Goal: Task Accomplishment & Management: Use online tool/utility

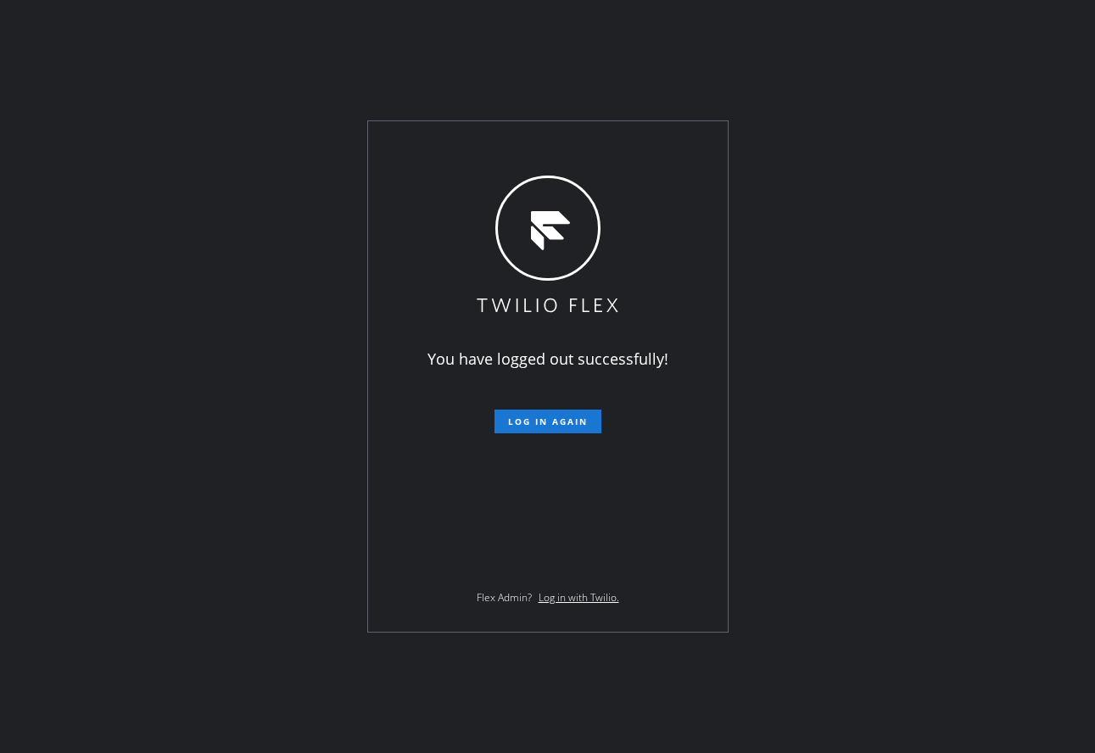
click at [457, 65] on div "You have logged out successfully! Log in again Flex Admin? Log in with Twilio." at bounding box center [547, 376] width 1095 height 753
click at [574, 428] on button "Log in again" at bounding box center [548, 422] width 107 height 24
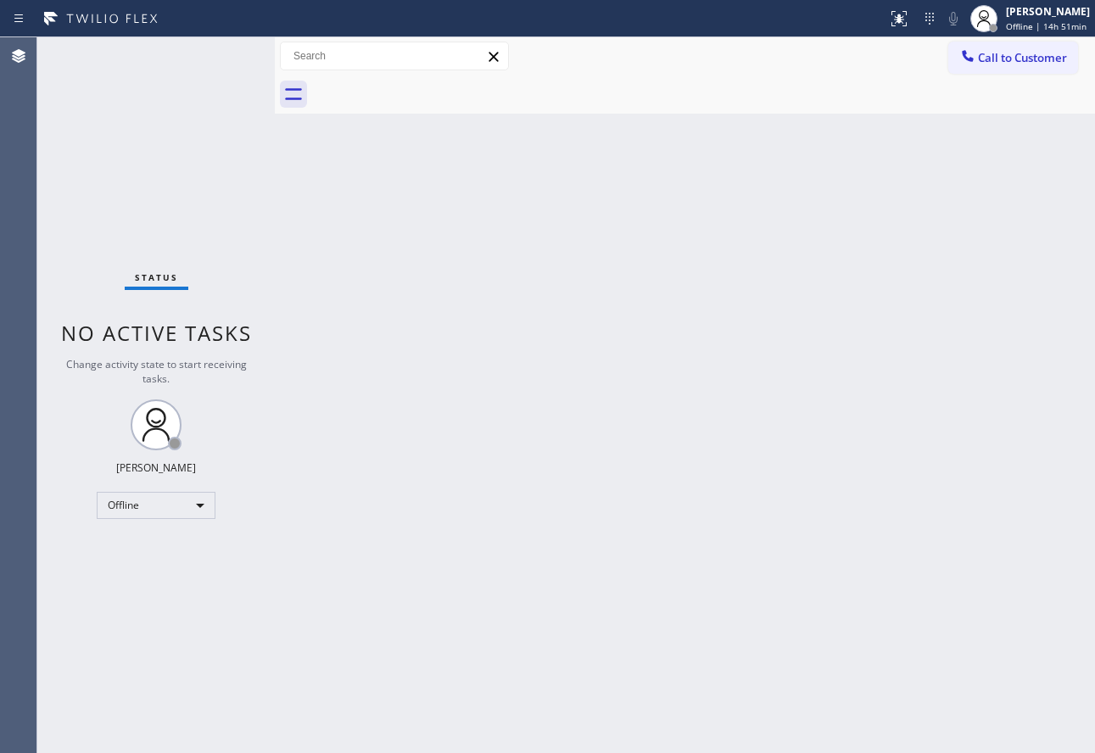
click at [976, 212] on div "Back to Dashboard Change Sender ID Customers Technicians Select a contact Outbo…" at bounding box center [685, 395] width 821 height 716
click at [955, 308] on div "Back to Dashboard Change Sender ID Customers Technicians Select a contact Outbo…" at bounding box center [685, 395] width 821 height 716
click at [1021, 15] on div "[PERSON_NAME]" at bounding box center [1048, 11] width 84 height 14
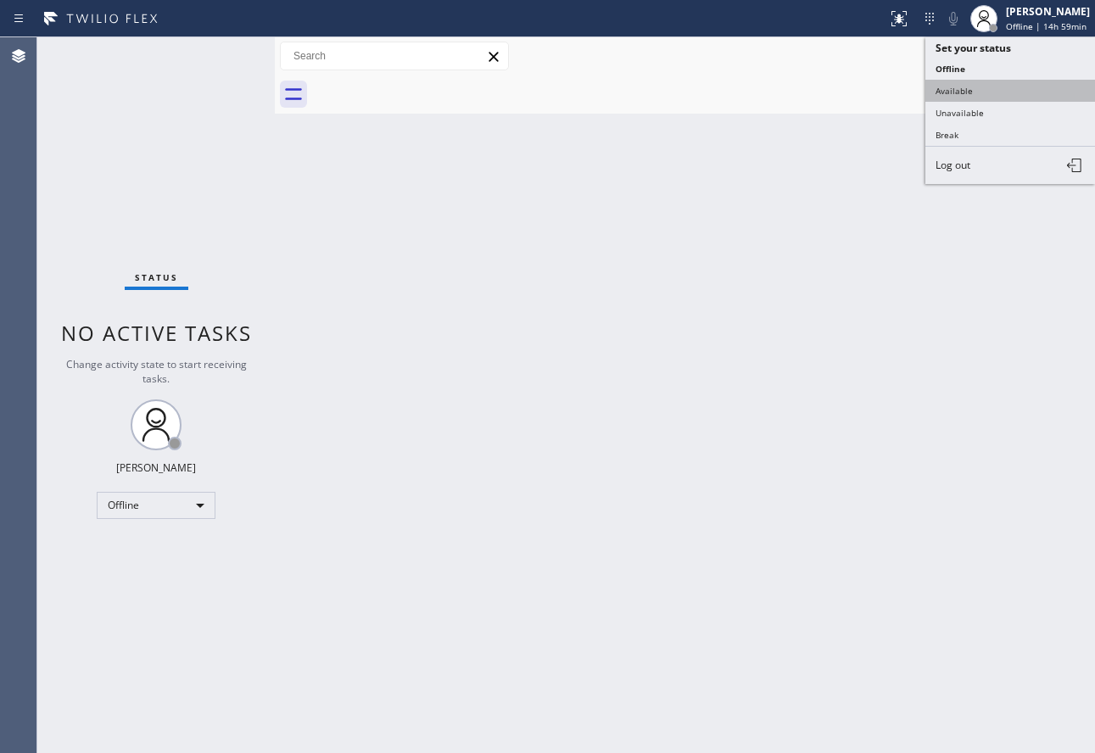
click at [952, 90] on button "Available" at bounding box center [1011, 91] width 170 height 22
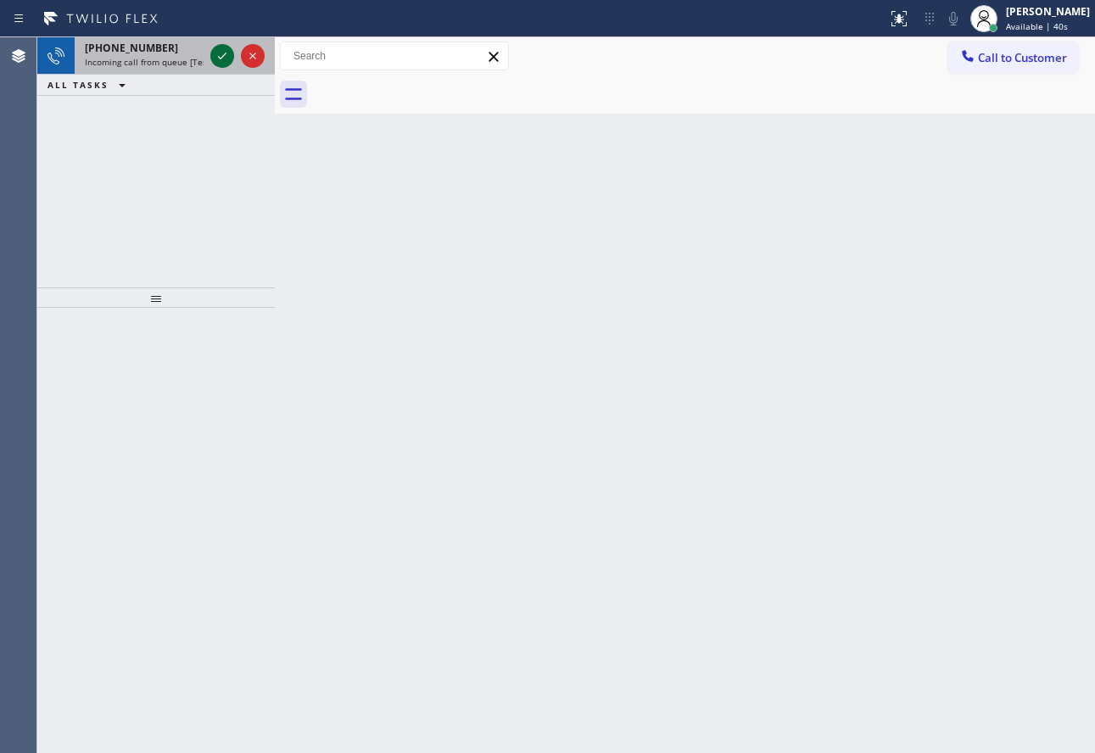
click at [227, 59] on icon at bounding box center [222, 56] width 20 height 20
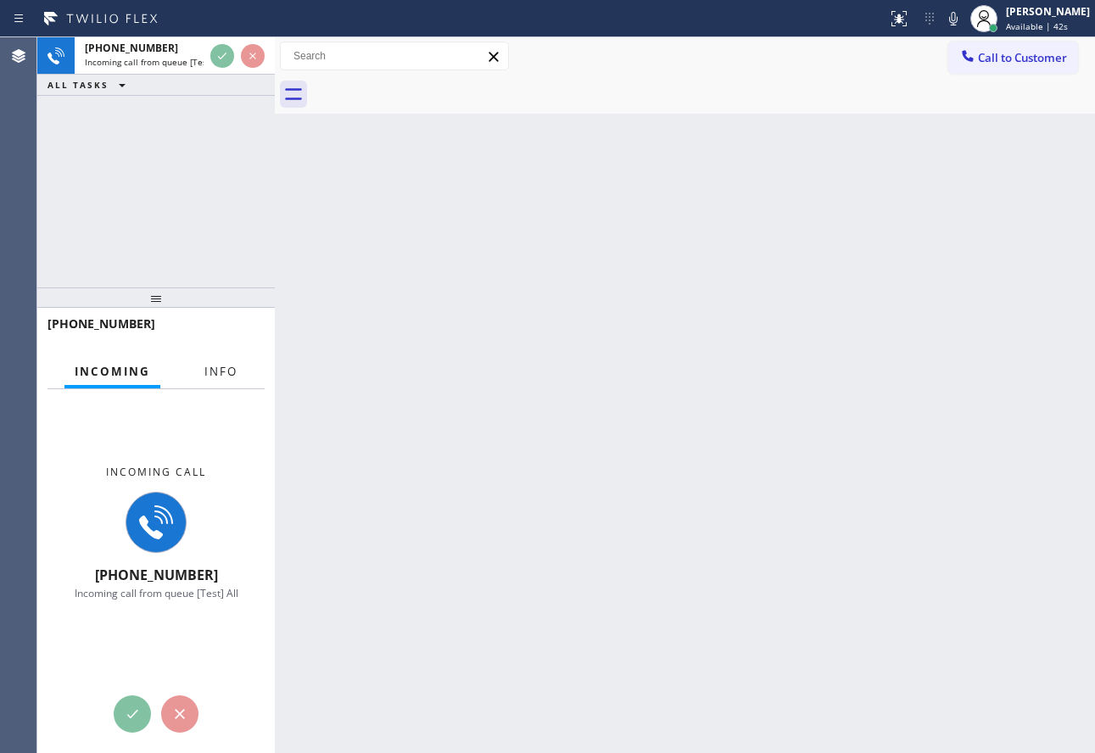
click at [209, 370] on span "Info" at bounding box center [220, 371] width 33 height 15
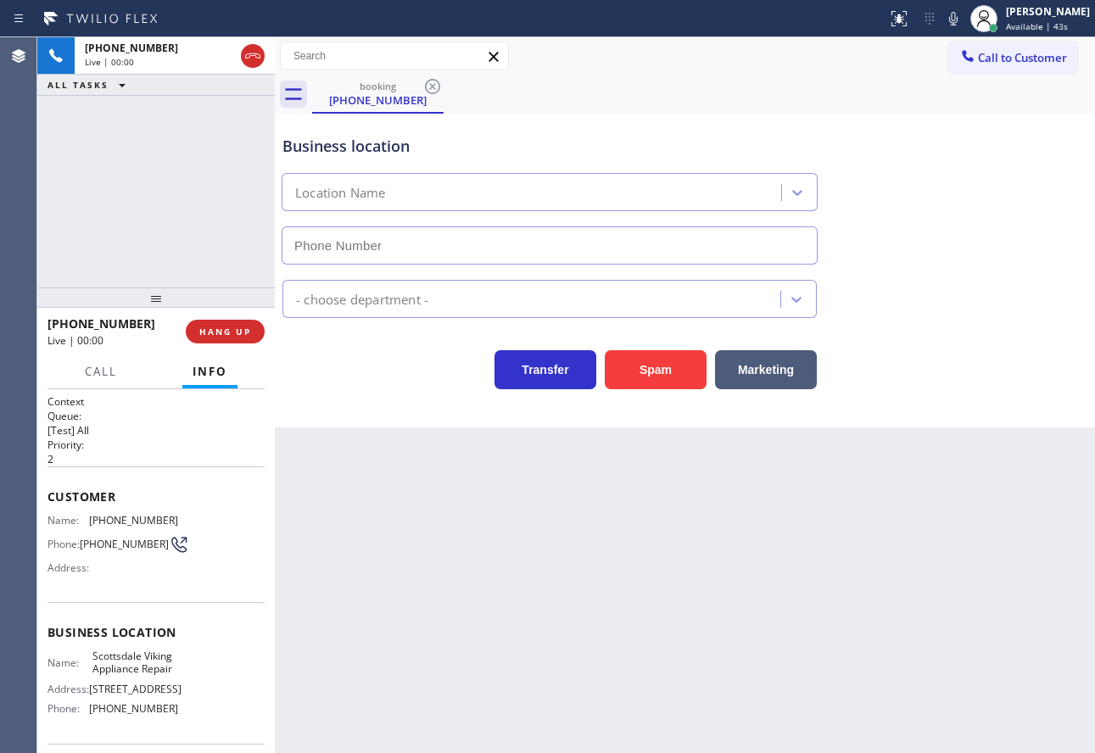
type input "[PHONE_NUMBER]"
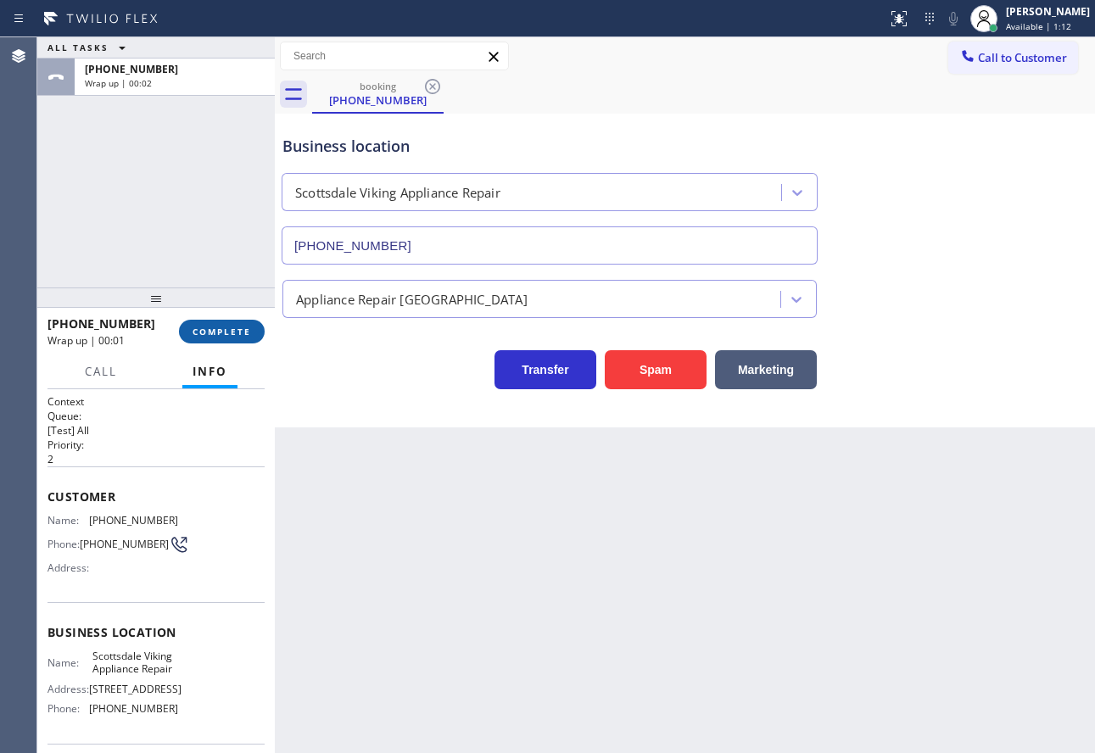
click at [223, 325] on button "COMPLETE" at bounding box center [222, 332] width 86 height 24
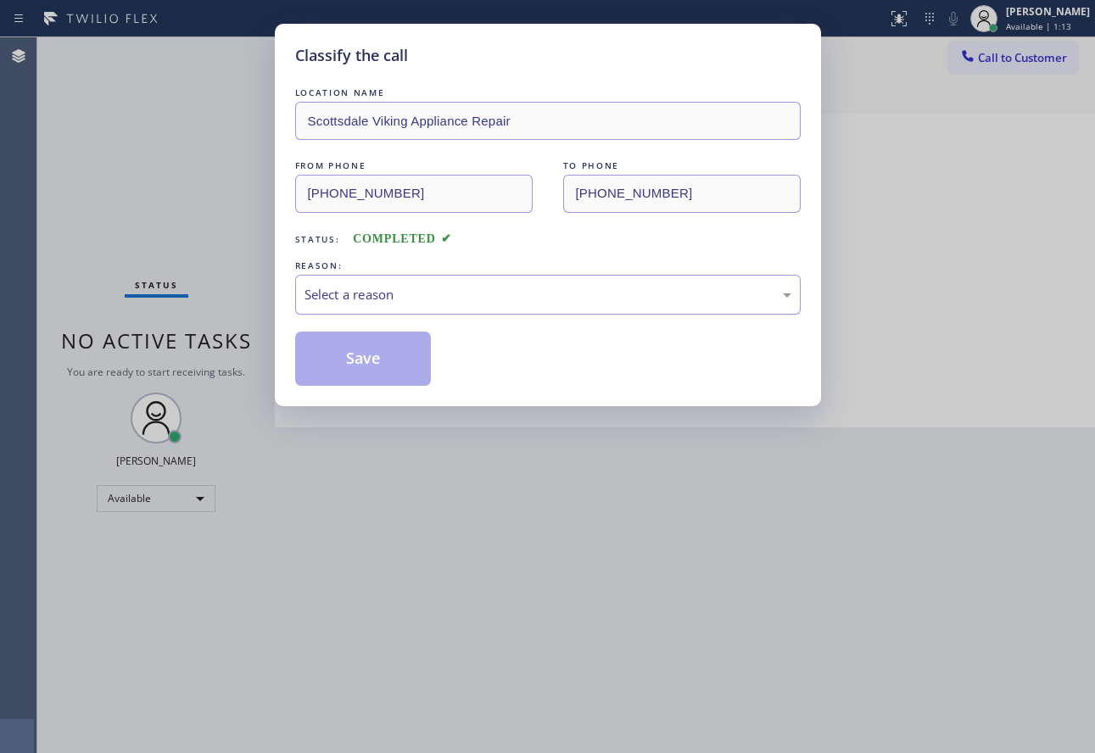
click at [476, 286] on div "Select a reason" at bounding box center [548, 295] width 487 height 20
click at [360, 348] on button "Save" at bounding box center [363, 359] width 137 height 54
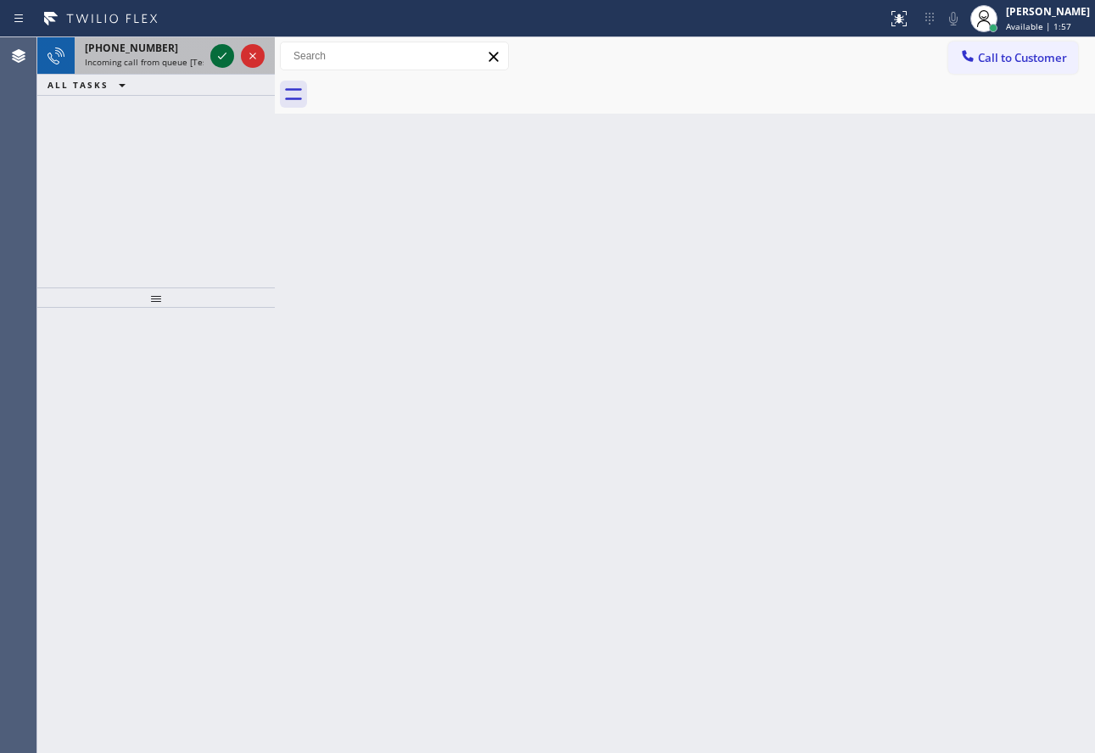
click at [221, 55] on icon at bounding box center [222, 56] width 20 height 20
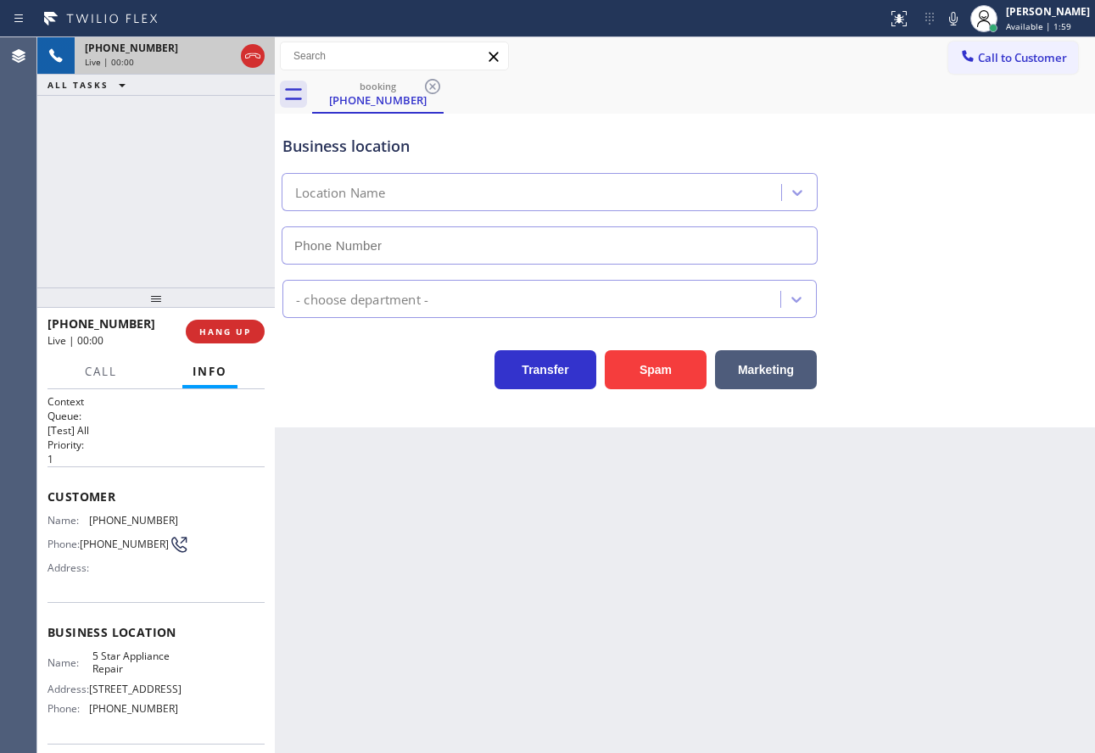
type input "[PHONE_NUMBER]"
click at [255, 57] on icon at bounding box center [253, 56] width 20 height 20
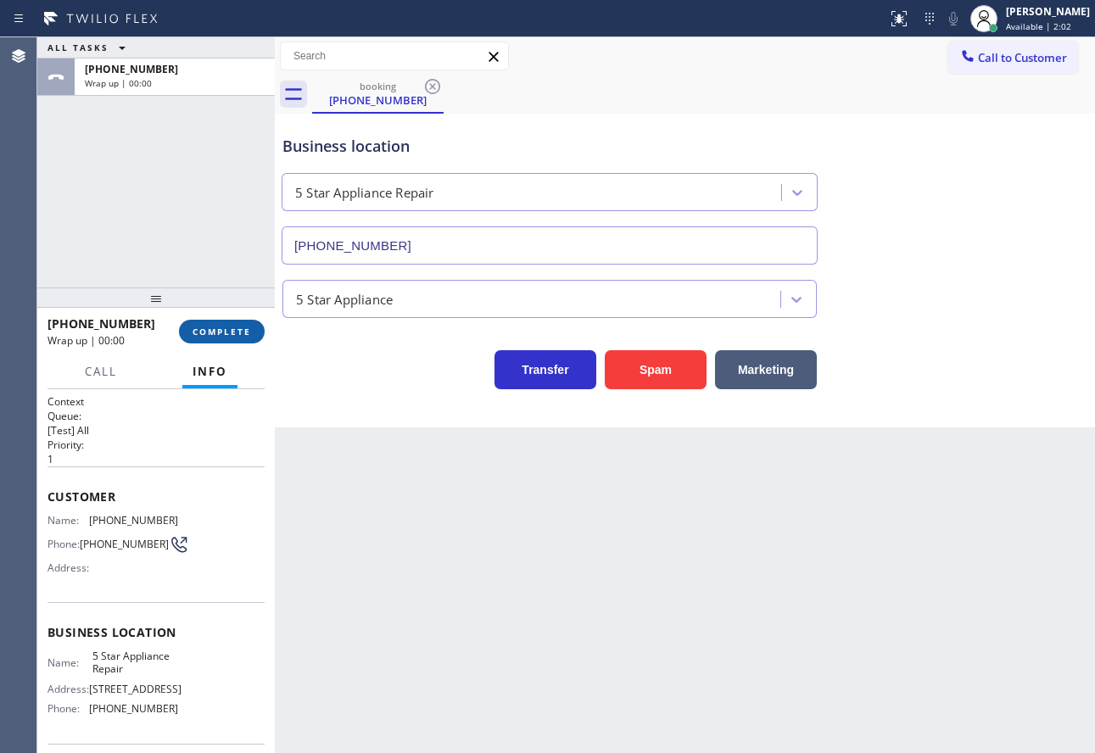
click at [232, 337] on span "COMPLETE" at bounding box center [222, 332] width 59 height 12
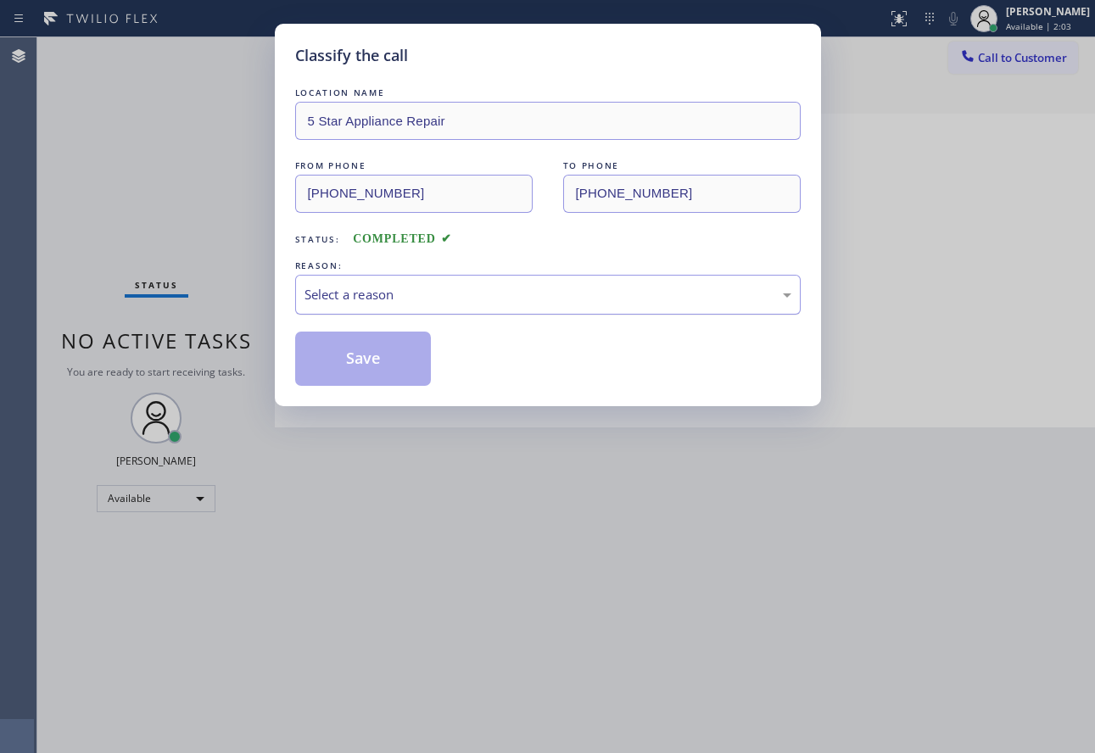
click at [359, 297] on div "Select a reason" at bounding box center [548, 295] width 487 height 20
click at [373, 362] on button "Save" at bounding box center [363, 359] width 137 height 54
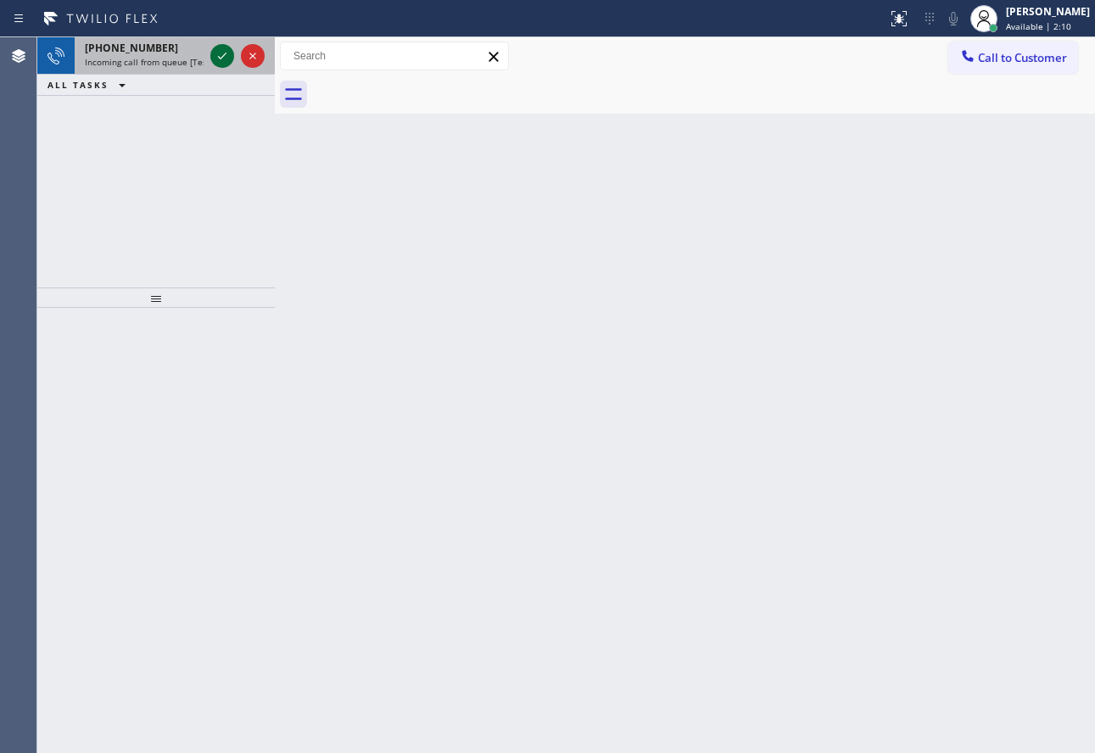
click at [216, 59] on icon at bounding box center [222, 56] width 20 height 20
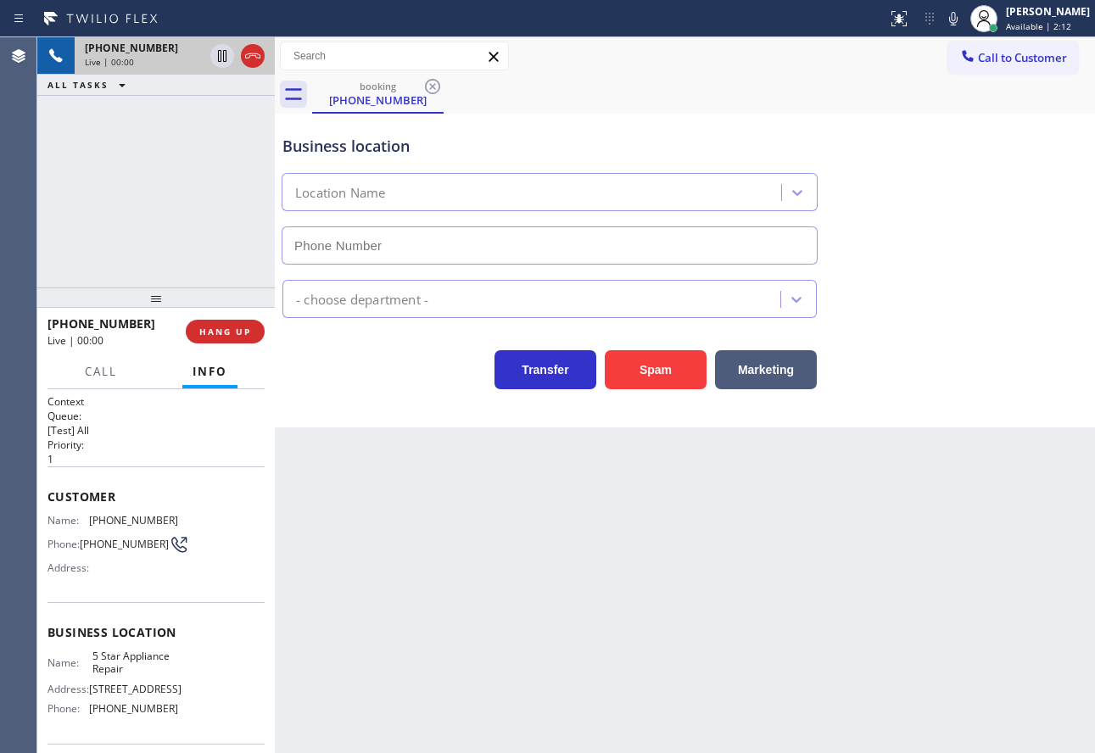
click at [255, 60] on icon at bounding box center [253, 56] width 20 height 20
type input "[PHONE_NUMBER]"
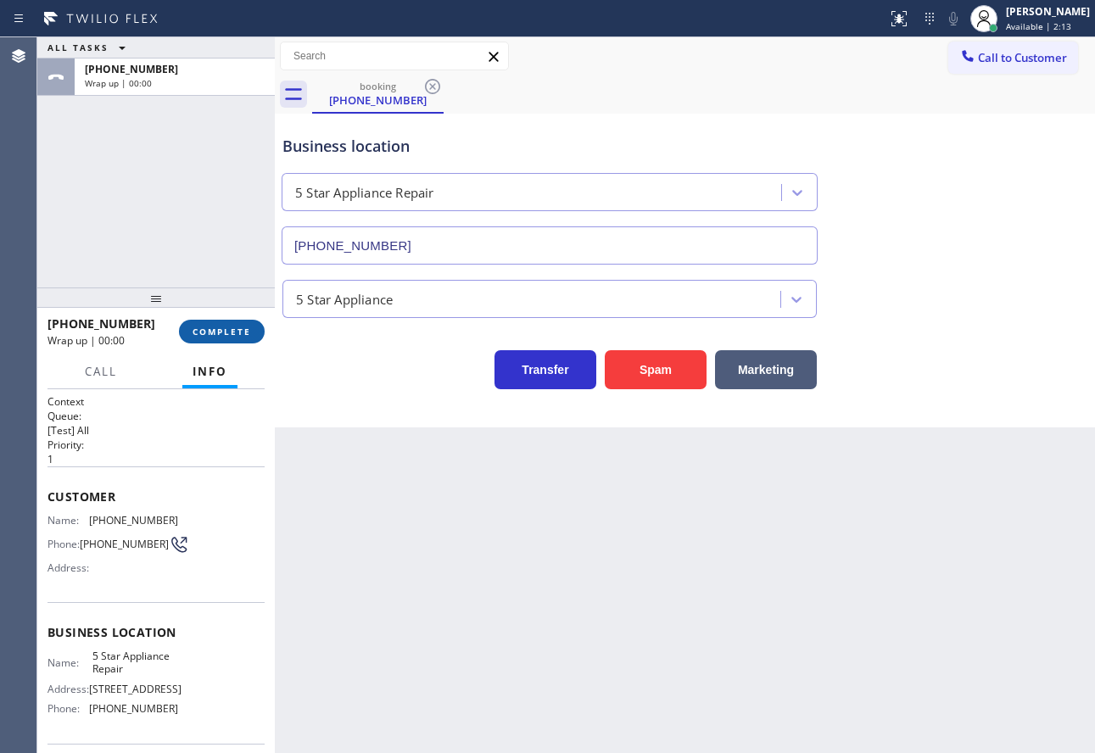
click at [229, 340] on button "COMPLETE" at bounding box center [222, 332] width 86 height 24
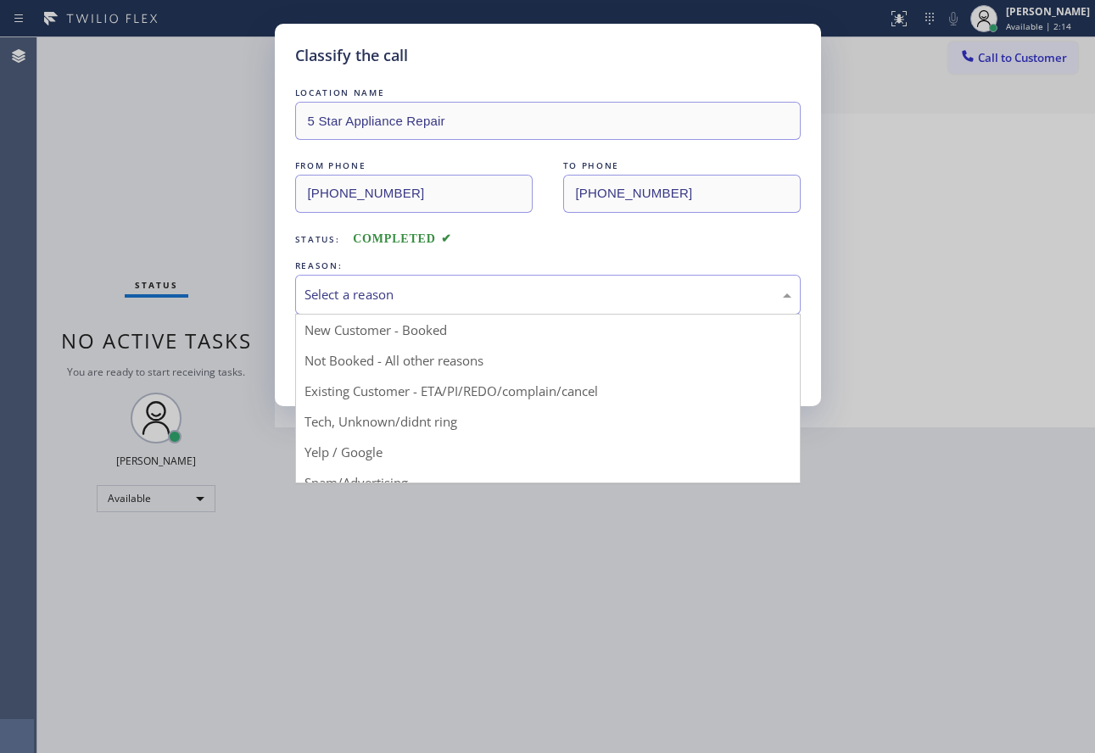
click at [398, 300] on div "Select a reason" at bounding box center [548, 295] width 487 height 20
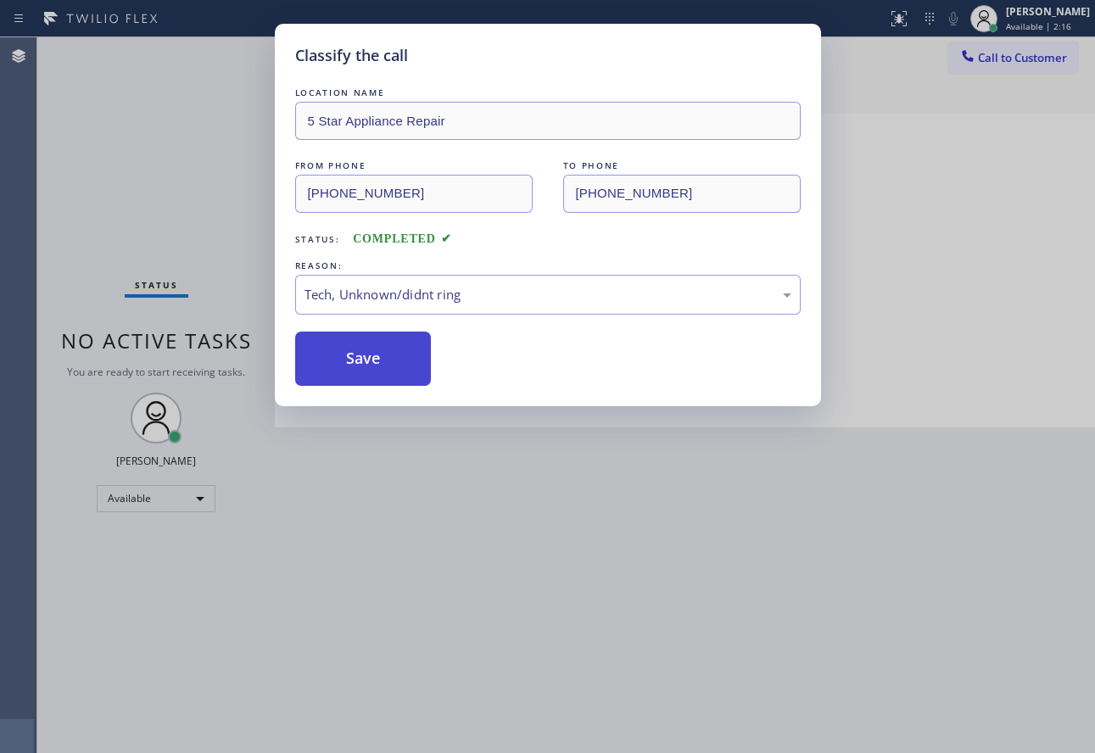
click at [361, 373] on button "Save" at bounding box center [363, 359] width 137 height 54
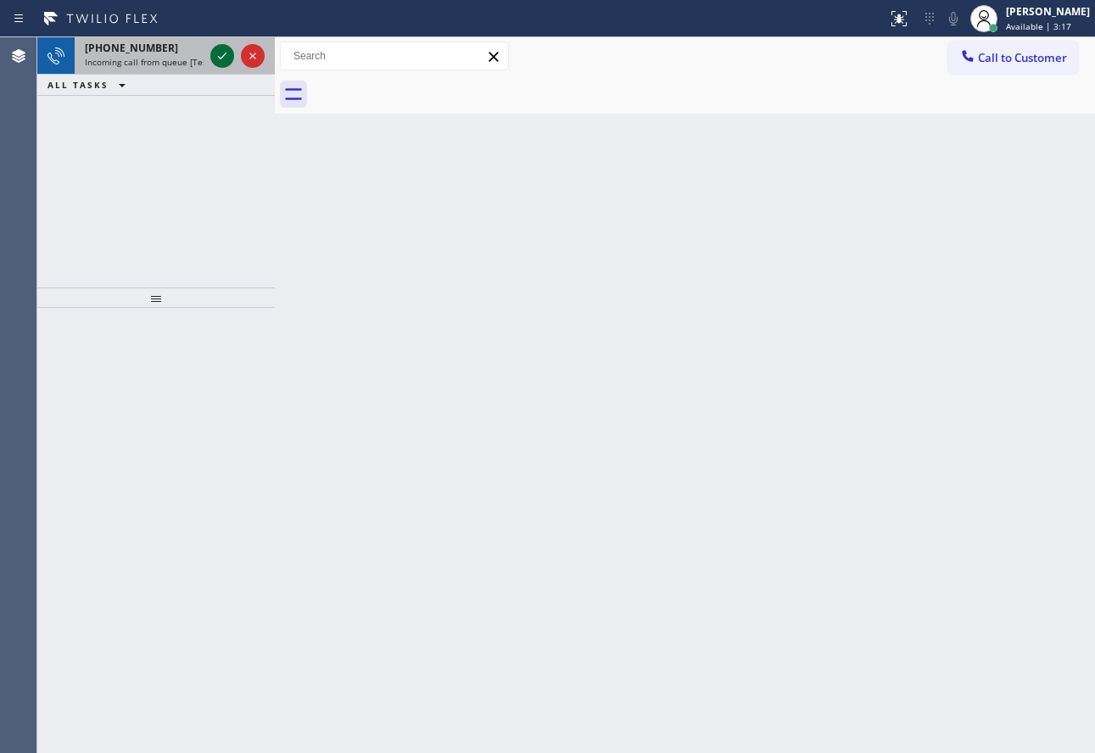
click at [221, 53] on icon at bounding box center [222, 56] width 20 height 20
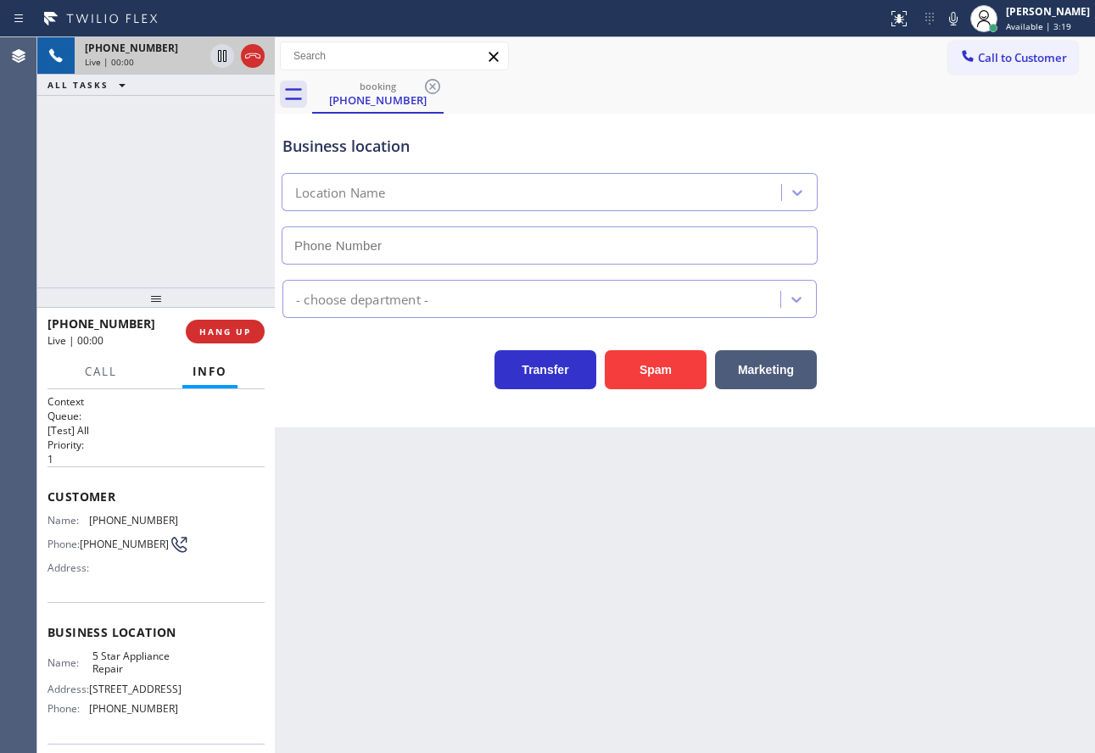
click at [255, 58] on icon at bounding box center [253, 56] width 20 height 20
click at [204, 58] on div "Live | 00:00" at bounding box center [144, 62] width 119 height 12
type input "[PHONE_NUMBER]"
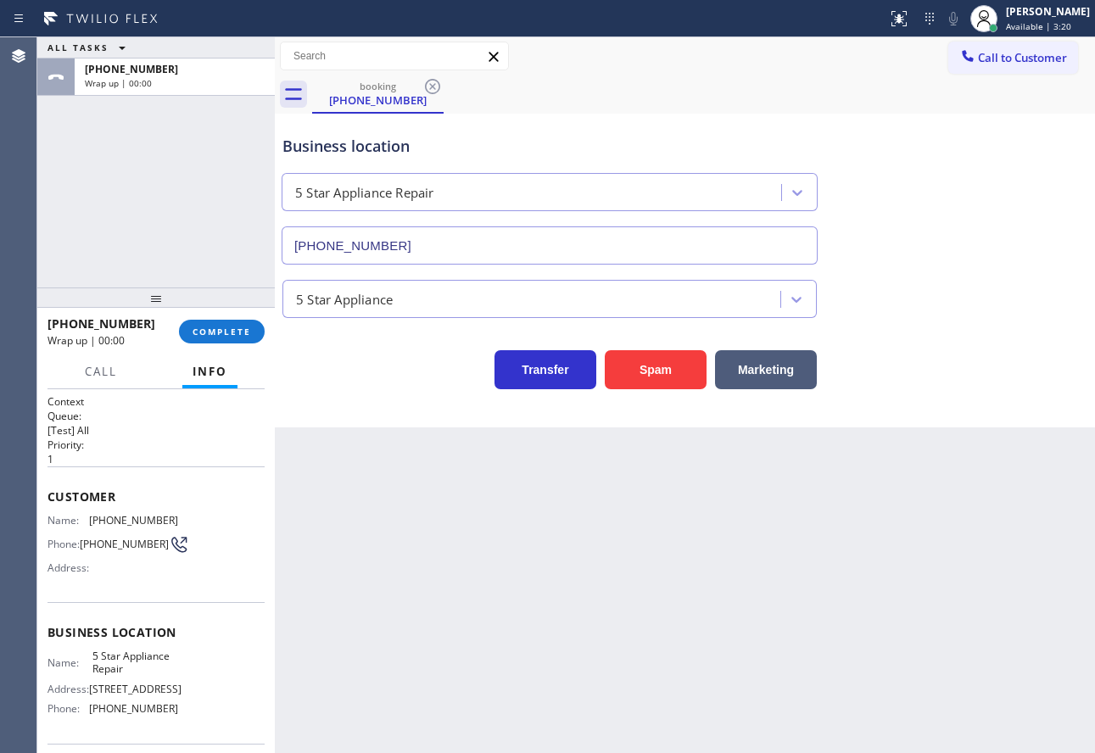
drag, startPoint x: 248, startPoint y: 331, endPoint x: 269, endPoint y: 324, distance: 22.3
click at [249, 329] on span "COMPLETE" at bounding box center [222, 332] width 59 height 12
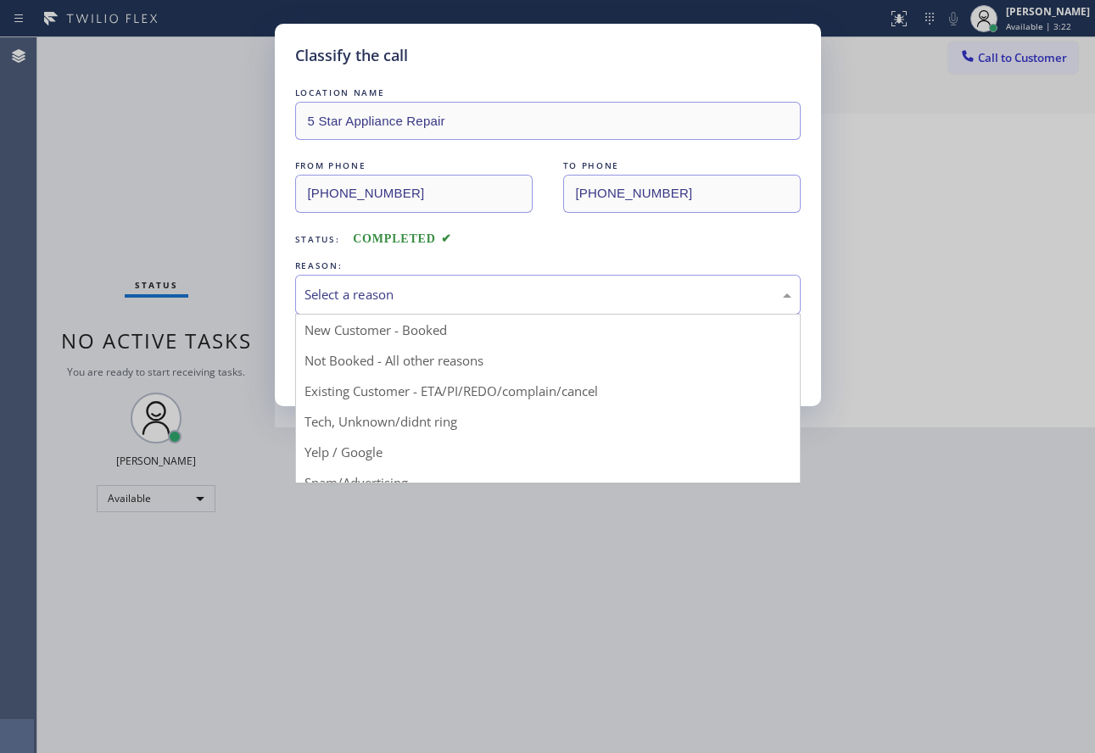
click at [459, 285] on div "Select a reason" at bounding box center [548, 295] width 487 height 20
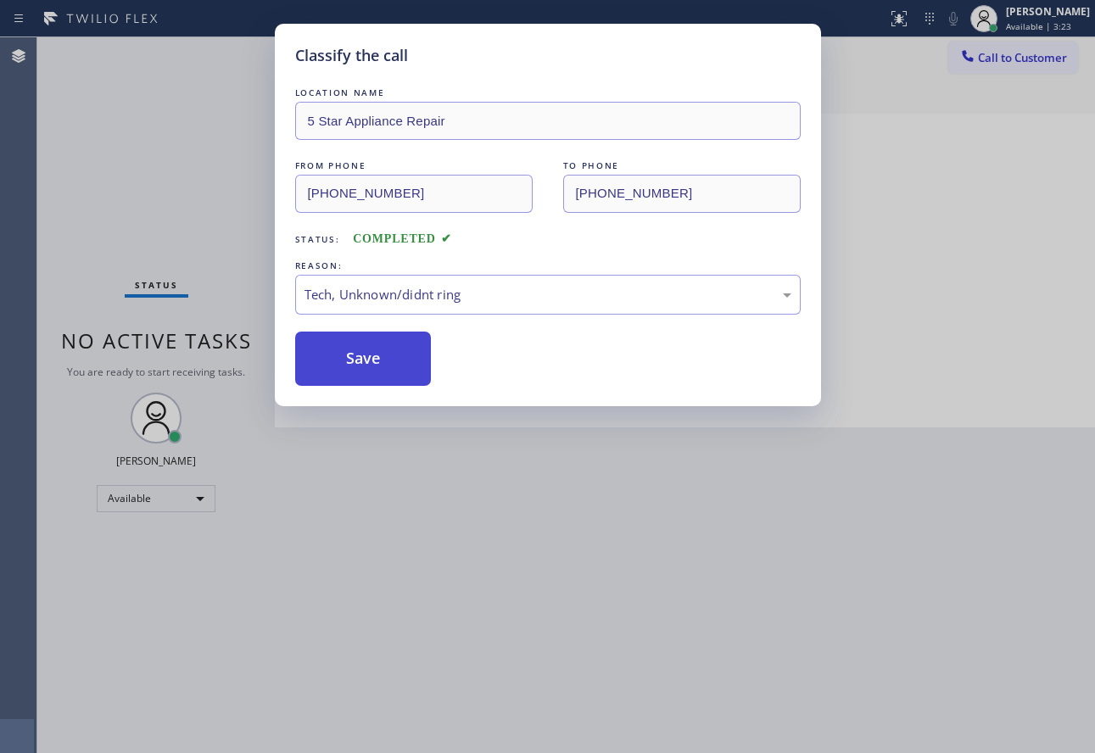
click at [373, 372] on button "Save" at bounding box center [363, 359] width 137 height 54
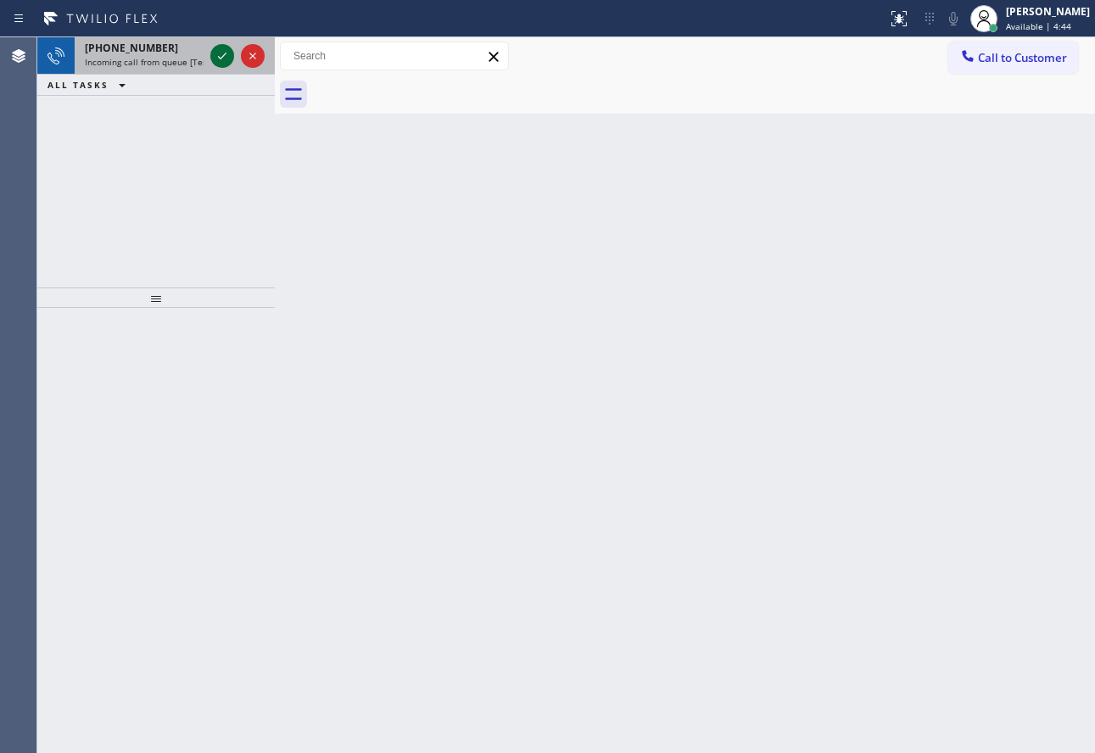
click at [218, 63] on icon at bounding box center [222, 56] width 20 height 20
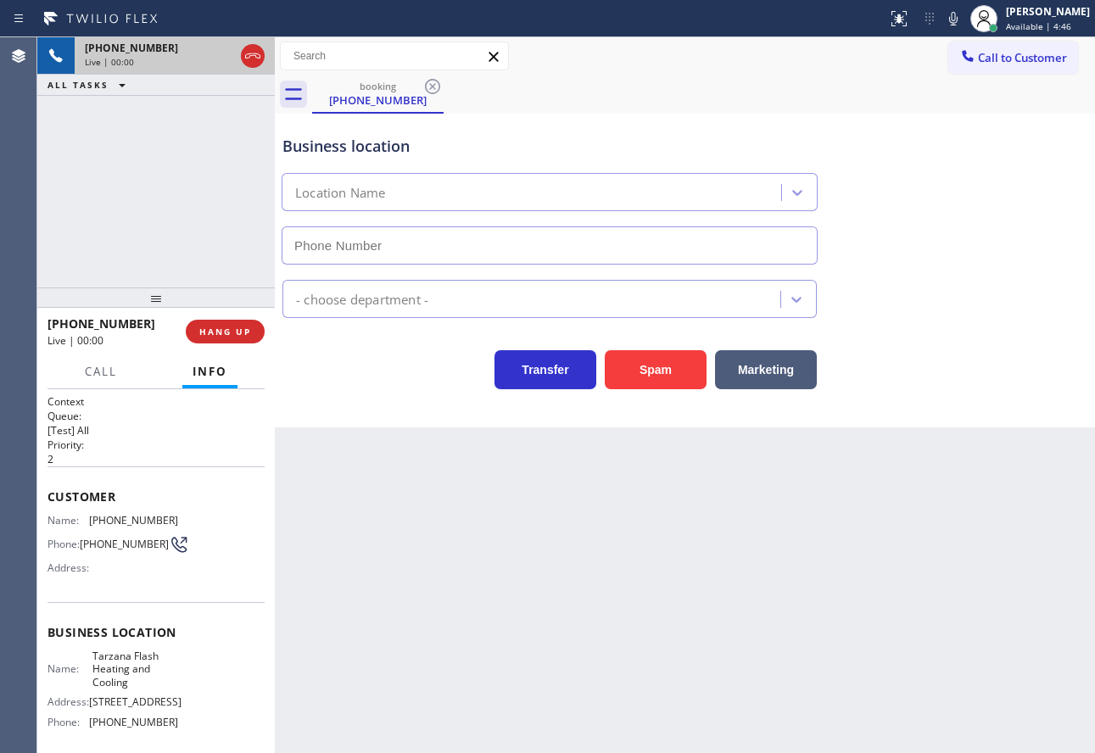
type input "[PHONE_NUMBER]"
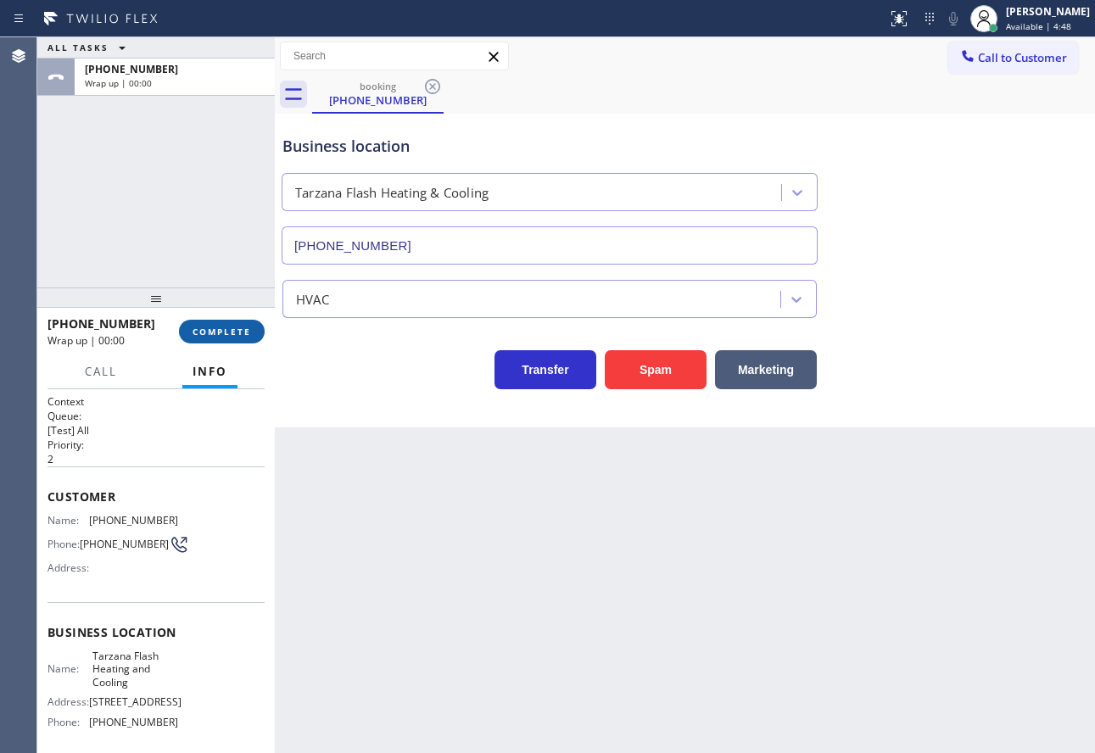
click at [215, 332] on span "COMPLETE" at bounding box center [222, 332] width 59 height 12
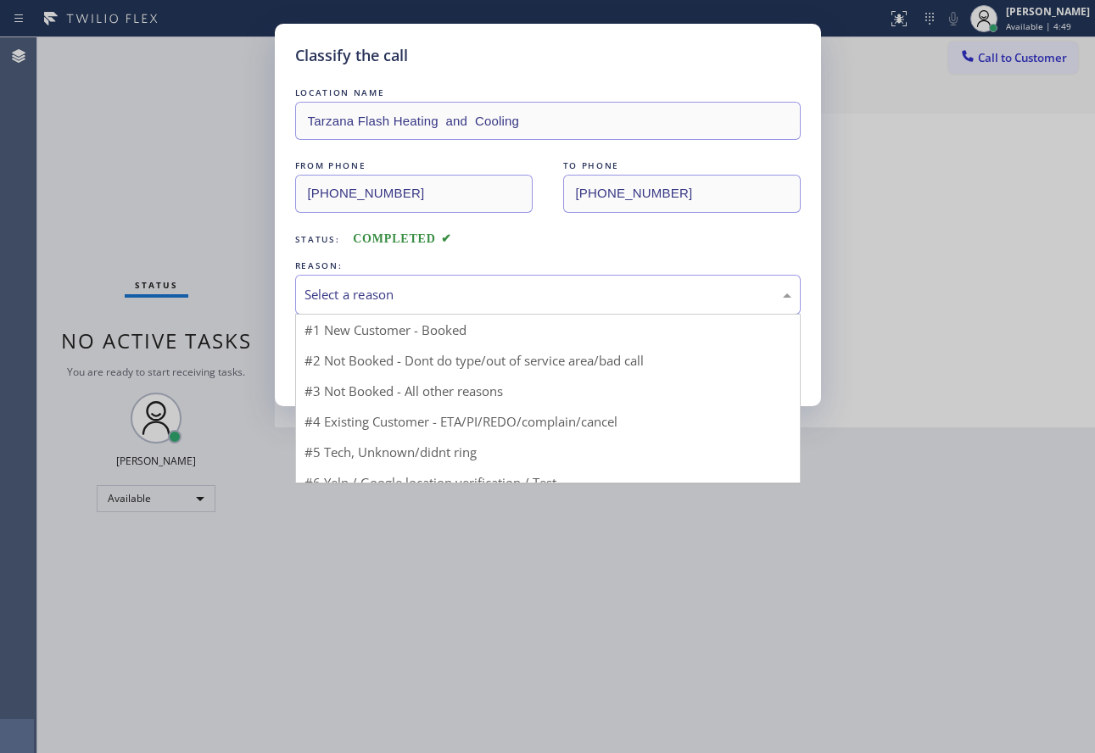
click at [455, 282] on div "Select a reason" at bounding box center [548, 295] width 506 height 40
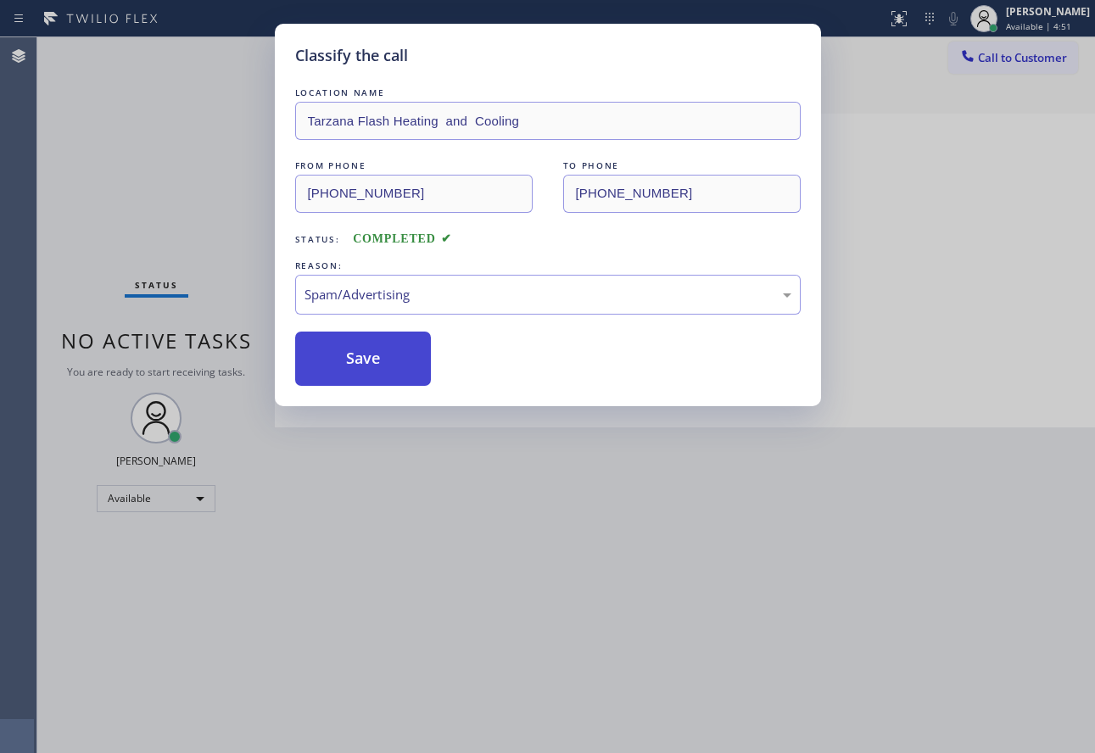
click at [377, 355] on button "Save" at bounding box center [363, 359] width 137 height 54
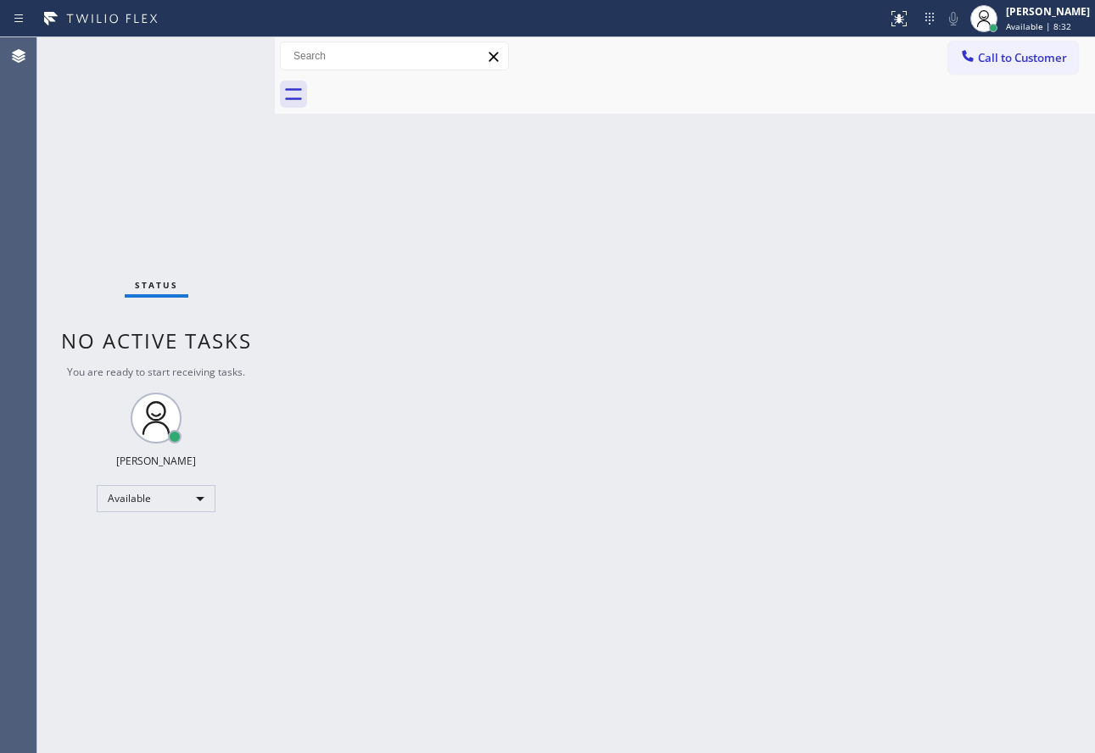
drag, startPoint x: 566, startPoint y: 328, endPoint x: 537, endPoint y: 218, distance: 114.0
click at [566, 322] on div "Back to Dashboard Change Sender ID Customers Technicians Select a contact Outbo…" at bounding box center [685, 395] width 821 height 716
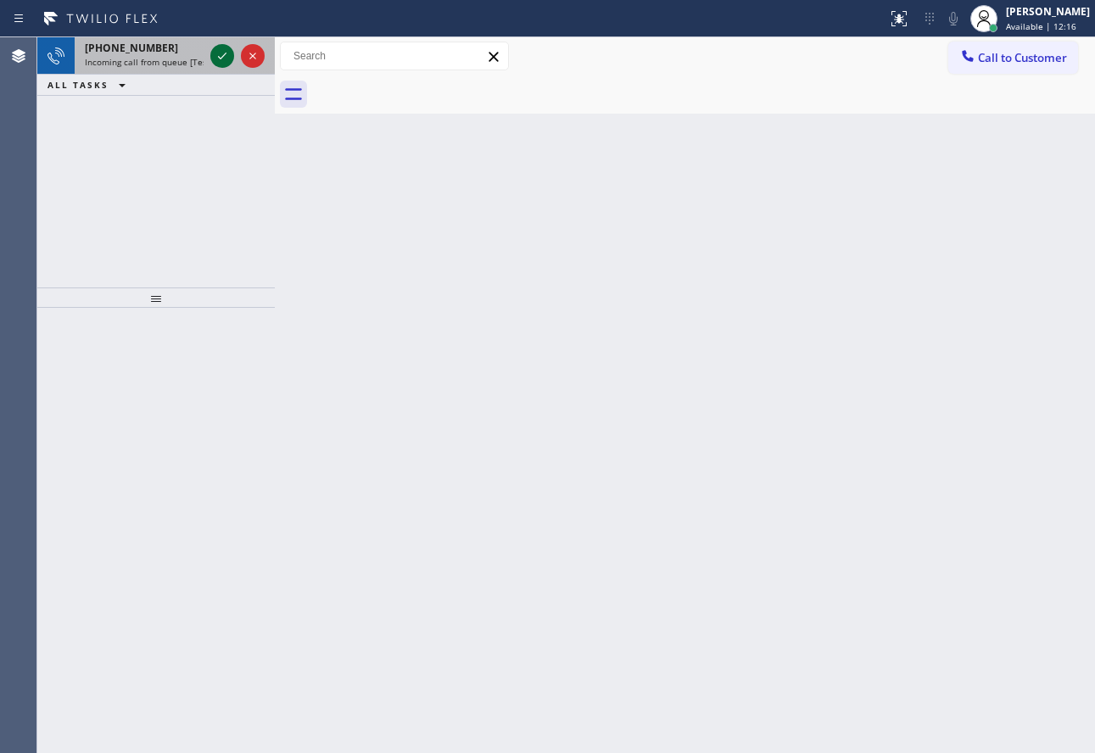
click at [216, 54] on icon at bounding box center [222, 56] width 20 height 20
click at [222, 50] on icon at bounding box center [222, 56] width 20 height 20
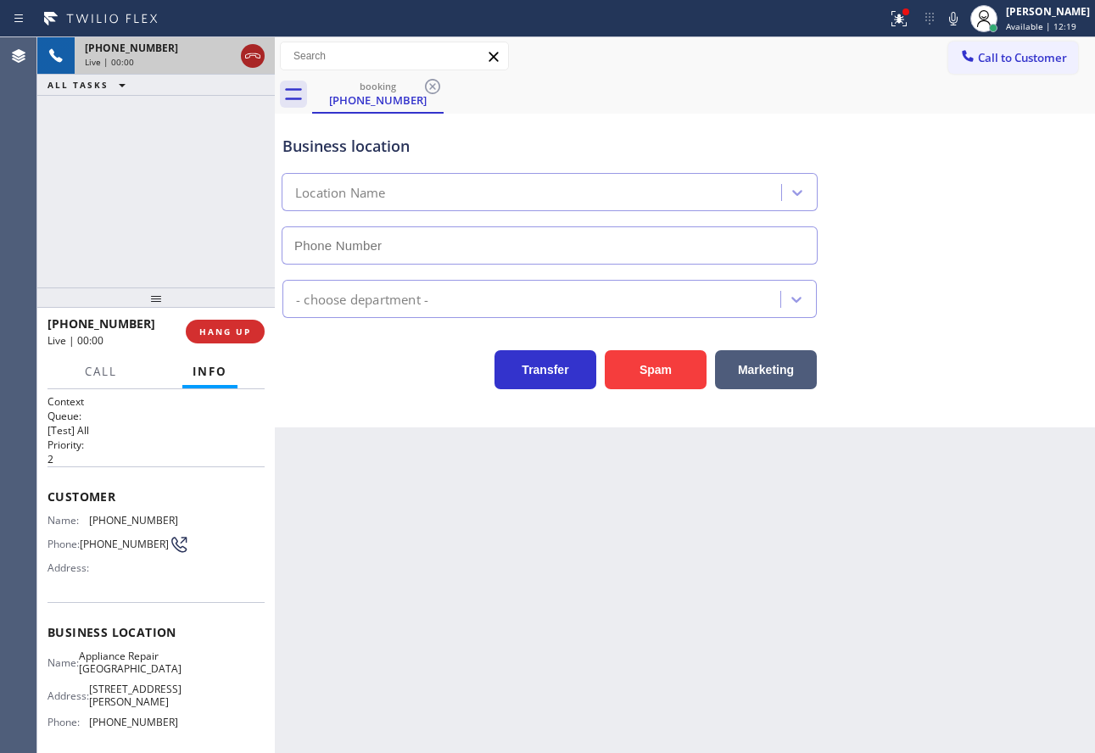
type input "[PHONE_NUMBER]"
click at [255, 55] on icon at bounding box center [253, 56] width 20 height 20
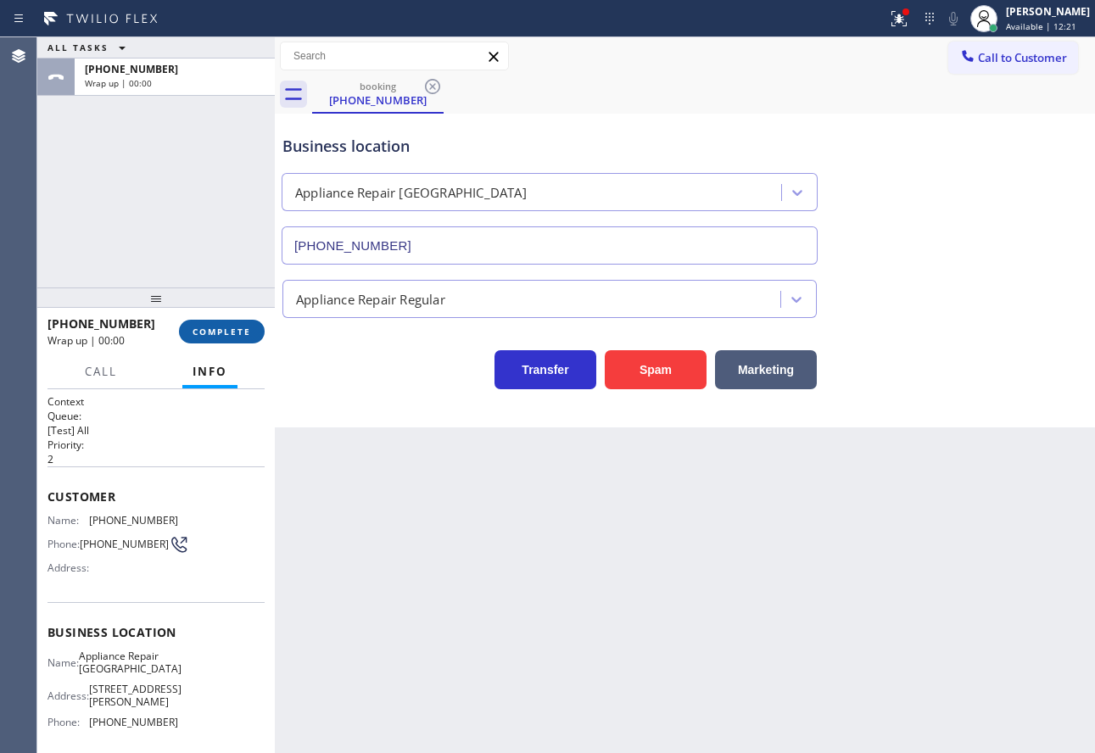
click at [253, 325] on button "COMPLETE" at bounding box center [222, 332] width 86 height 24
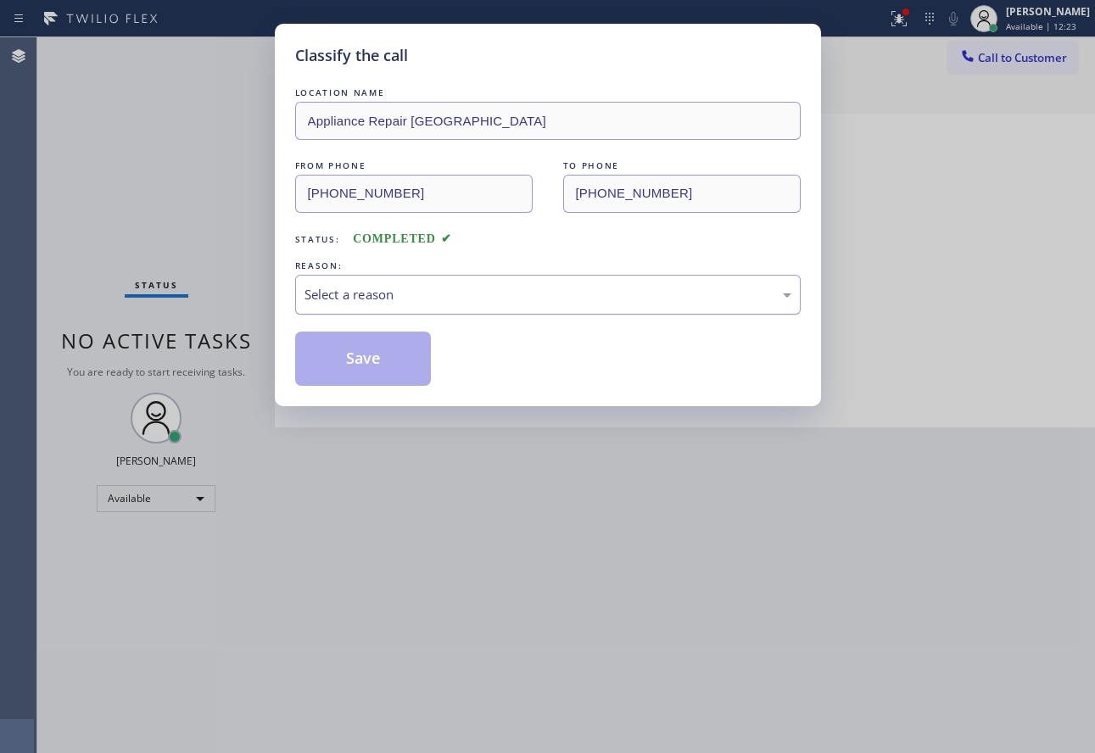
drag, startPoint x: 405, startPoint y: 284, endPoint x: 406, endPoint y: 300, distance: 15.3
click at [406, 285] on div "Select a reason" at bounding box center [548, 295] width 487 height 20
click at [350, 350] on button "Save" at bounding box center [363, 359] width 137 height 54
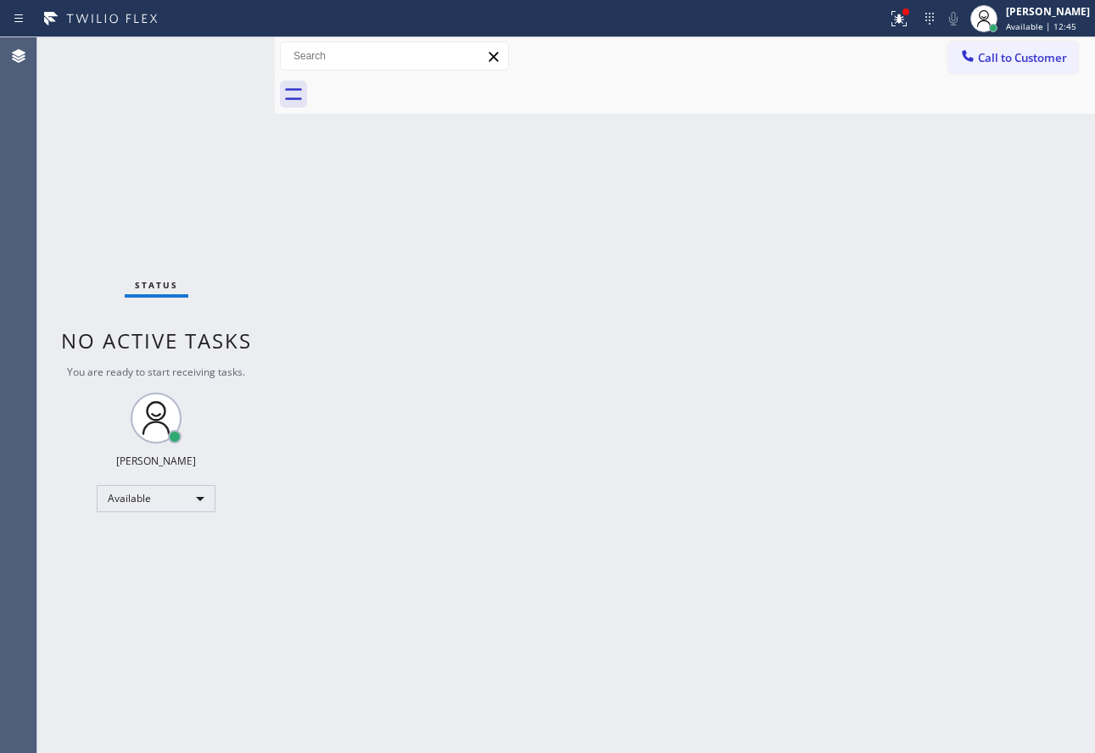
click at [546, 340] on div "Back to Dashboard Change Sender ID Customers Technicians Select a contact Outbo…" at bounding box center [685, 395] width 821 height 716
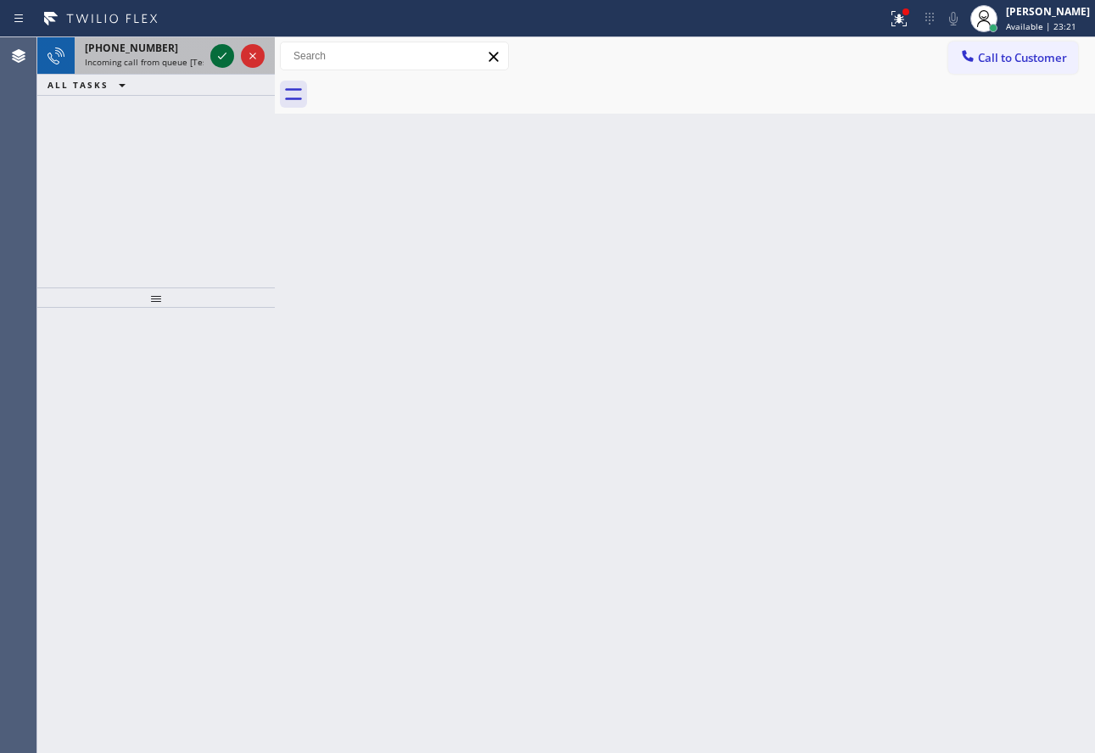
click at [221, 61] on icon at bounding box center [222, 56] width 20 height 20
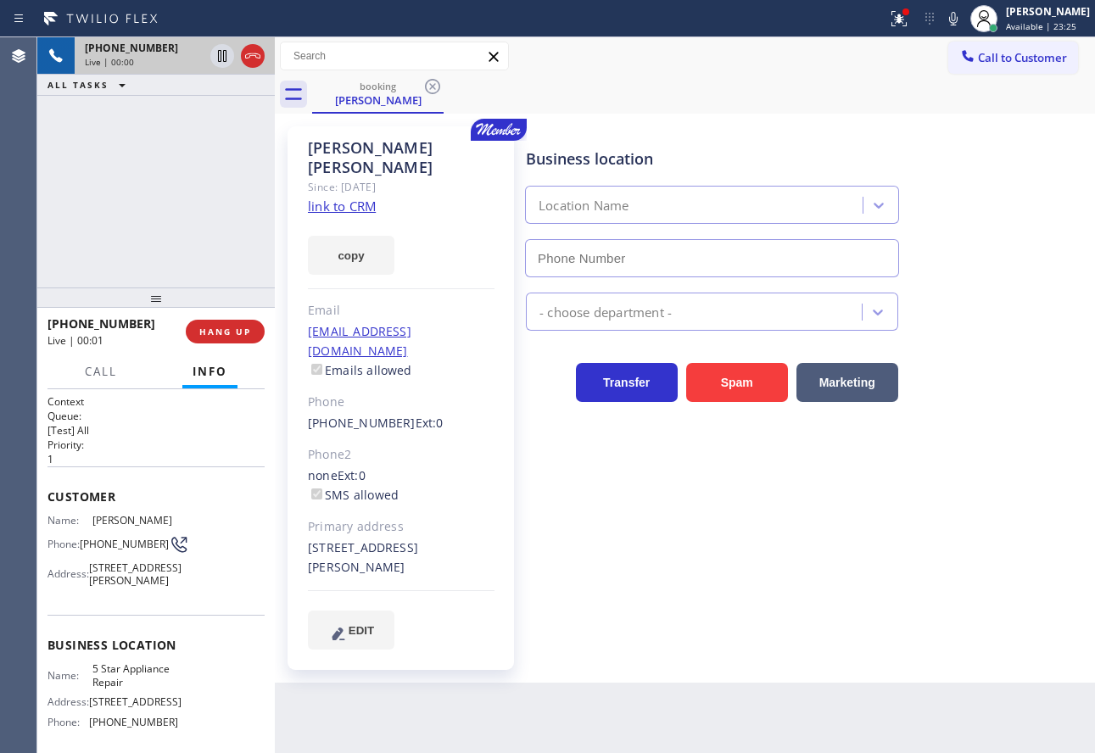
type input "[PHONE_NUMBER]"
click at [359, 198] on link "link to CRM" at bounding box center [342, 206] width 68 height 17
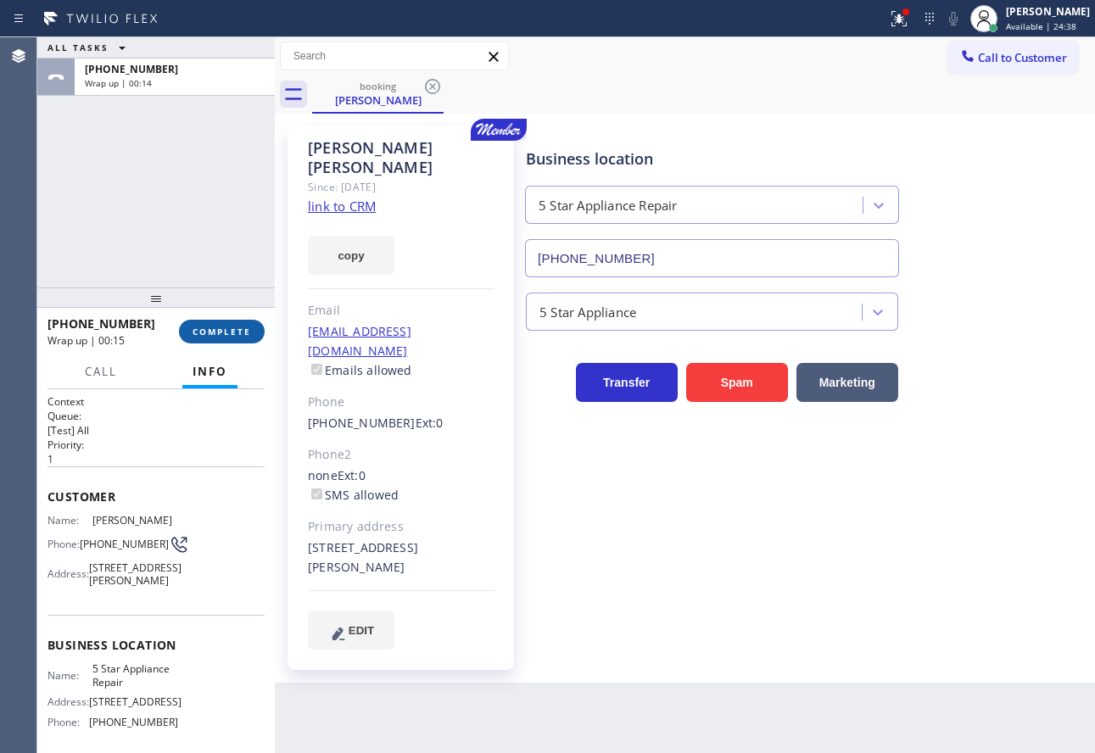
click at [227, 332] on span "COMPLETE" at bounding box center [222, 332] width 59 height 12
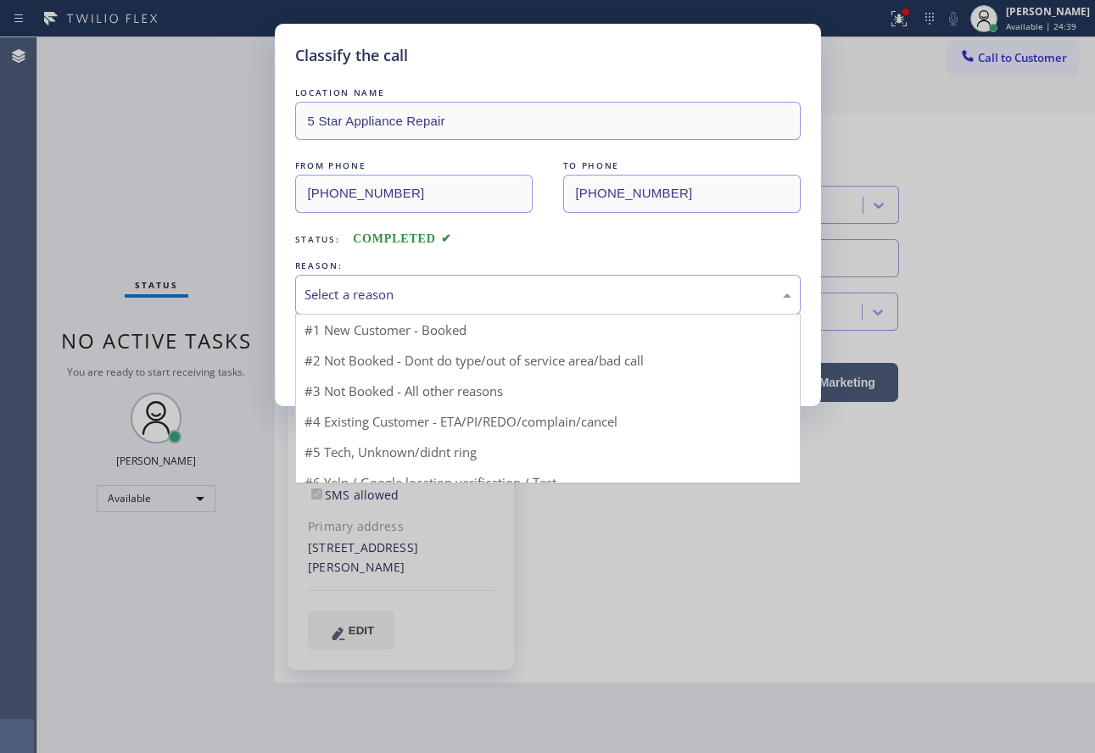
click at [487, 297] on div "Select a reason" at bounding box center [548, 295] width 487 height 20
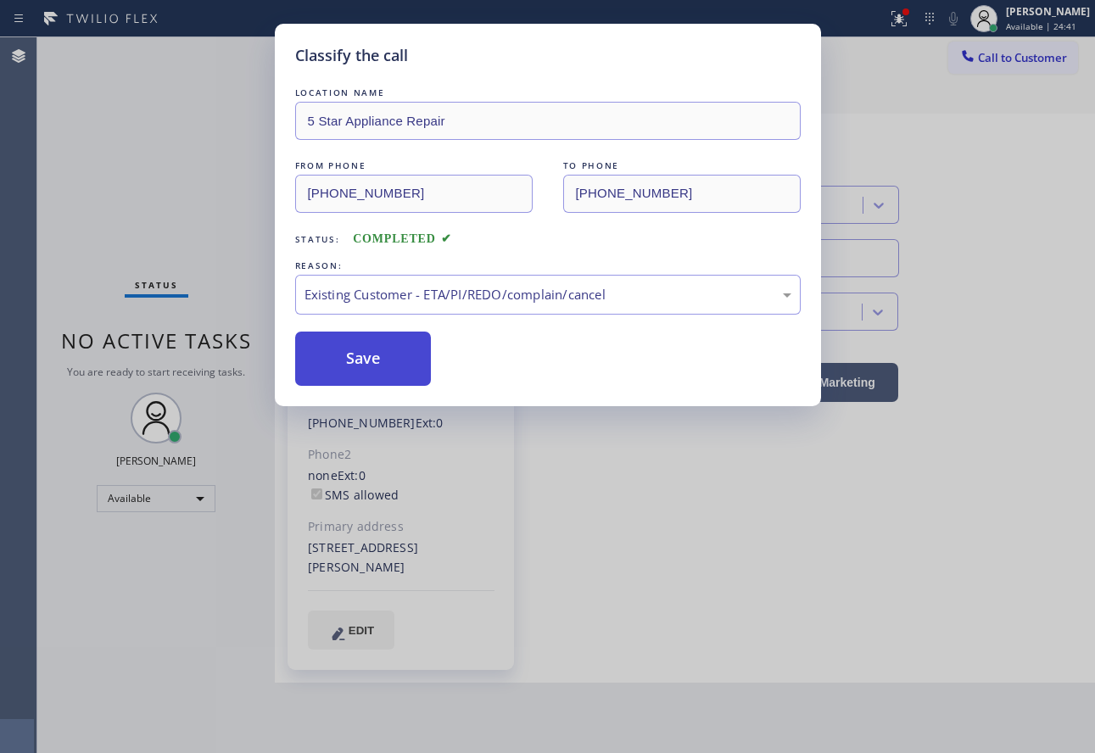
click at [367, 365] on button "Save" at bounding box center [363, 359] width 137 height 54
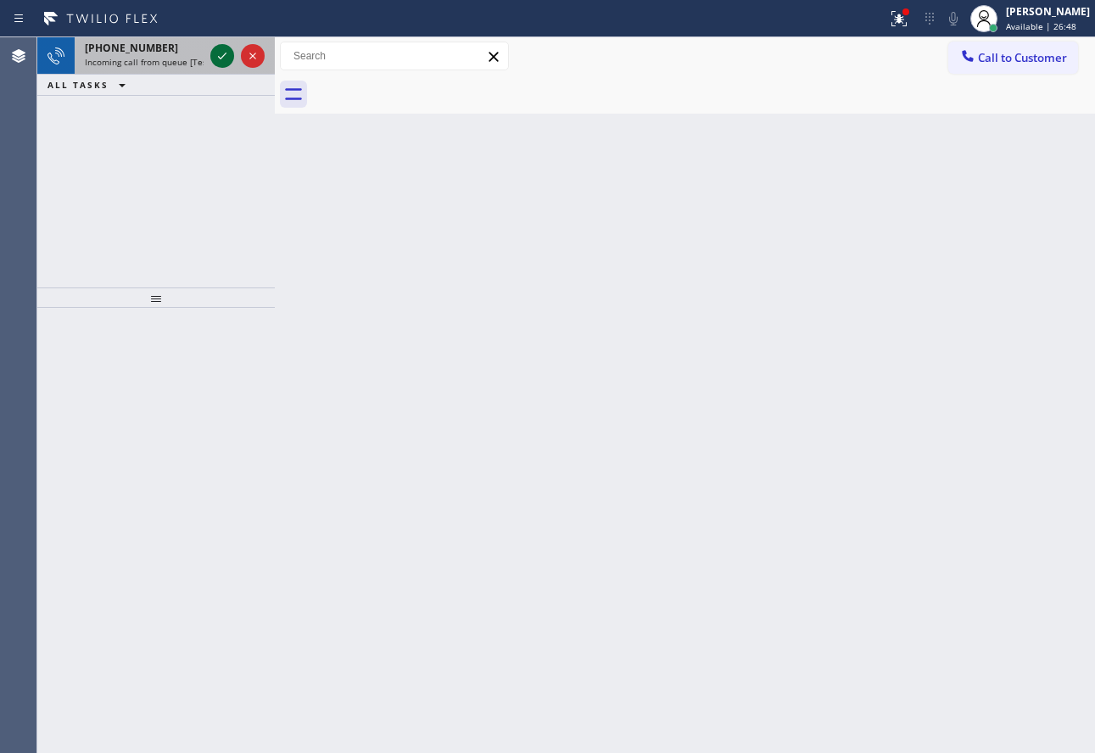
click at [221, 60] on icon at bounding box center [222, 56] width 20 height 20
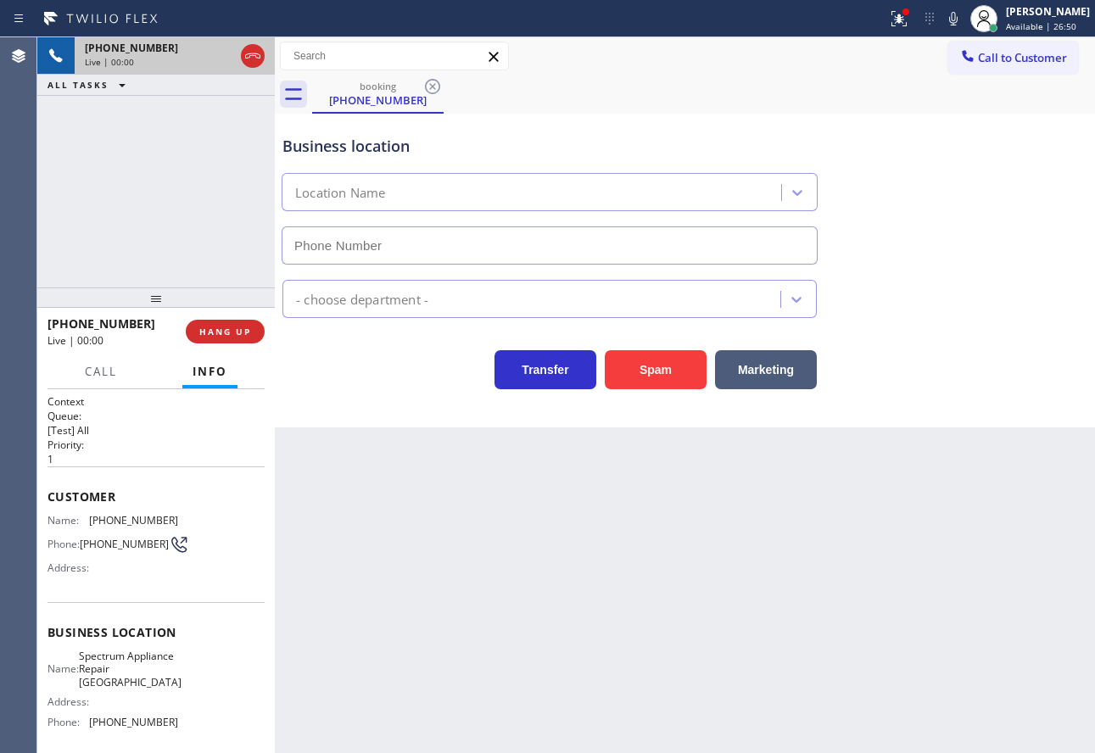
type input "[PHONE_NUMBER]"
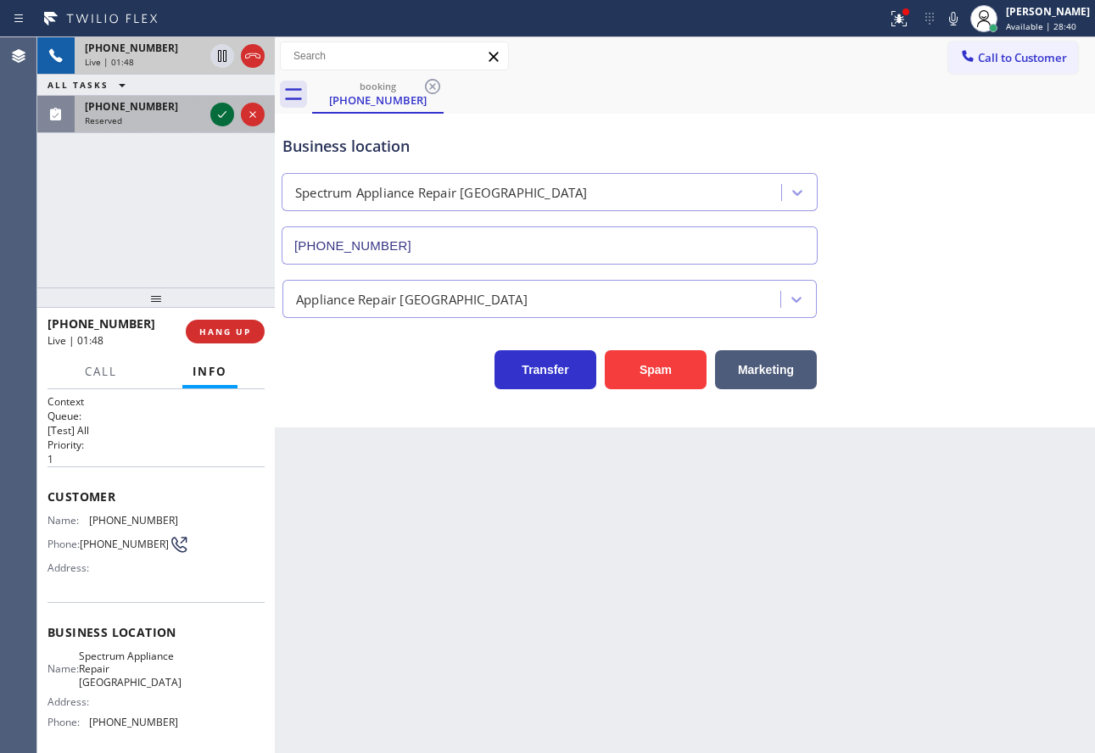
click at [221, 113] on icon at bounding box center [222, 114] width 20 height 20
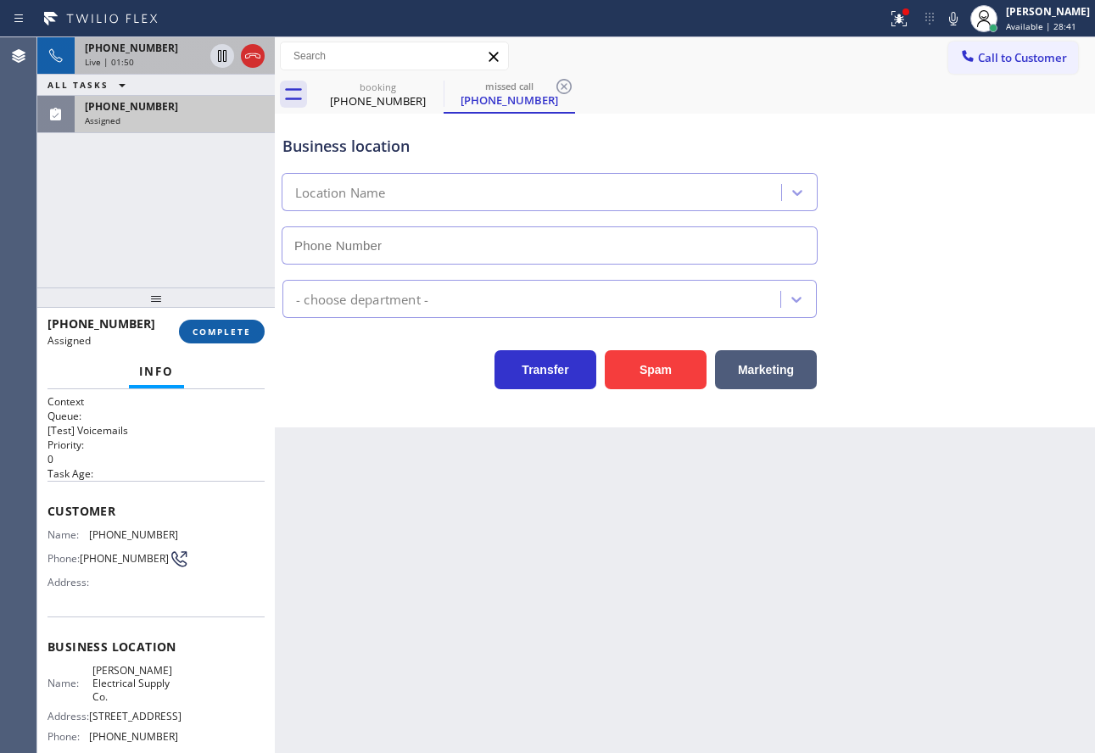
type input "[PHONE_NUMBER]"
click at [239, 324] on button "COMPLETE" at bounding box center [222, 332] width 86 height 24
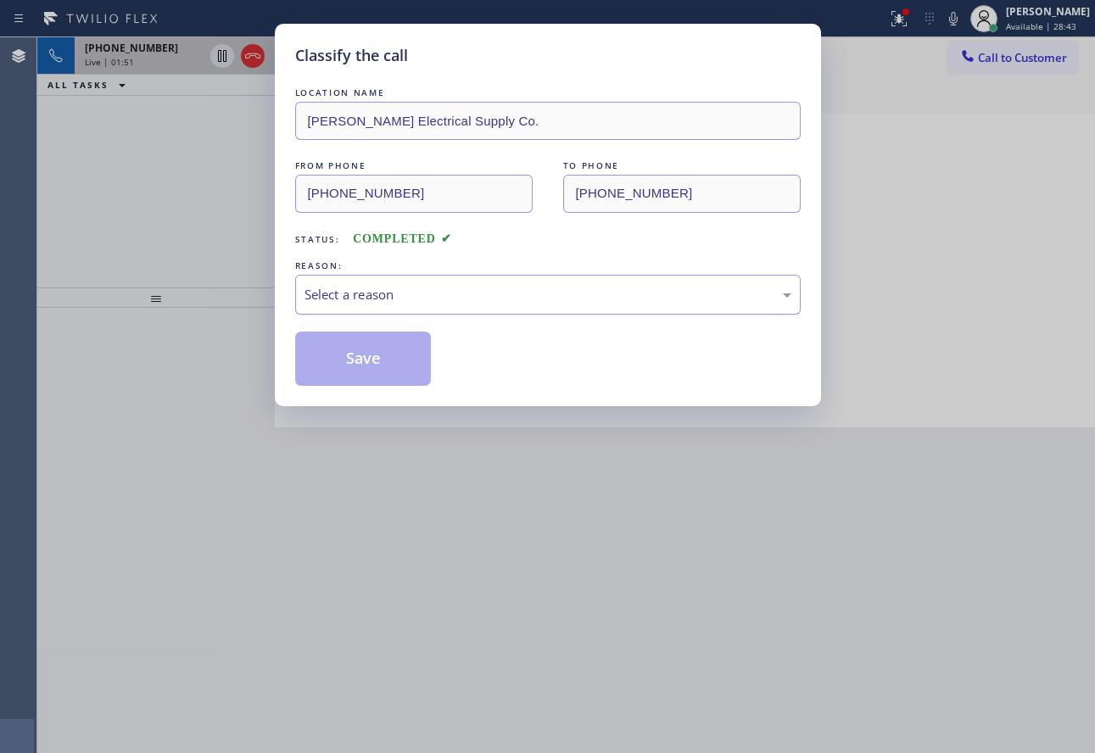
click at [397, 298] on div "Select a reason" at bounding box center [548, 295] width 487 height 20
click at [397, 372] on button "Save" at bounding box center [363, 359] width 137 height 54
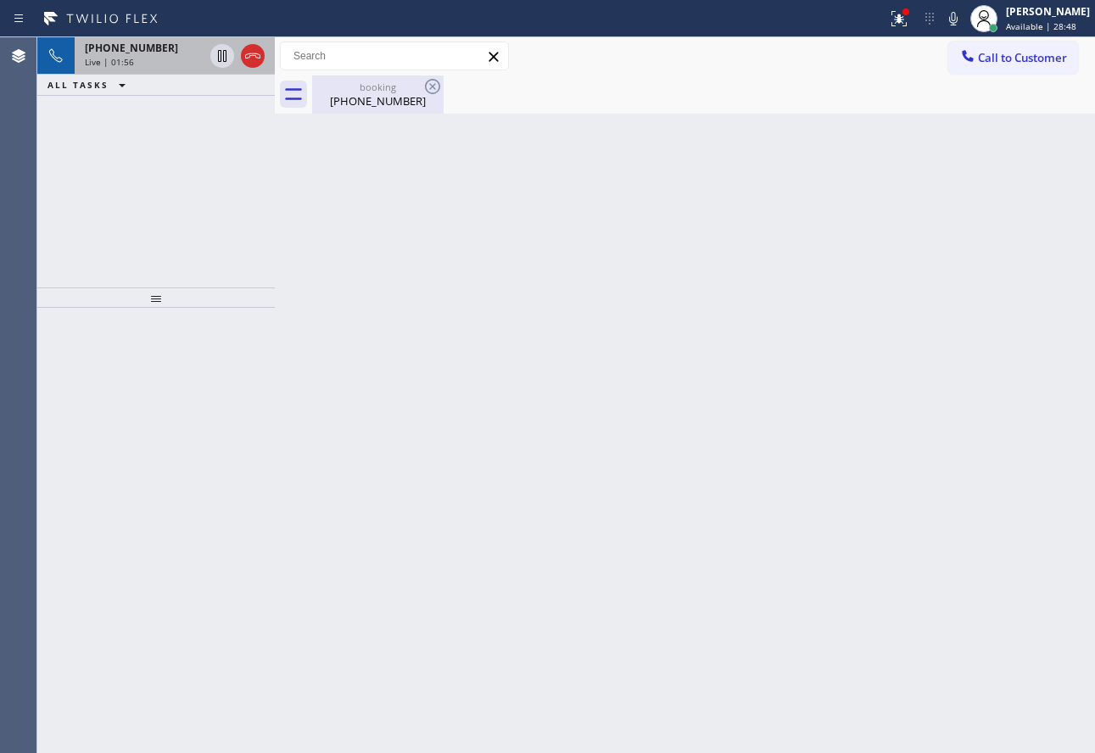
click at [366, 109] on div "booking [PHONE_NUMBER]" at bounding box center [378, 95] width 128 height 38
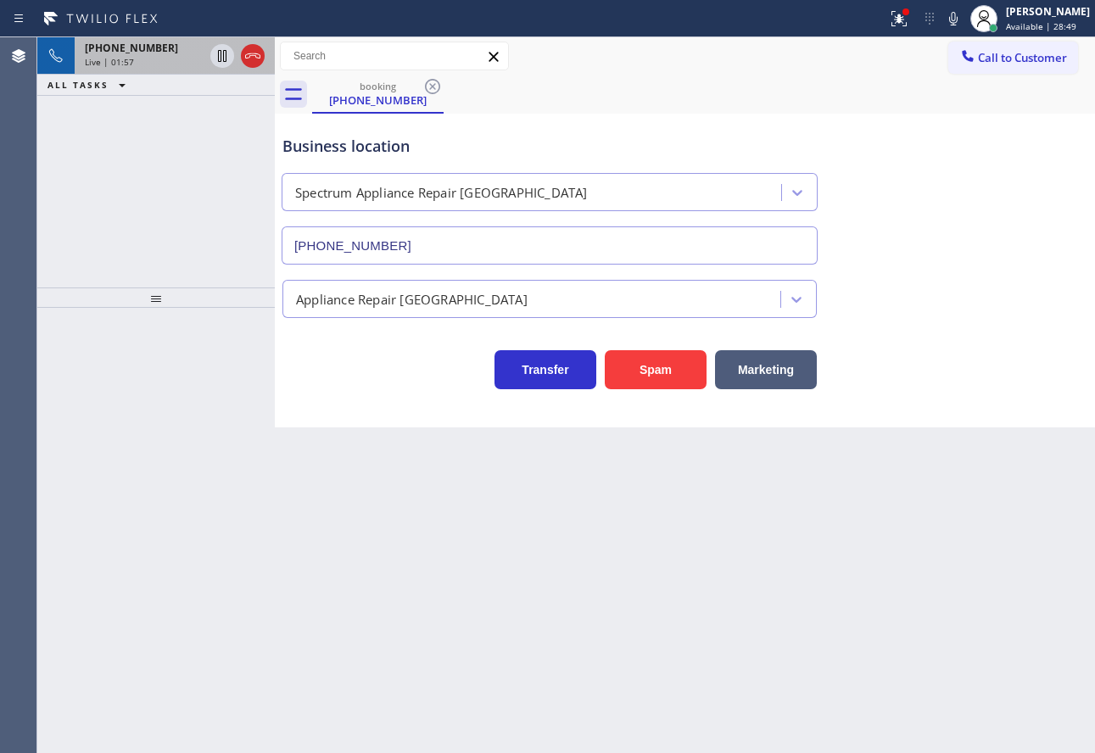
click at [157, 69] on div "[PHONE_NUMBER] Live | 01:57" at bounding box center [141, 55] width 132 height 37
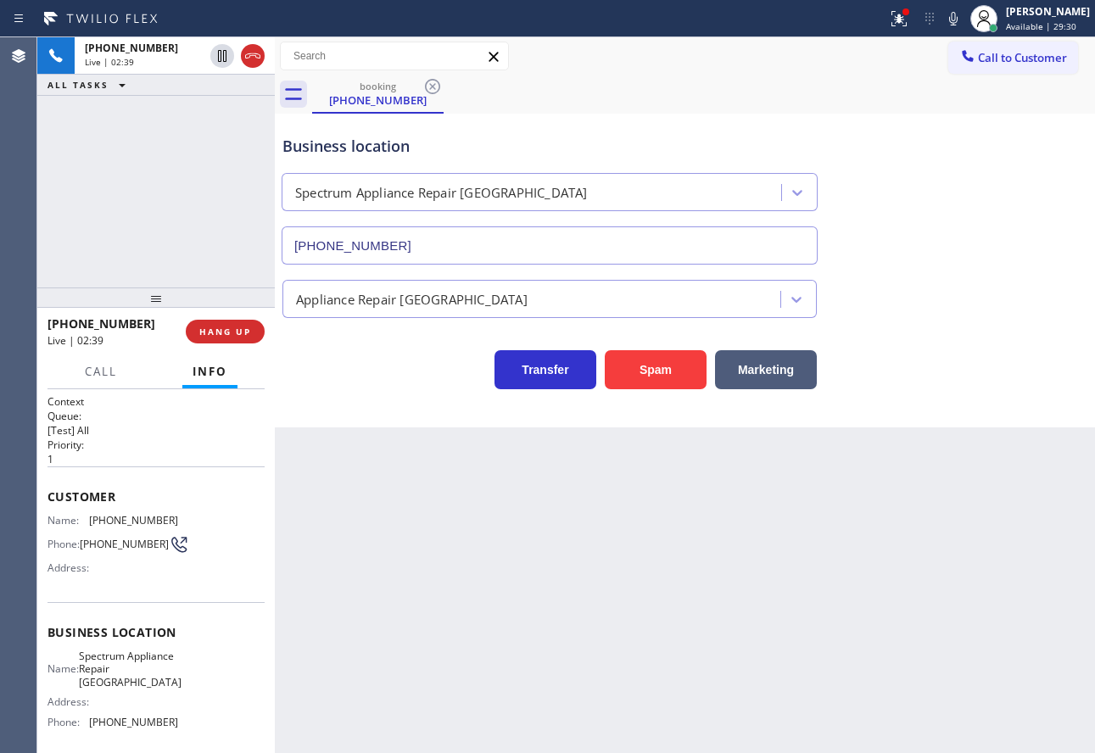
click at [151, 521] on span "[PHONE_NUMBER]" at bounding box center [133, 520] width 89 height 13
copy span "[PHONE_NUMBER]"
click at [140, 729] on span "[PHONE_NUMBER]" at bounding box center [133, 722] width 89 height 13
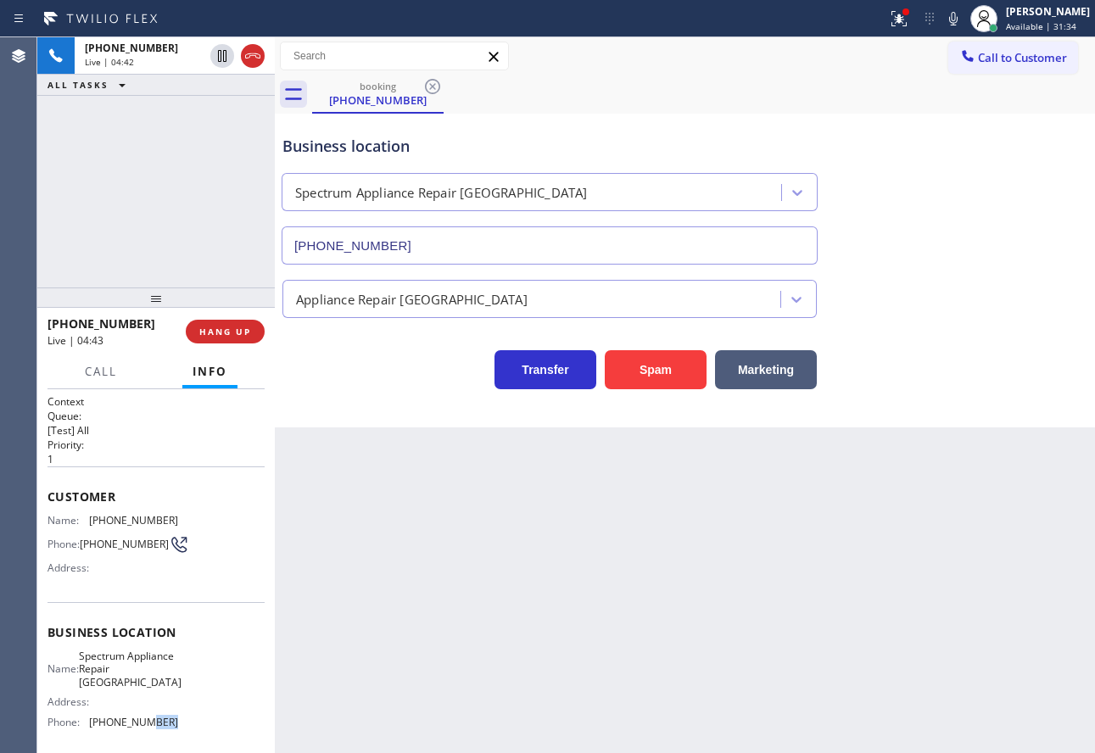
click at [140, 729] on span "[PHONE_NUMBER]" at bounding box center [133, 722] width 89 height 13
copy span "[PHONE_NUMBER]"
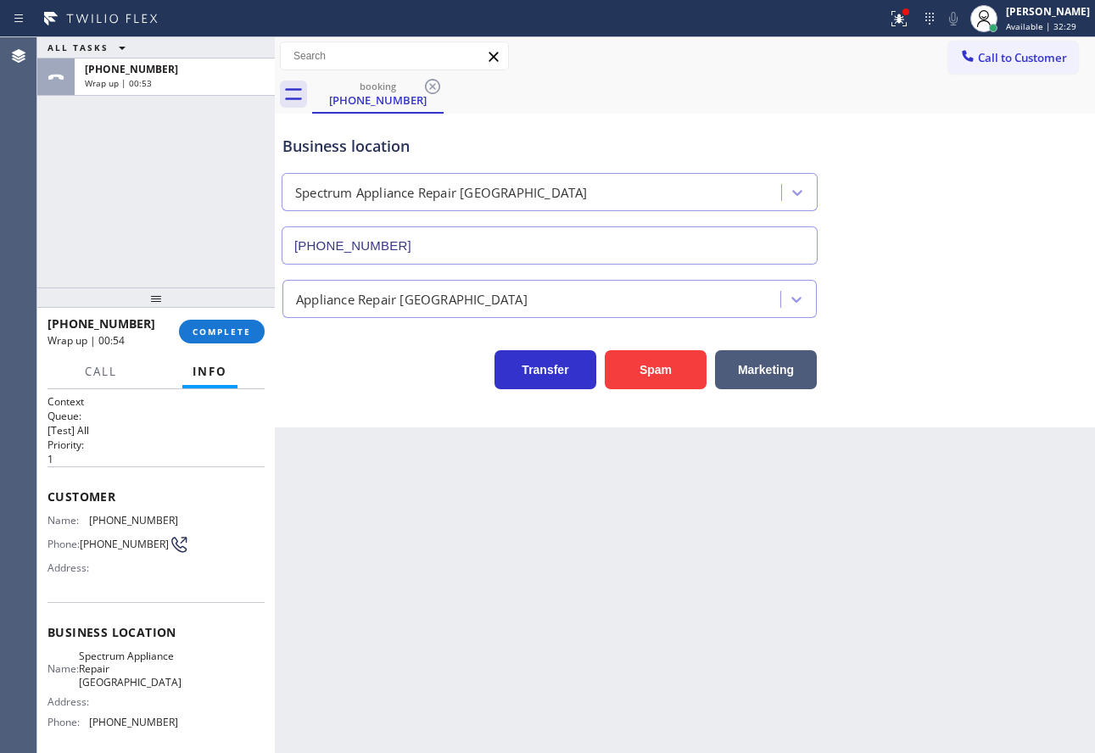
click at [129, 672] on span "Spectrum Appliance Repair [GEOGRAPHIC_DATA]" at bounding box center [130, 669] width 103 height 39
copy span "Spectrum Appliance Repair [GEOGRAPHIC_DATA]"
click at [225, 338] on span "COMPLETE" at bounding box center [222, 332] width 59 height 12
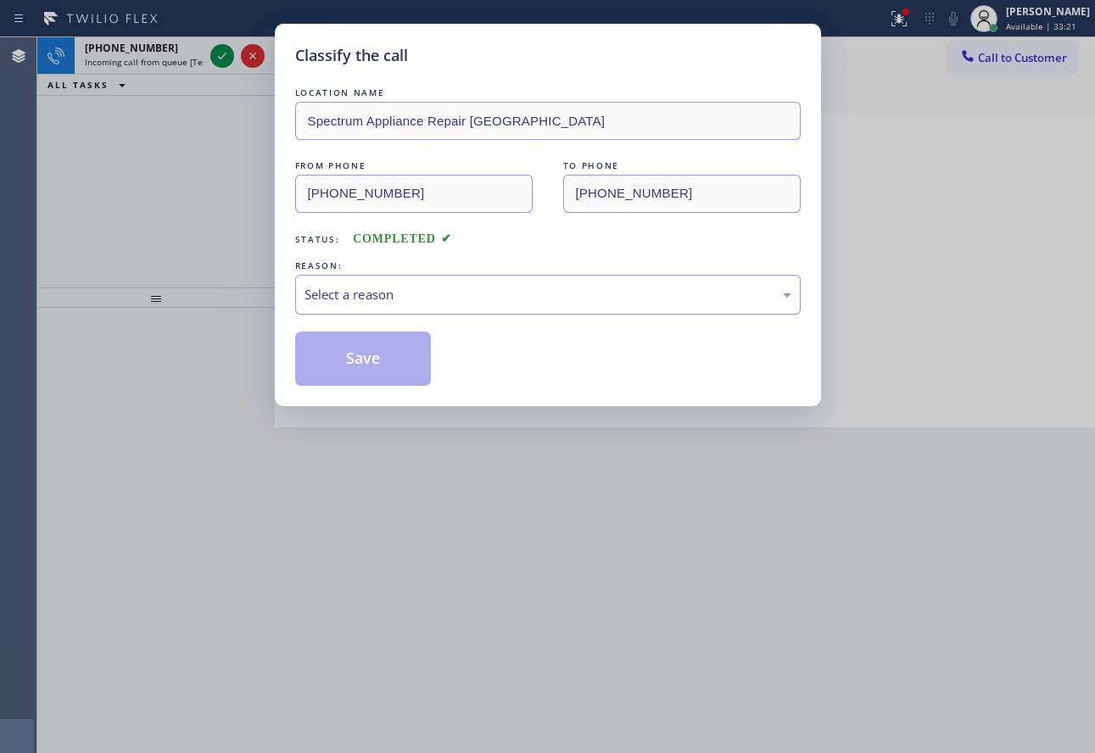
click at [444, 292] on div "Select a reason" at bounding box center [548, 295] width 487 height 20
click at [379, 360] on button "Save" at bounding box center [363, 359] width 137 height 54
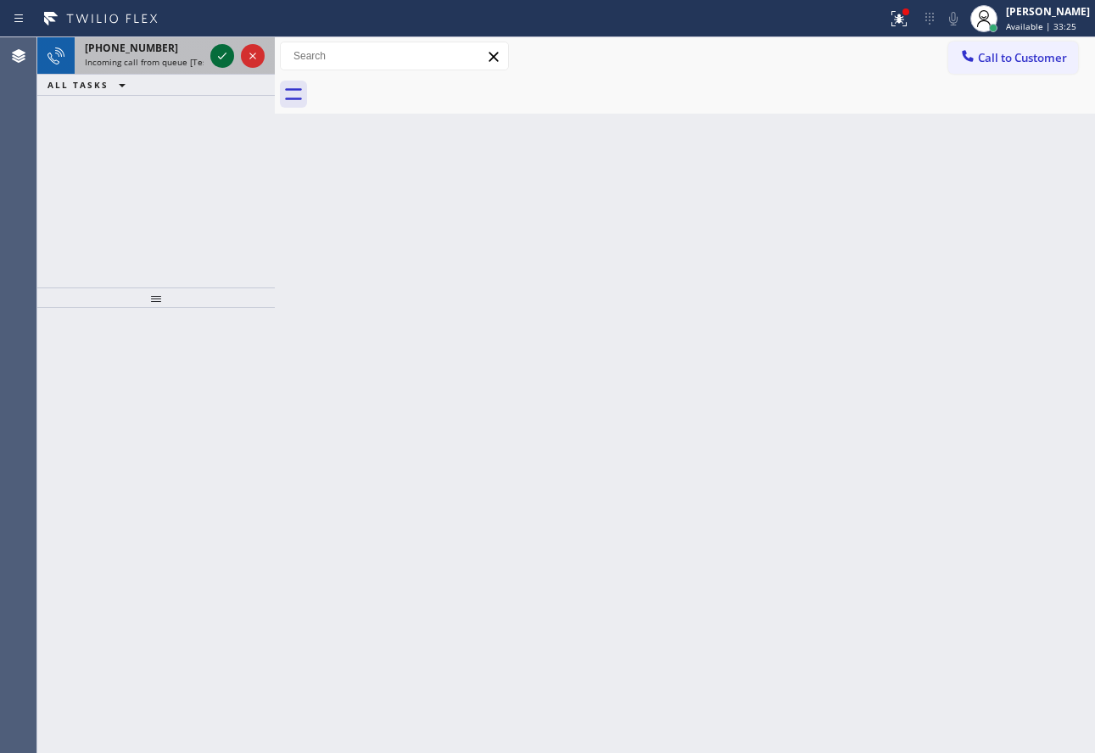
click at [225, 56] on icon at bounding box center [222, 56] width 20 height 20
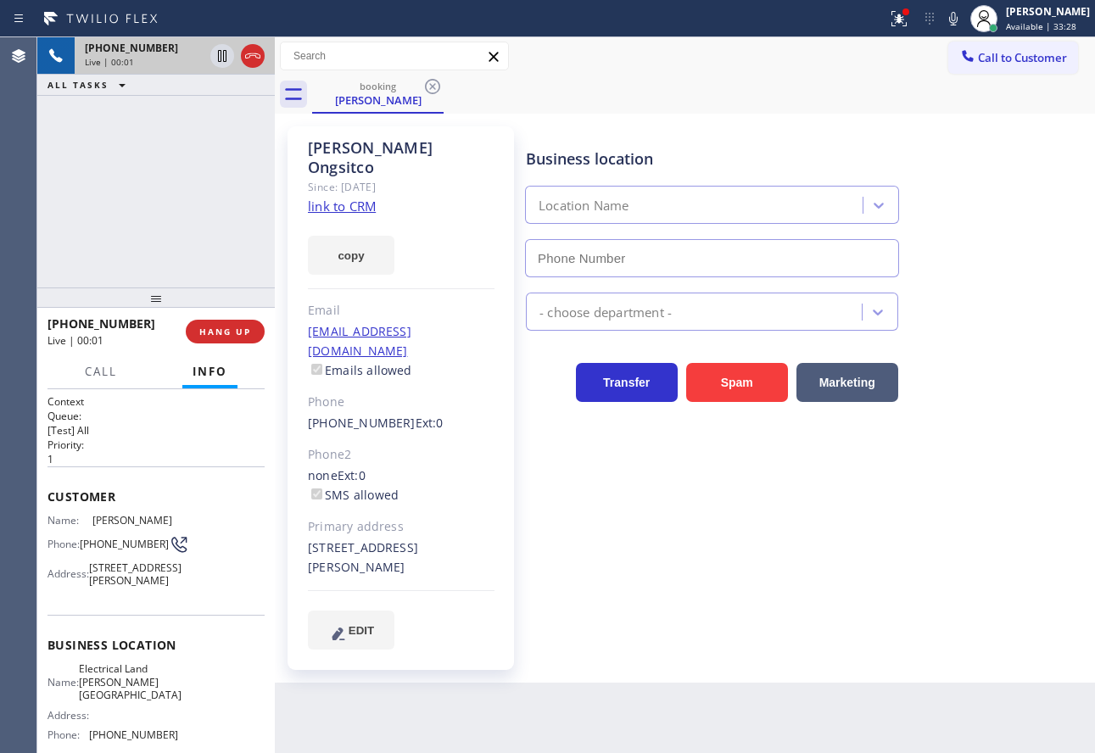
type input "[PHONE_NUMBER]"
click at [344, 198] on link "link to CRM" at bounding box center [342, 206] width 68 height 17
click at [964, 20] on icon at bounding box center [954, 18] width 20 height 20
click at [224, 59] on icon at bounding box center [222, 56] width 8 height 12
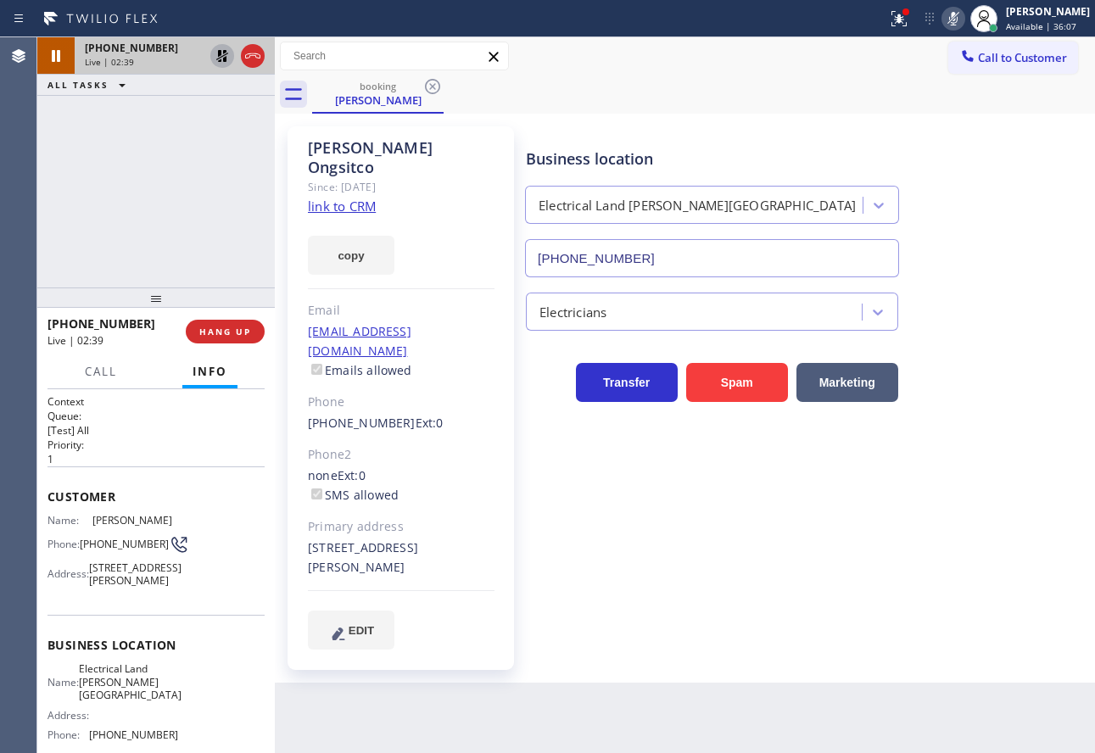
click at [964, 17] on icon at bounding box center [954, 18] width 20 height 20
click at [222, 53] on icon at bounding box center [222, 56] width 20 height 20
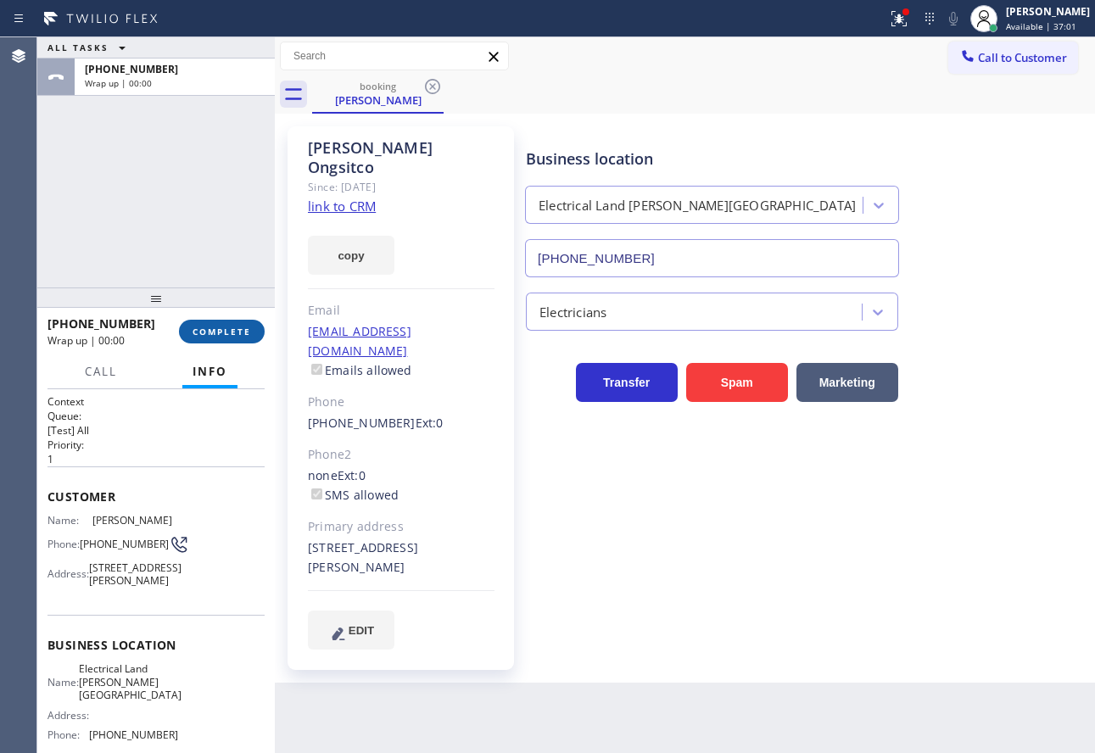
click at [238, 335] on span "COMPLETE" at bounding box center [222, 332] width 59 height 12
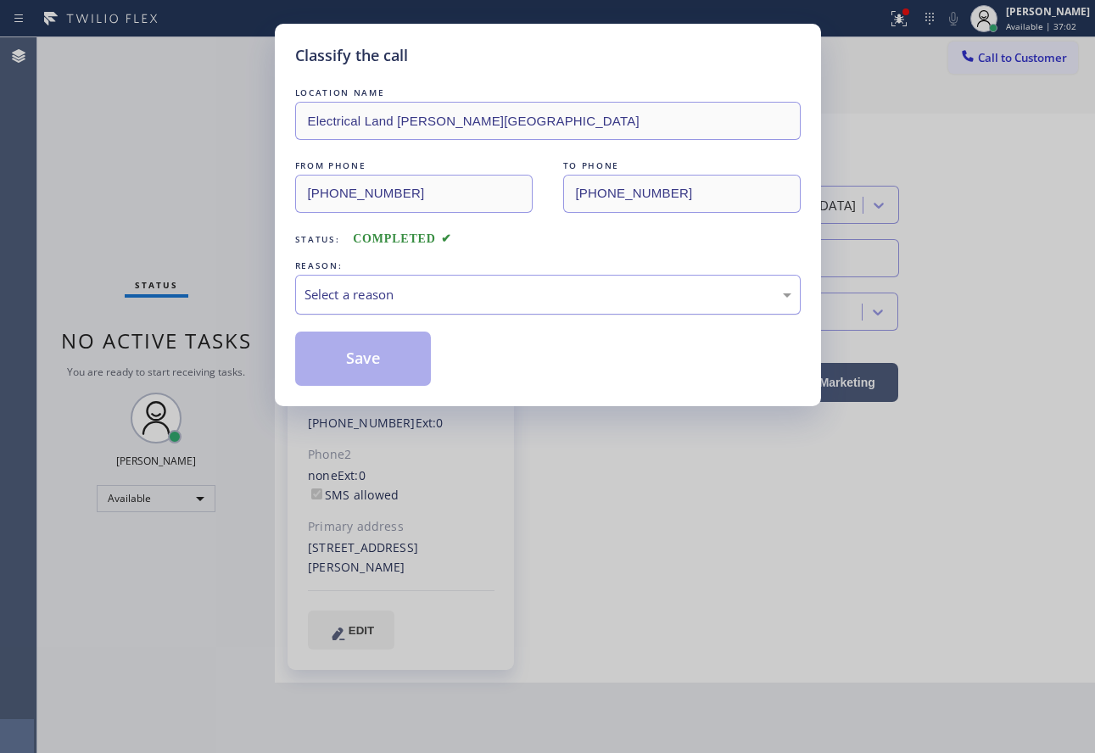
click at [544, 277] on div "Select a reason" at bounding box center [548, 295] width 506 height 40
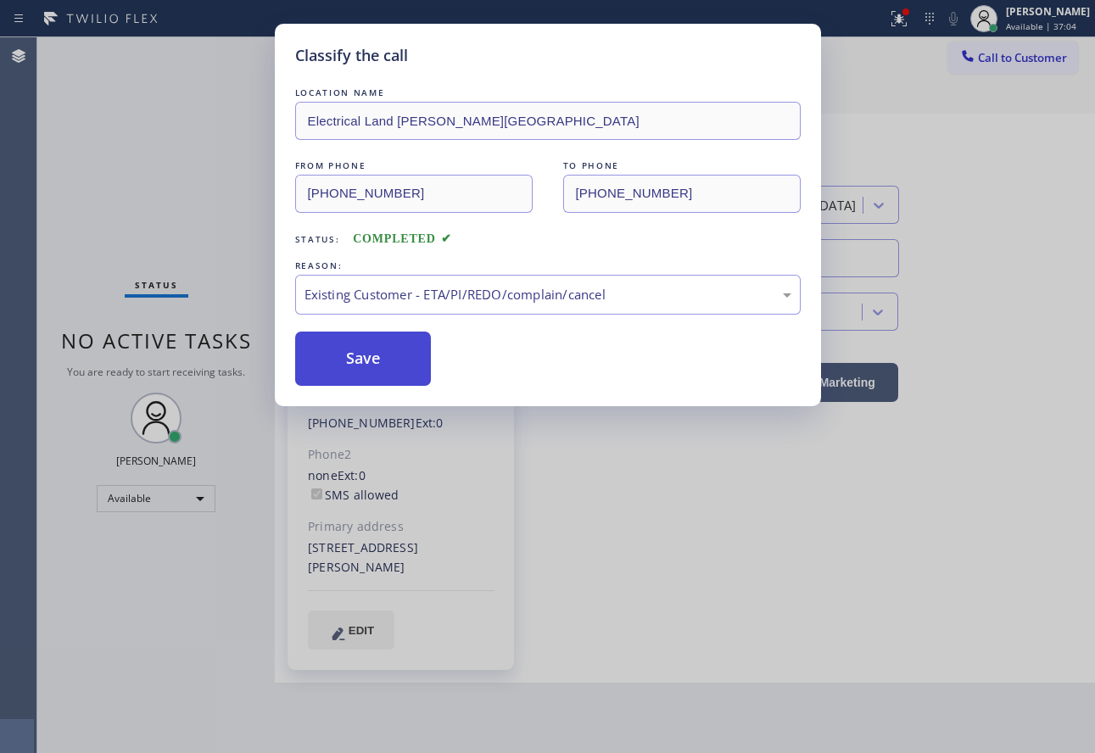
click at [400, 370] on button "Save" at bounding box center [363, 359] width 137 height 54
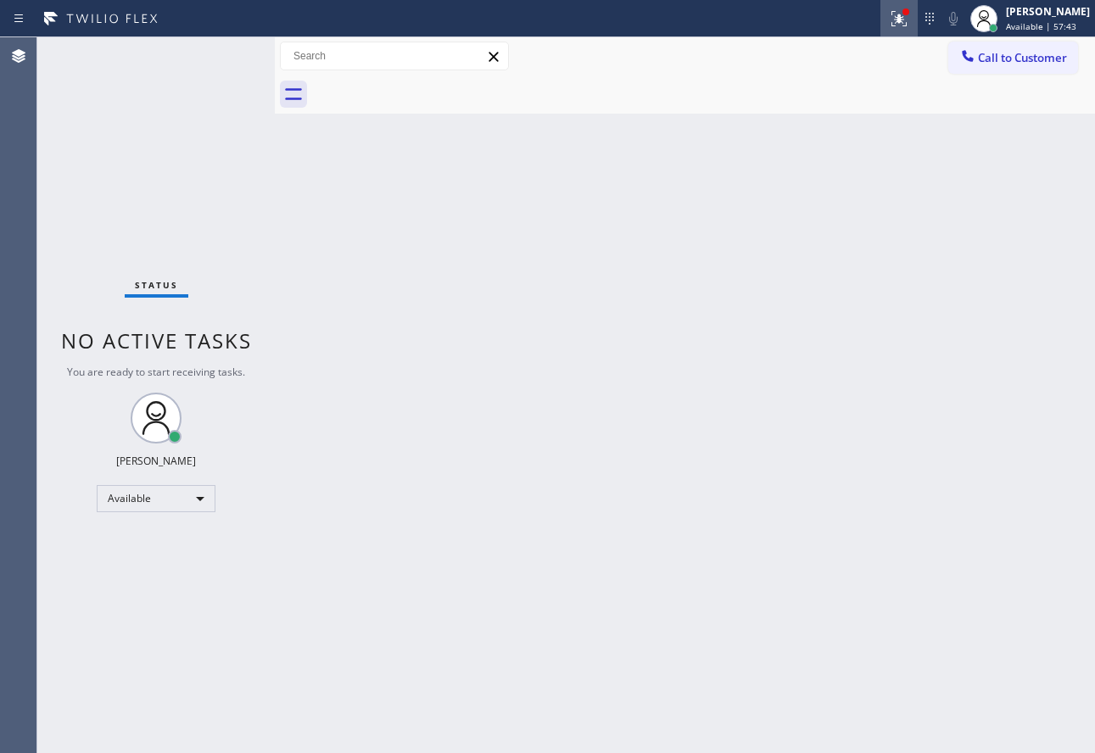
click at [918, 29] on button at bounding box center [899, 18] width 37 height 37
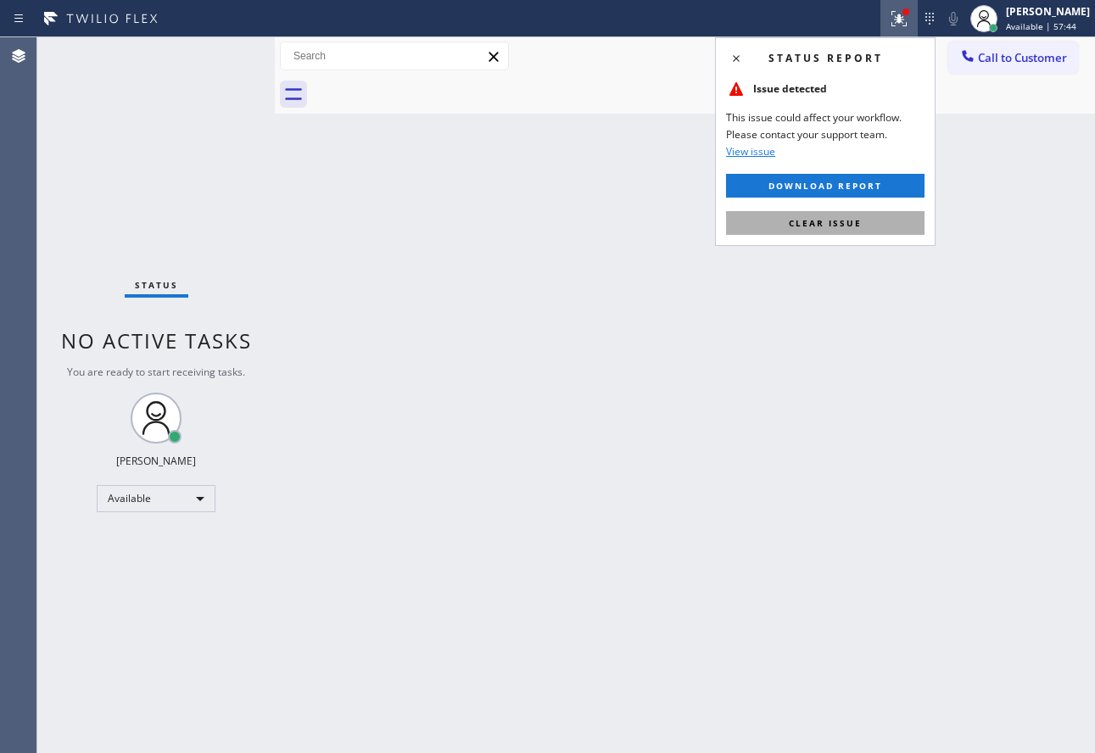
click at [862, 216] on button "Clear issue" at bounding box center [825, 223] width 199 height 24
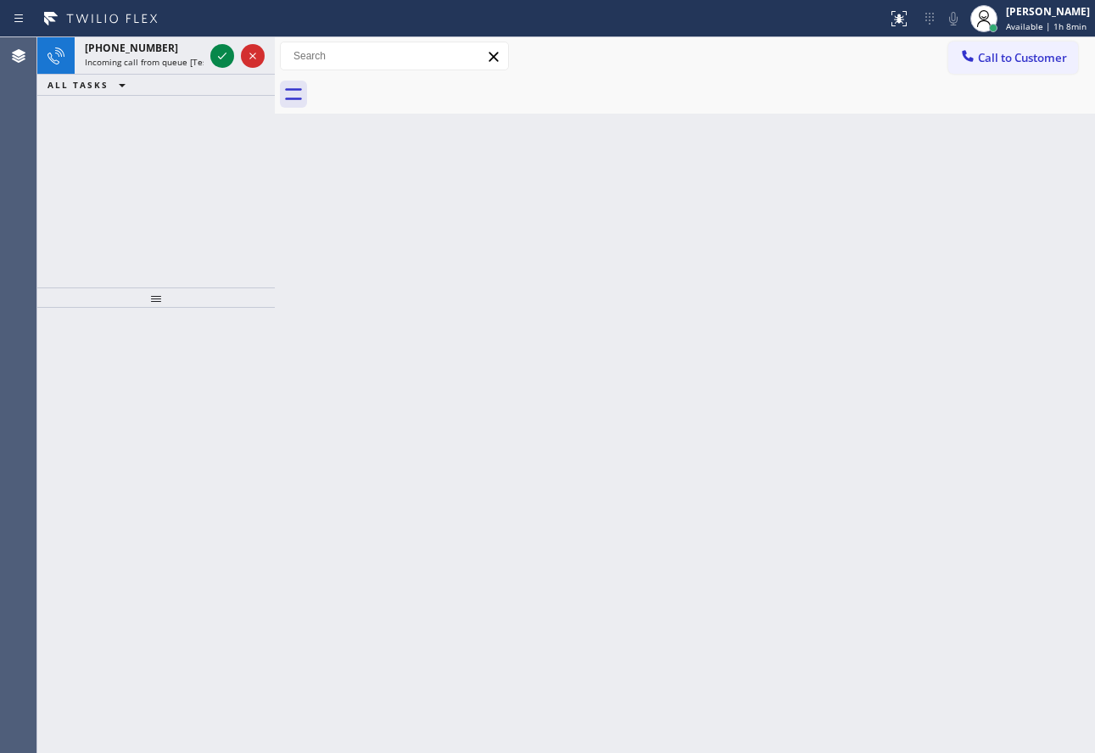
click at [223, 61] on icon at bounding box center [222, 56] width 20 height 20
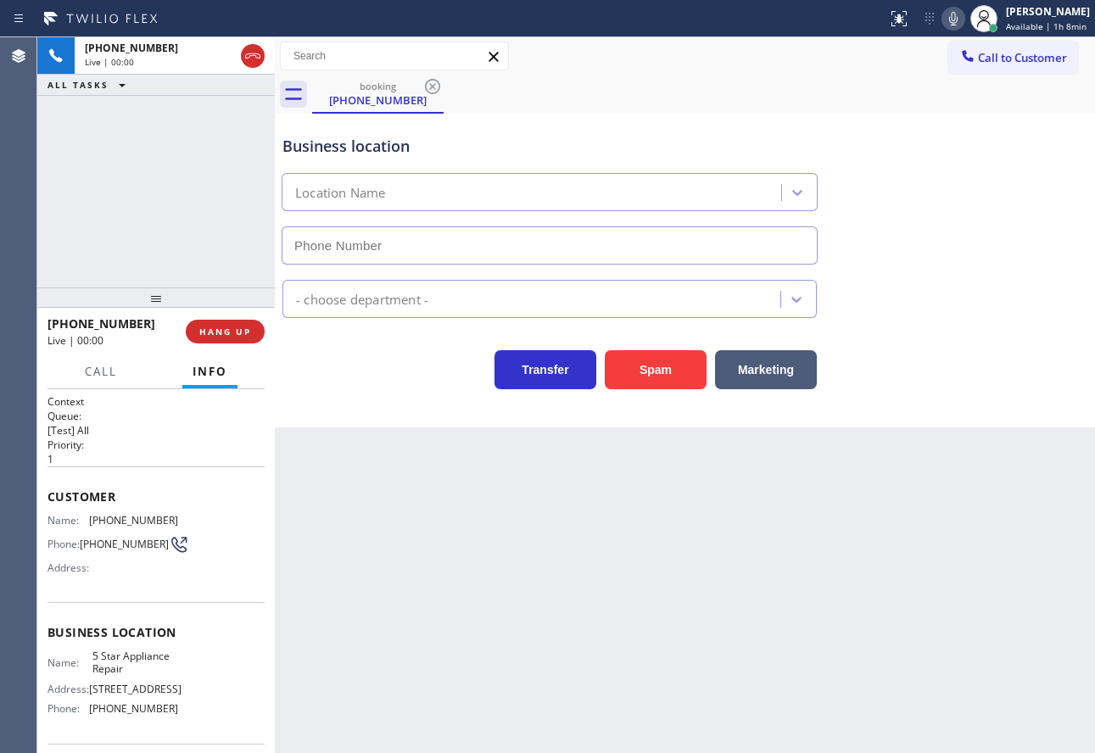
type input "[PHONE_NUMBER]"
click at [238, 333] on span "HANG UP" at bounding box center [225, 332] width 52 height 12
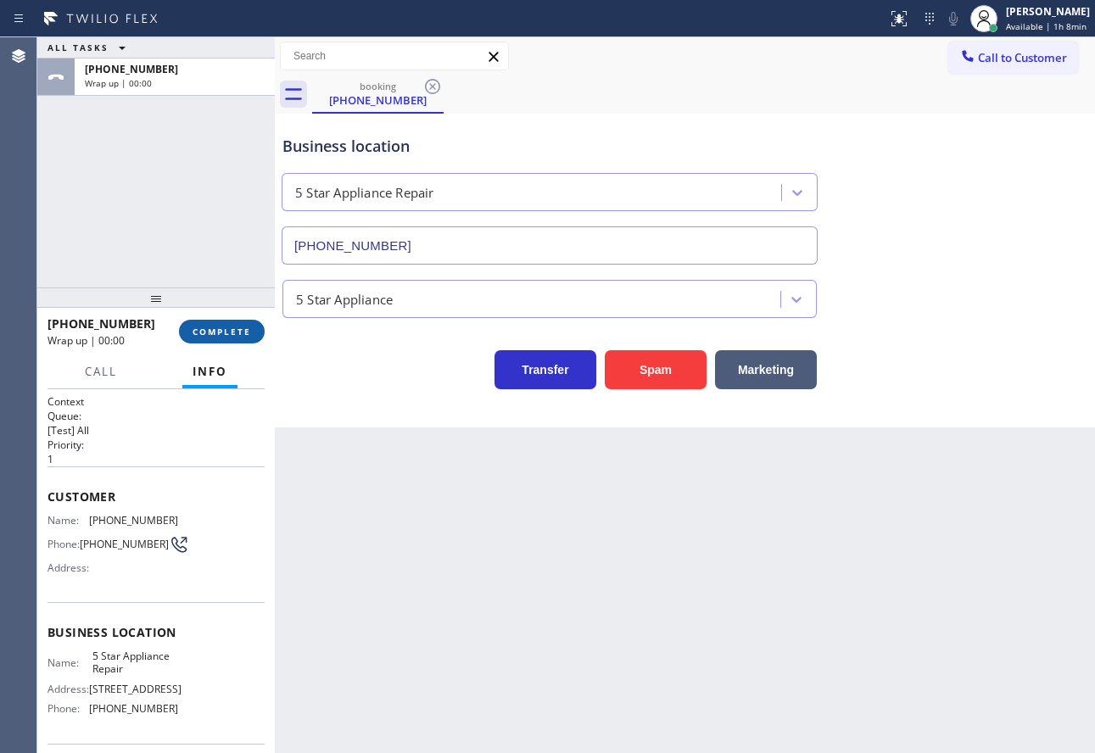
click at [238, 333] on span "COMPLETE" at bounding box center [222, 332] width 59 height 12
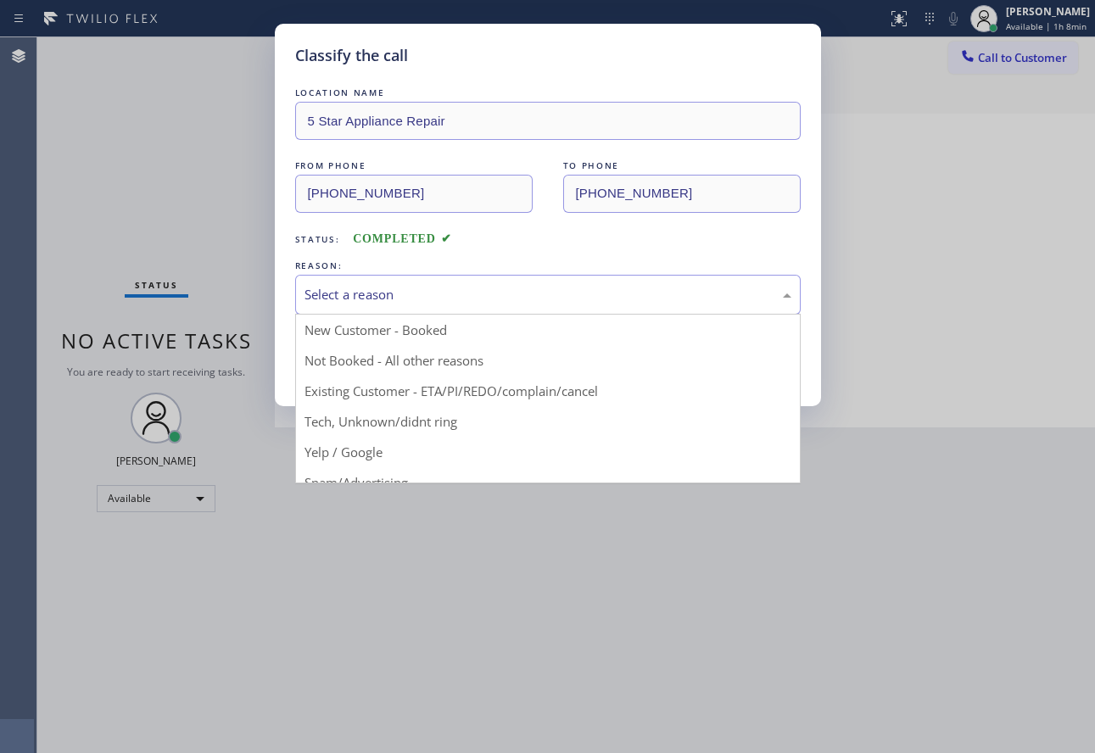
click at [425, 288] on div "Select a reason" at bounding box center [548, 295] width 487 height 20
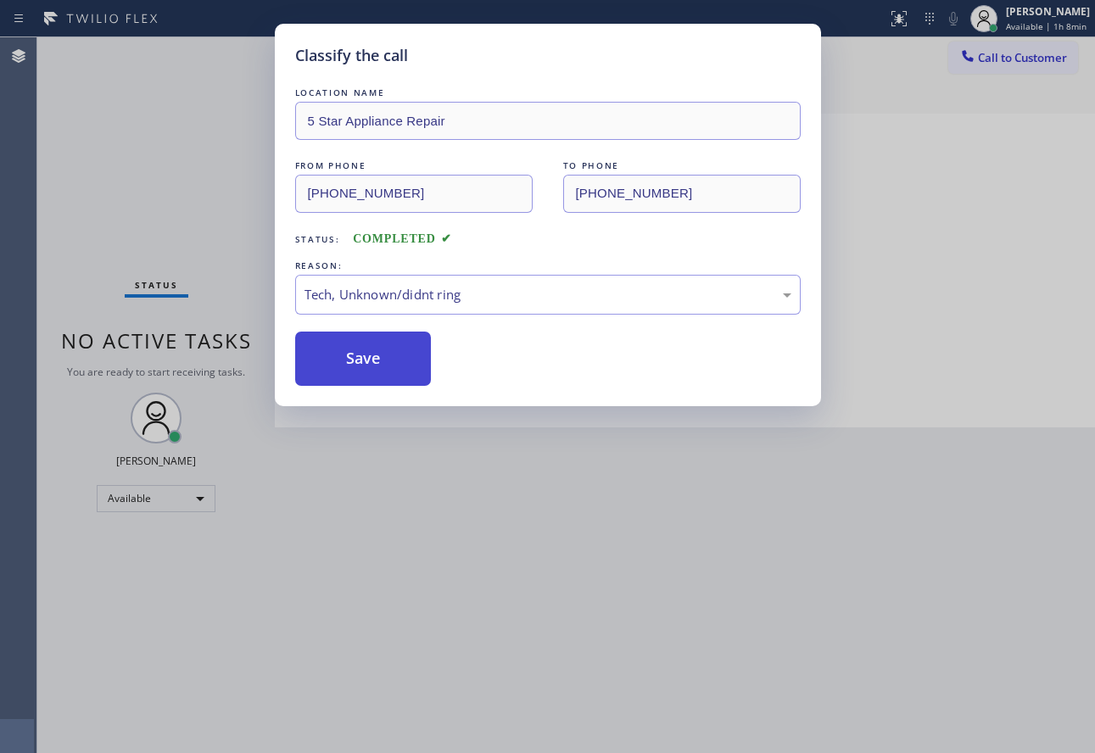
click at [383, 348] on button "Save" at bounding box center [363, 359] width 137 height 54
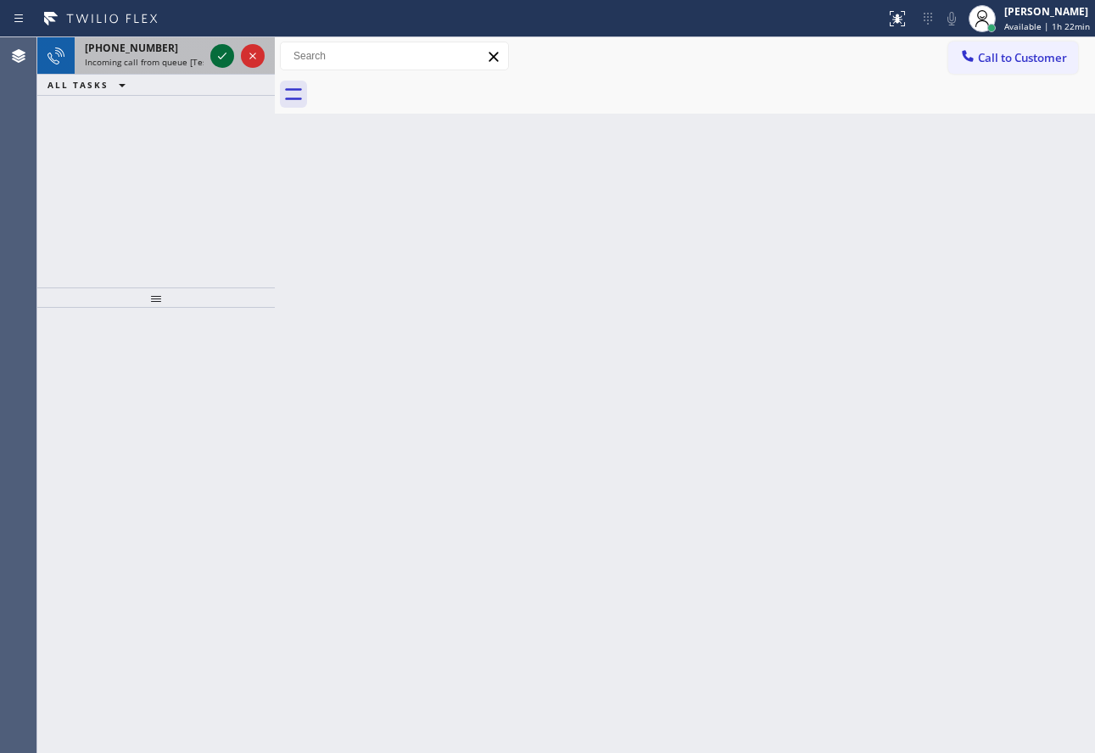
click at [223, 54] on icon at bounding box center [222, 56] width 20 height 20
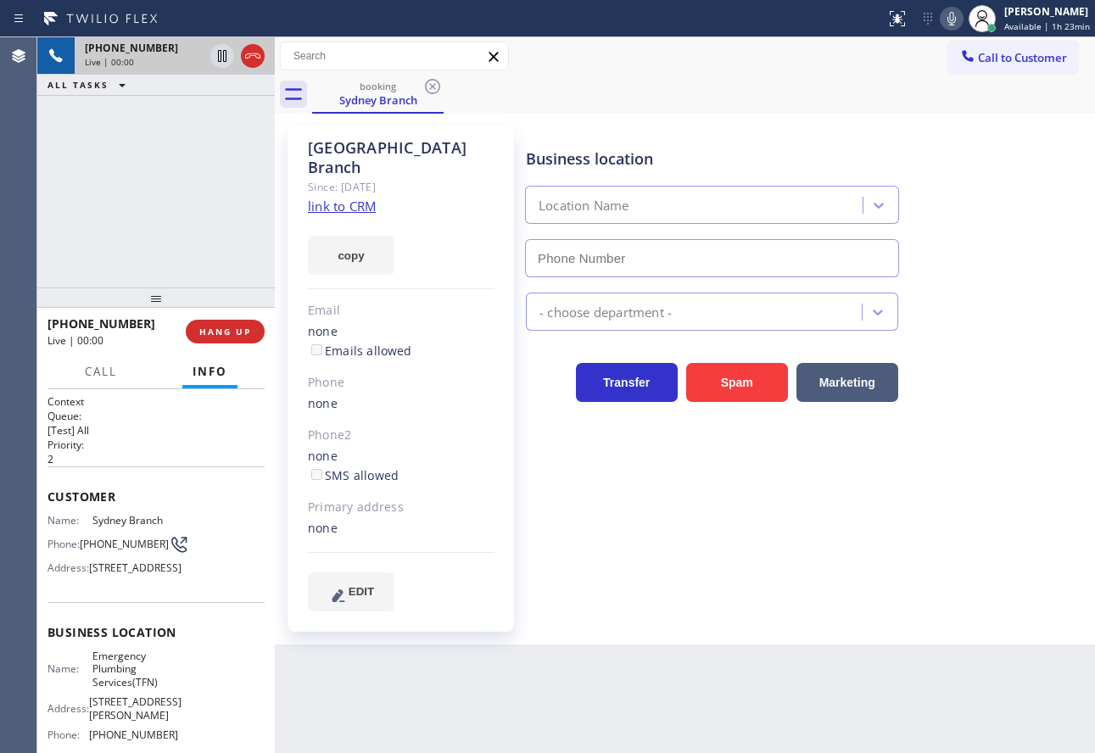
type input "[PHONE_NUMBER]"
click at [367, 198] on link "link to CRM" at bounding box center [342, 206] width 68 height 17
click at [952, 17] on icon at bounding box center [952, 19] width 8 height 14
click at [218, 56] on icon at bounding box center [222, 56] width 8 height 12
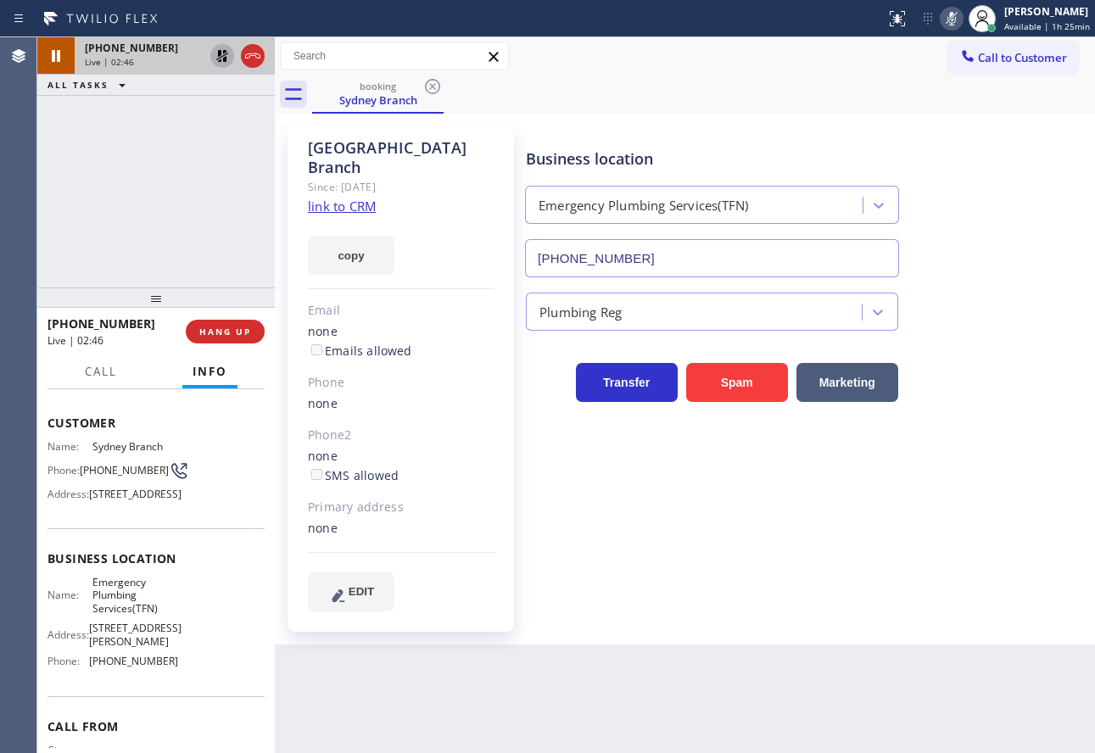
scroll to position [170, 0]
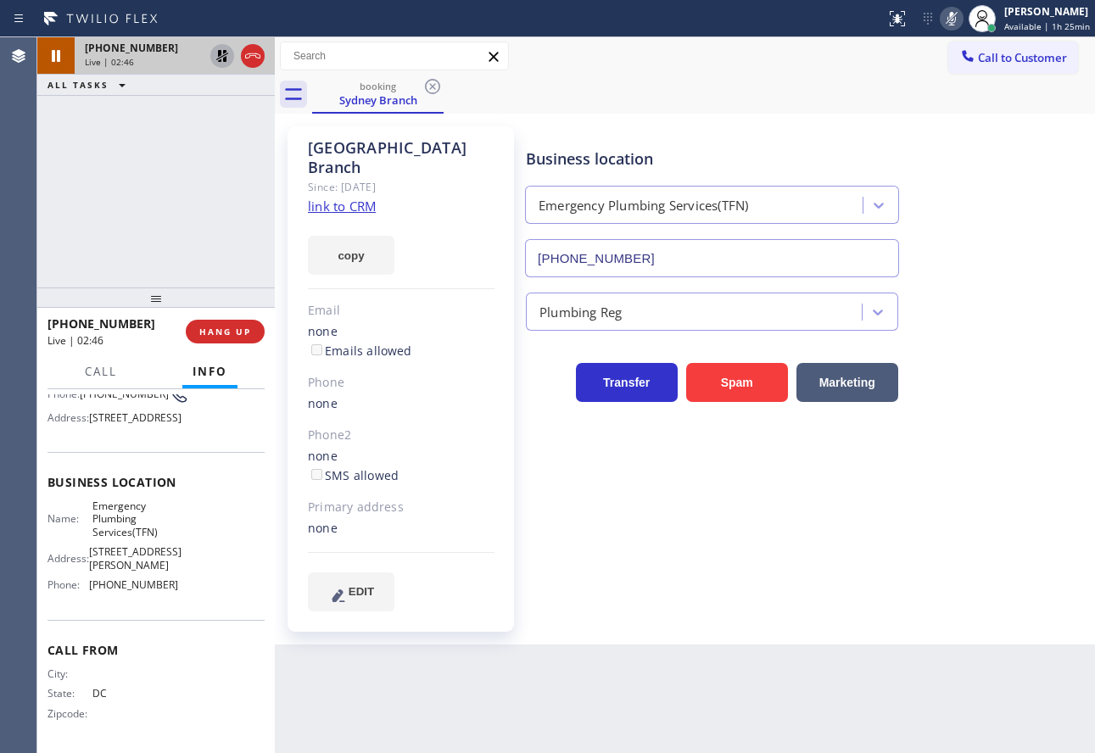
click at [136, 589] on span "[PHONE_NUMBER]" at bounding box center [133, 585] width 89 height 13
copy span "[PHONE_NUMBER]"
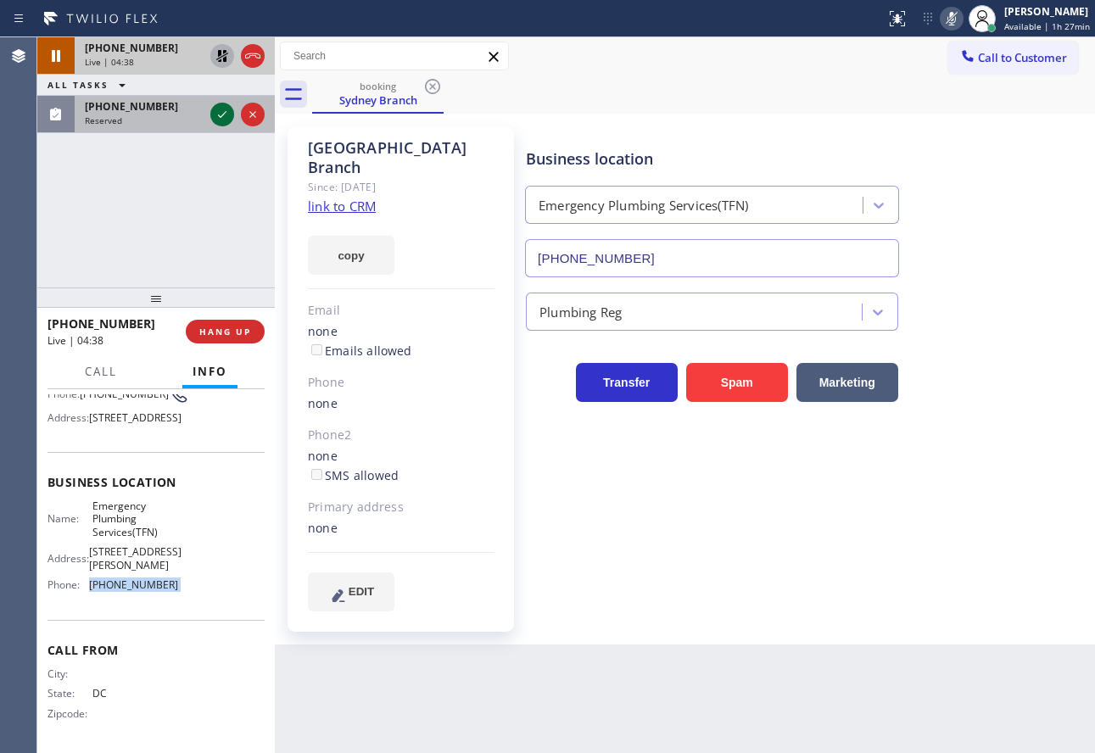
click at [217, 113] on icon at bounding box center [222, 114] width 20 height 20
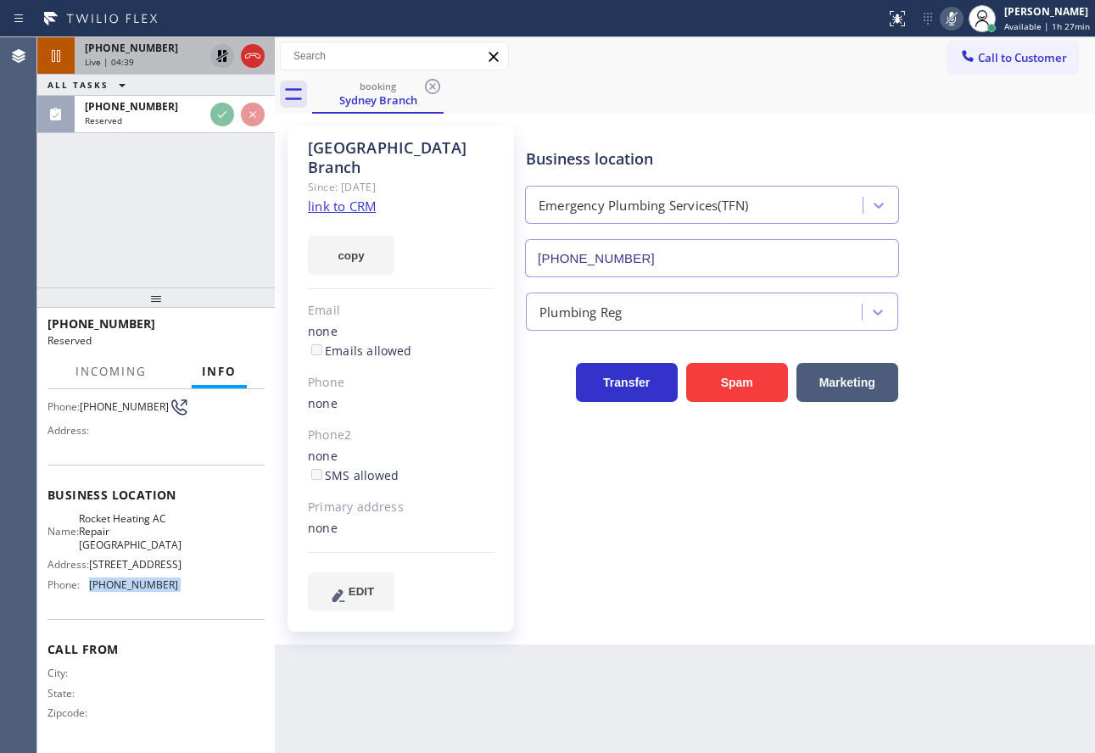
scroll to position [185, 0]
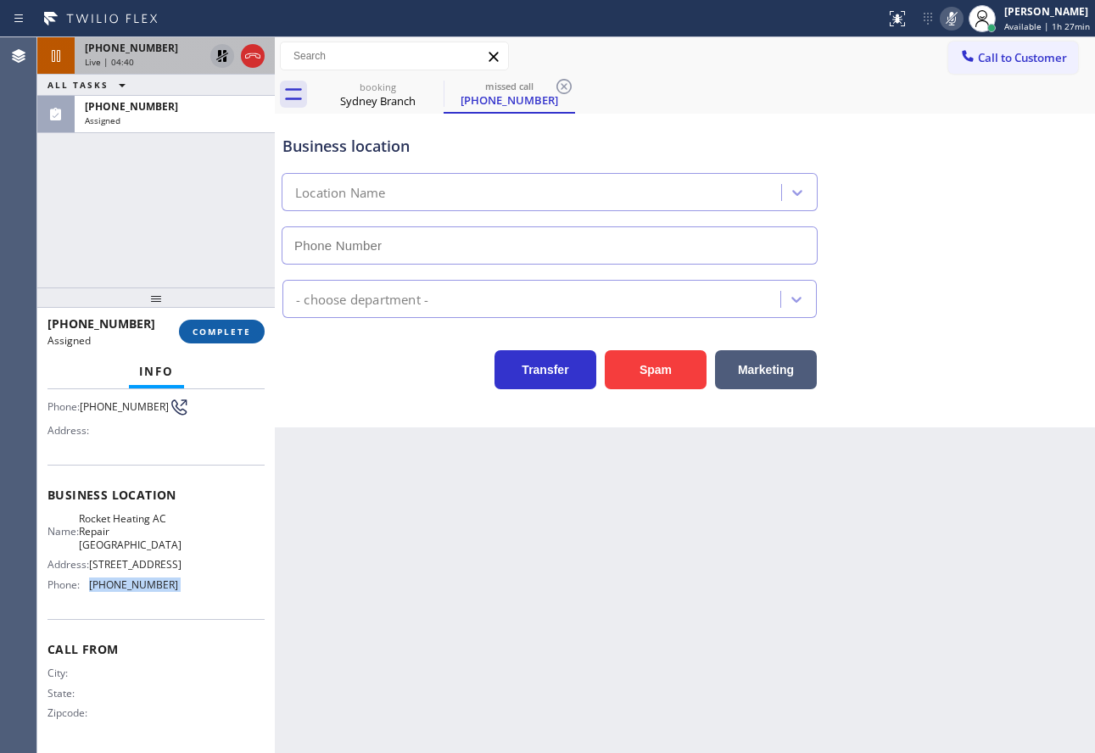
type input "[PHONE_NUMBER]"
click at [223, 328] on span "COMPLETE" at bounding box center [222, 332] width 59 height 12
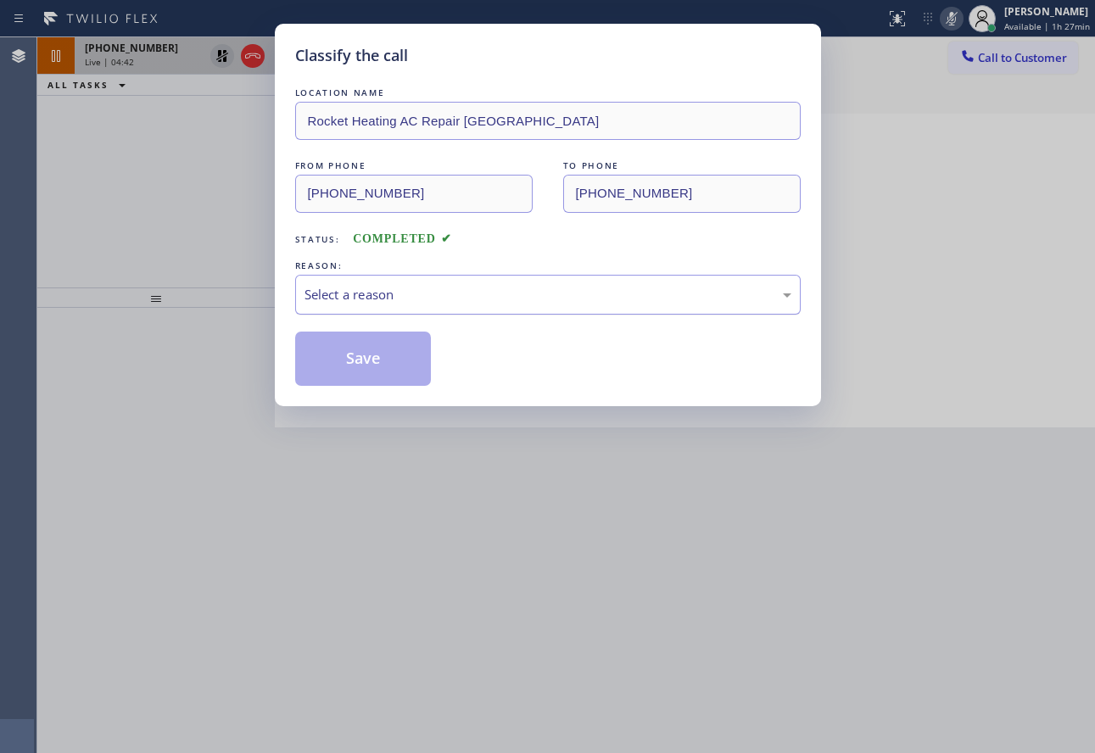
click at [361, 313] on div "Select a reason" at bounding box center [548, 295] width 506 height 40
click at [355, 359] on button "Save" at bounding box center [363, 359] width 137 height 54
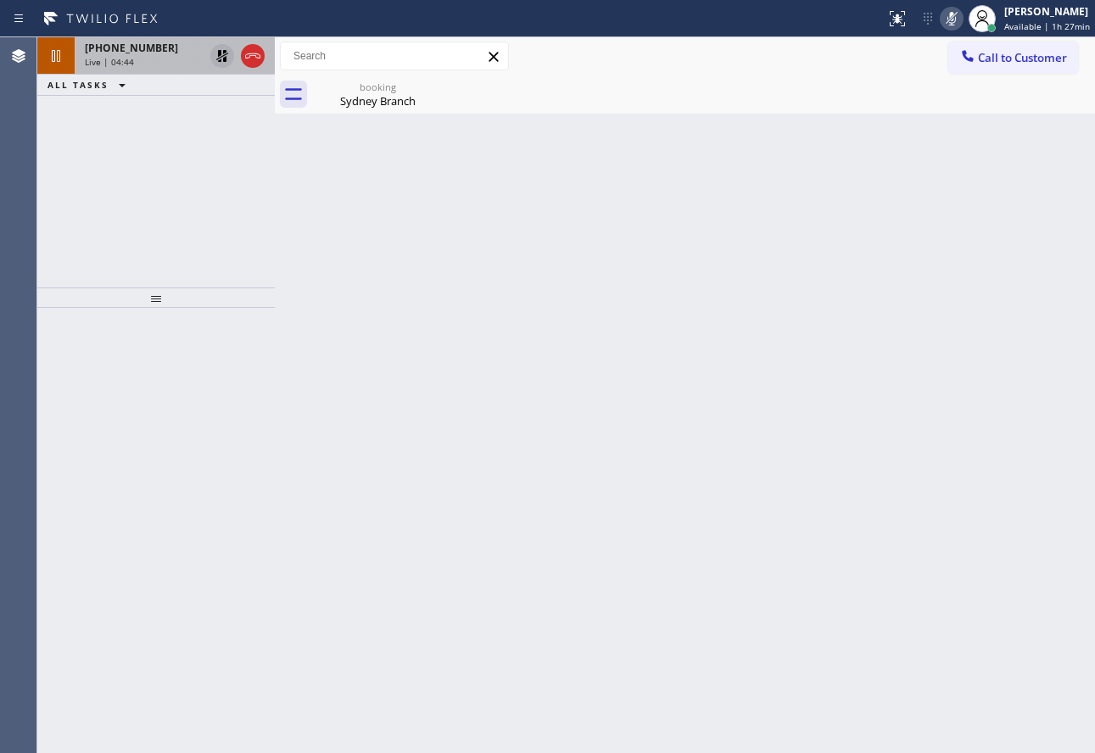
click at [145, 42] on span "[PHONE_NUMBER]" at bounding box center [131, 48] width 93 height 14
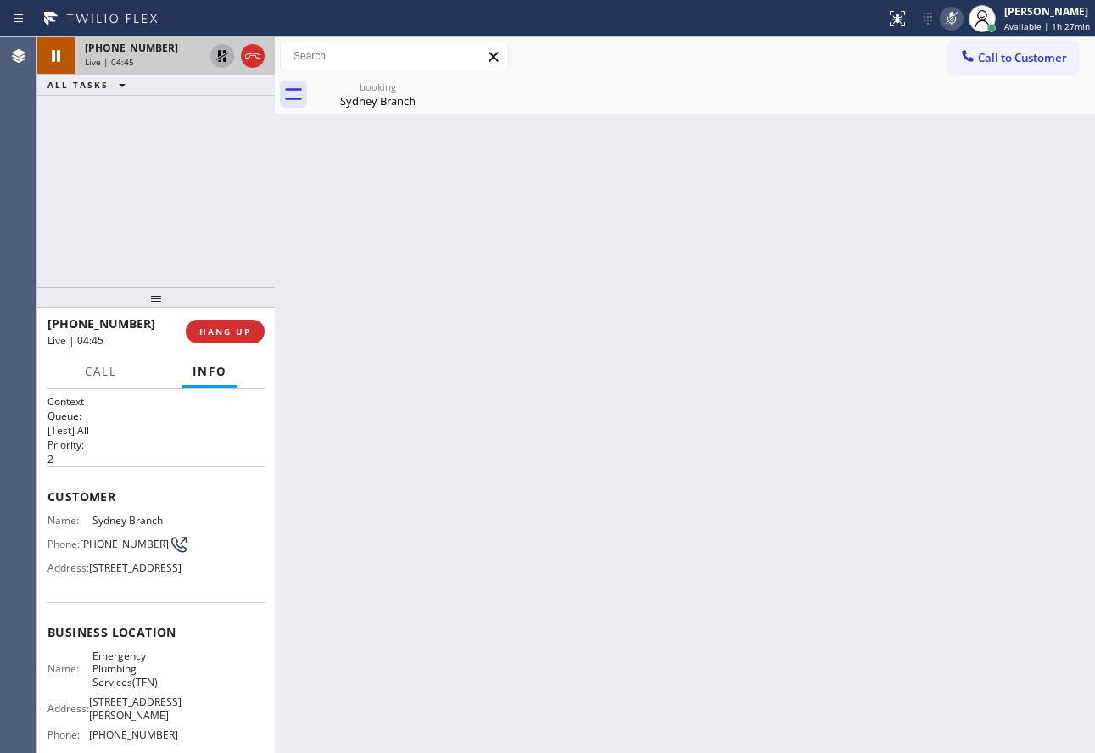
click at [116, 538] on span "[PHONE_NUMBER]" at bounding box center [124, 544] width 89 height 13
copy div "[PHONE_NUMBER]"
click at [365, 101] on div "Sydney Branch" at bounding box center [378, 100] width 128 height 15
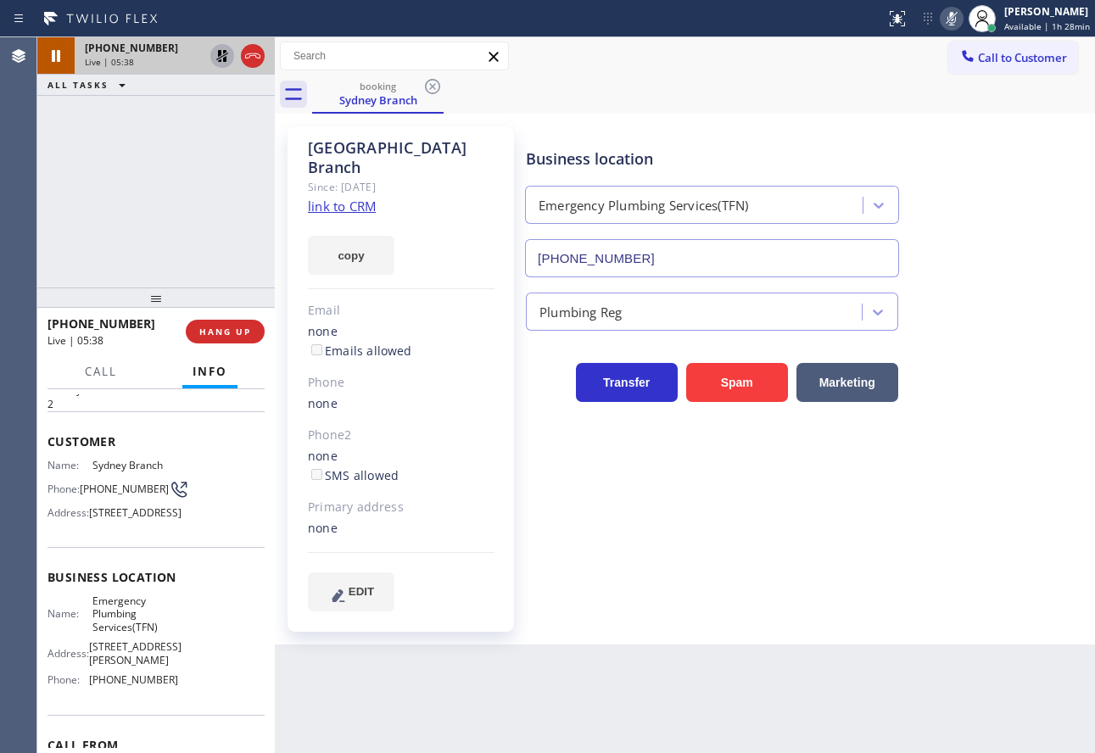
scroll to position [85, 0]
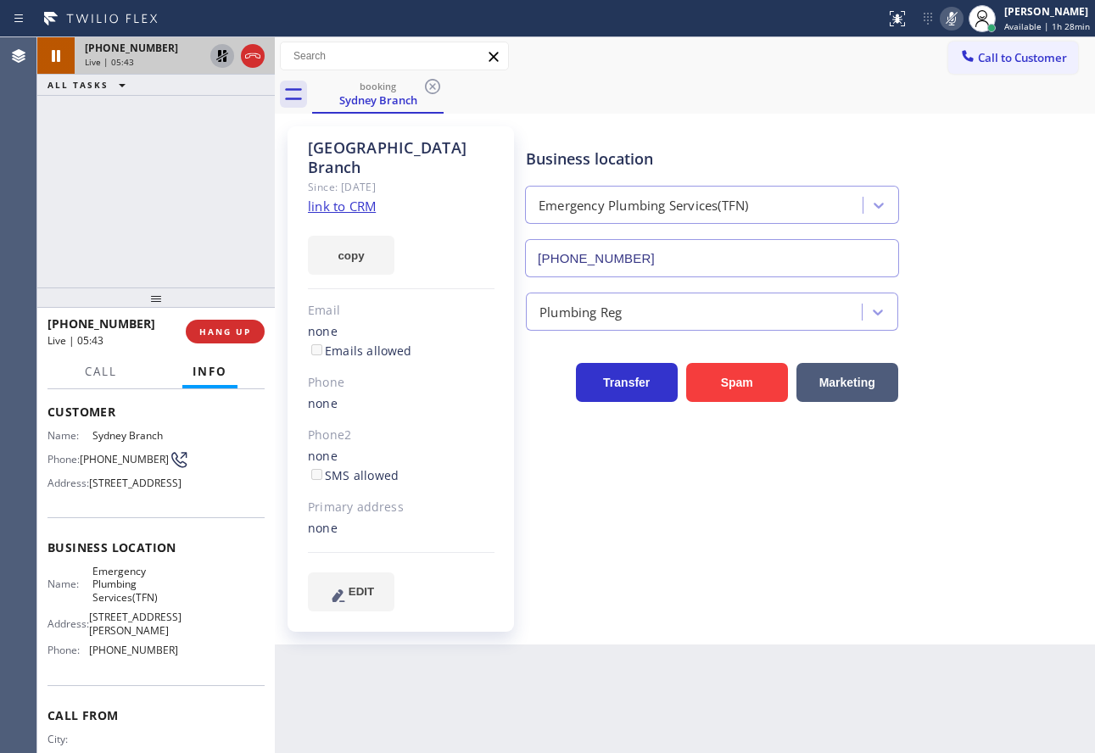
click at [436, 216] on div "copy" at bounding box center [401, 245] width 187 height 59
click at [955, 20] on icon at bounding box center [952, 18] width 20 height 20
click at [206, 47] on div "[PHONE_NUMBER] Live | 05:45" at bounding box center [141, 55] width 132 height 37
click at [216, 54] on icon at bounding box center [222, 56] width 20 height 20
click at [146, 657] on span "[PHONE_NUMBER]" at bounding box center [133, 650] width 89 height 13
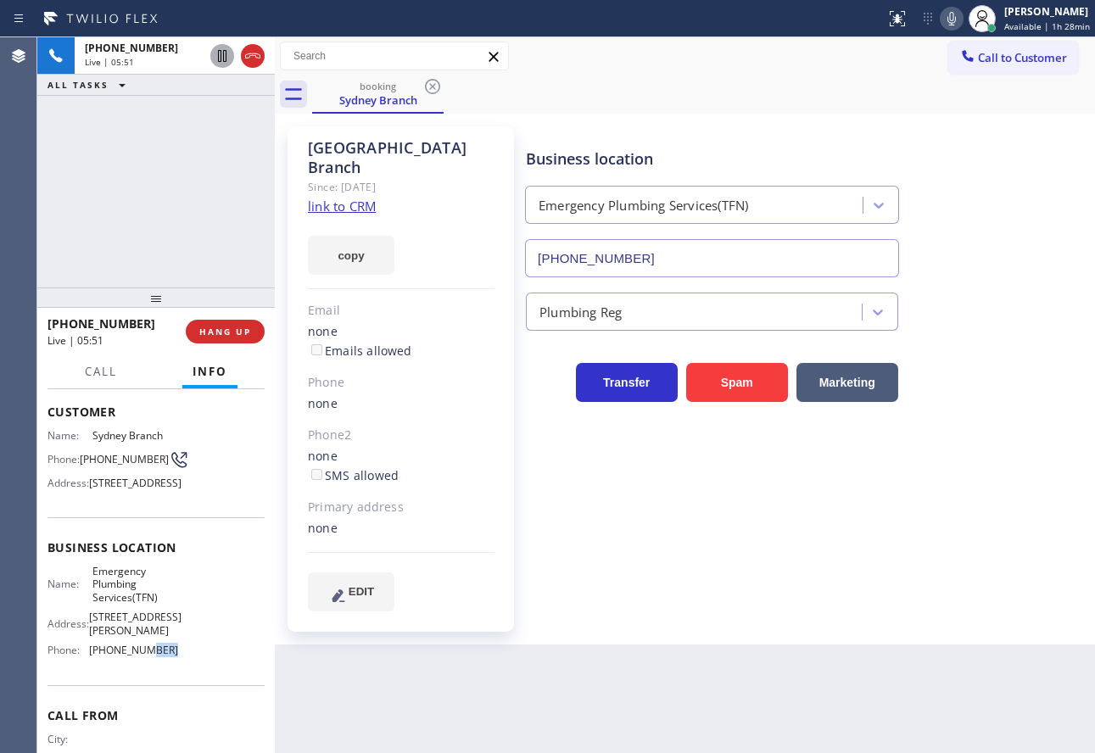
click at [146, 657] on span "[PHONE_NUMBER]" at bounding box center [133, 650] width 89 height 13
copy span "[PHONE_NUMBER]"
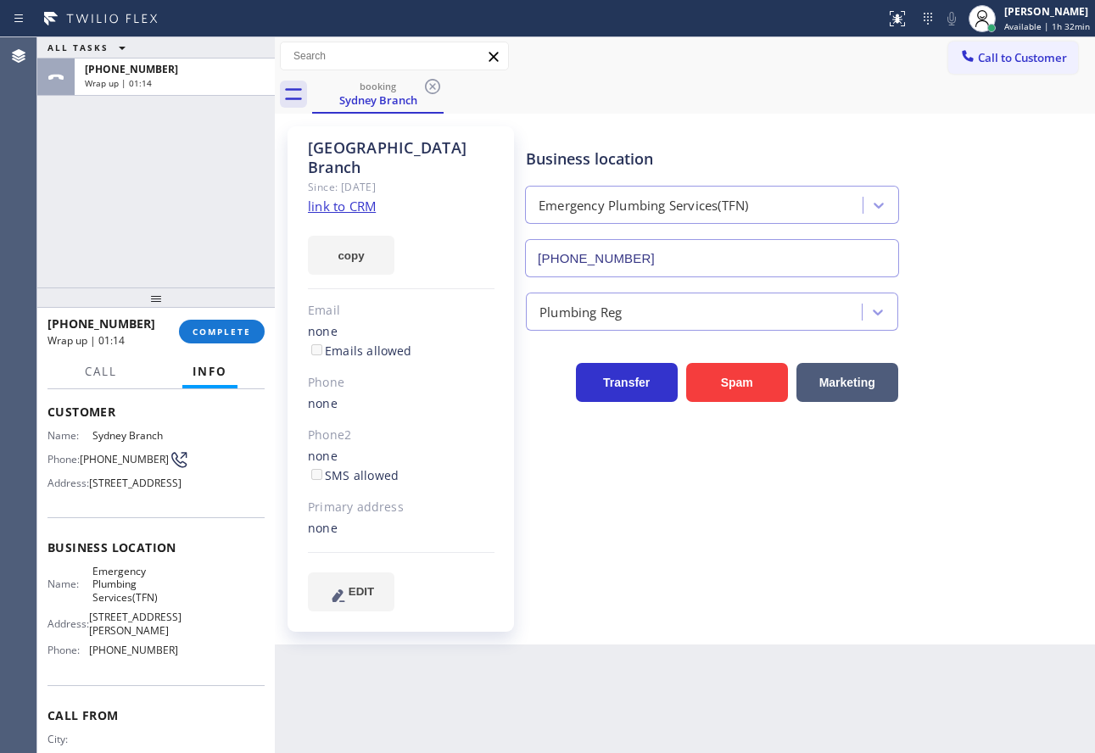
click at [122, 604] on span "Emergency Plumbing Services(TFN)" at bounding box center [134, 584] width 85 height 39
copy span "Emergency Plumbing Services(TFN)"
click at [257, 334] on button "COMPLETE" at bounding box center [222, 332] width 86 height 24
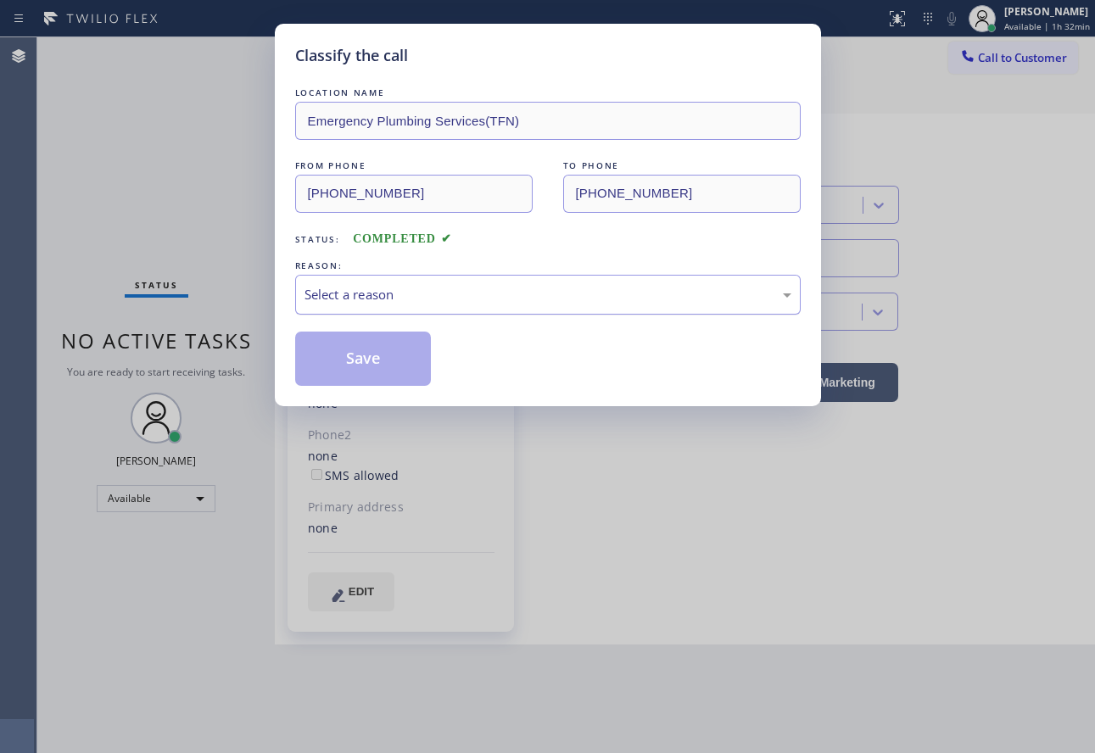
click at [464, 281] on div "Select a reason" at bounding box center [548, 295] width 506 height 40
click at [371, 361] on button "Save" at bounding box center [363, 359] width 137 height 54
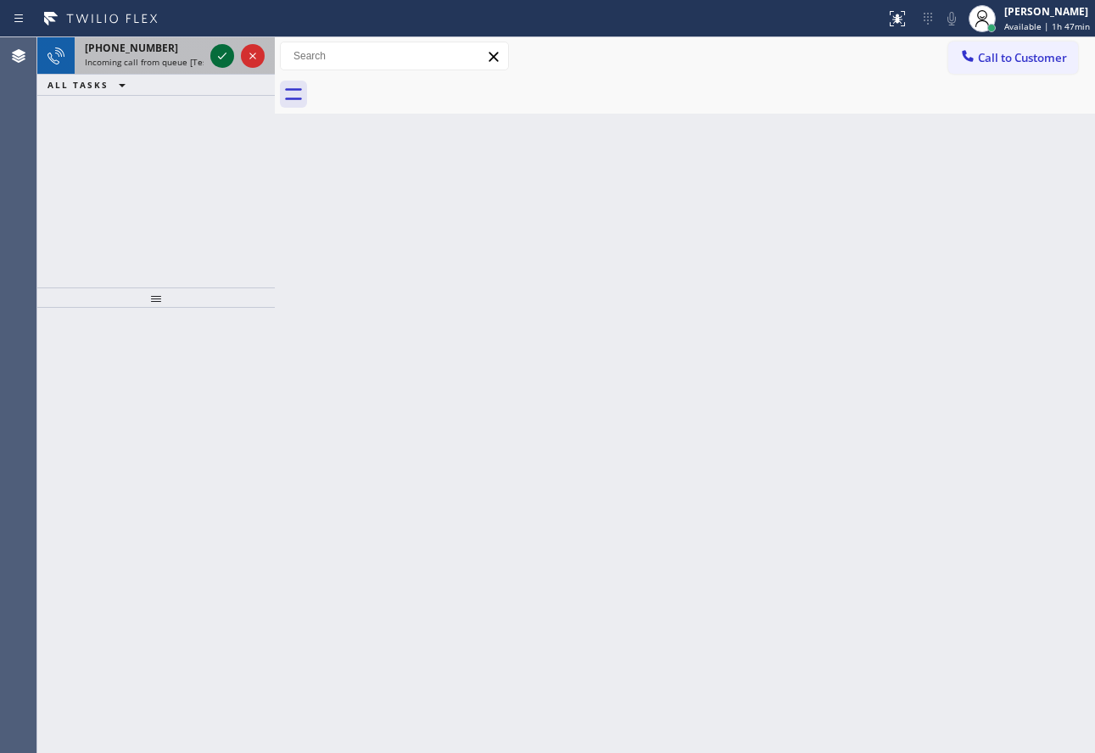
click at [221, 56] on icon at bounding box center [222, 56] width 20 height 20
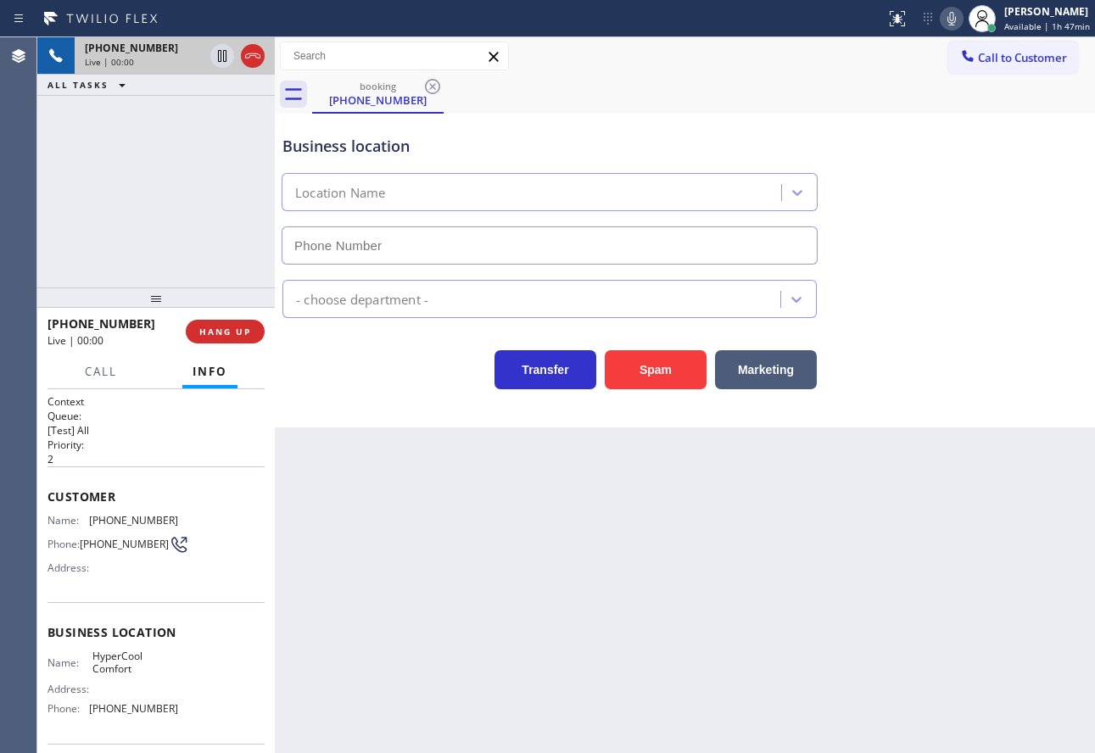
type input "[PHONE_NUMBER]"
click at [955, 17] on icon at bounding box center [952, 19] width 8 height 14
click at [221, 50] on icon at bounding box center [222, 56] width 20 height 20
click at [136, 512] on div "Customer Name: [PHONE_NUMBER] Phone: [PHONE_NUMBER] Address:" at bounding box center [156, 535] width 217 height 136
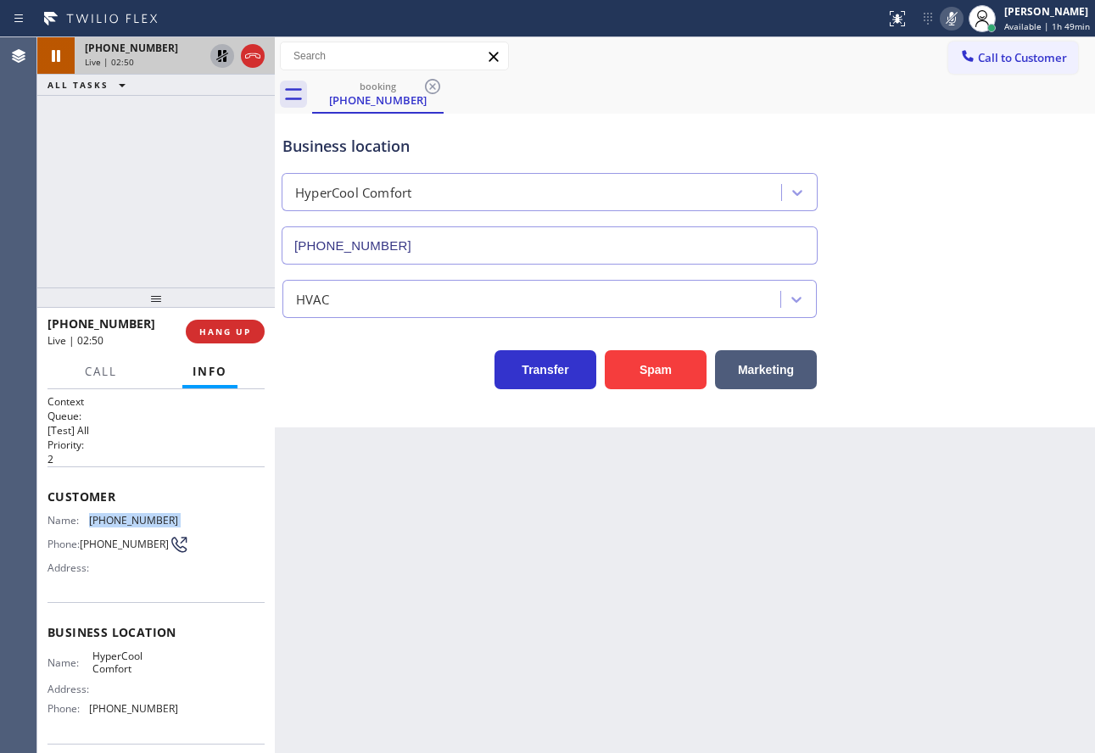
click at [136, 512] on div "Customer Name: [PHONE_NUMBER] Phone: [PHONE_NUMBER] Address:" at bounding box center [156, 535] width 217 height 136
copy span "[PHONE_NUMBER]"
click at [953, 18] on icon at bounding box center [952, 18] width 20 height 20
click at [222, 54] on icon at bounding box center [222, 56] width 20 height 20
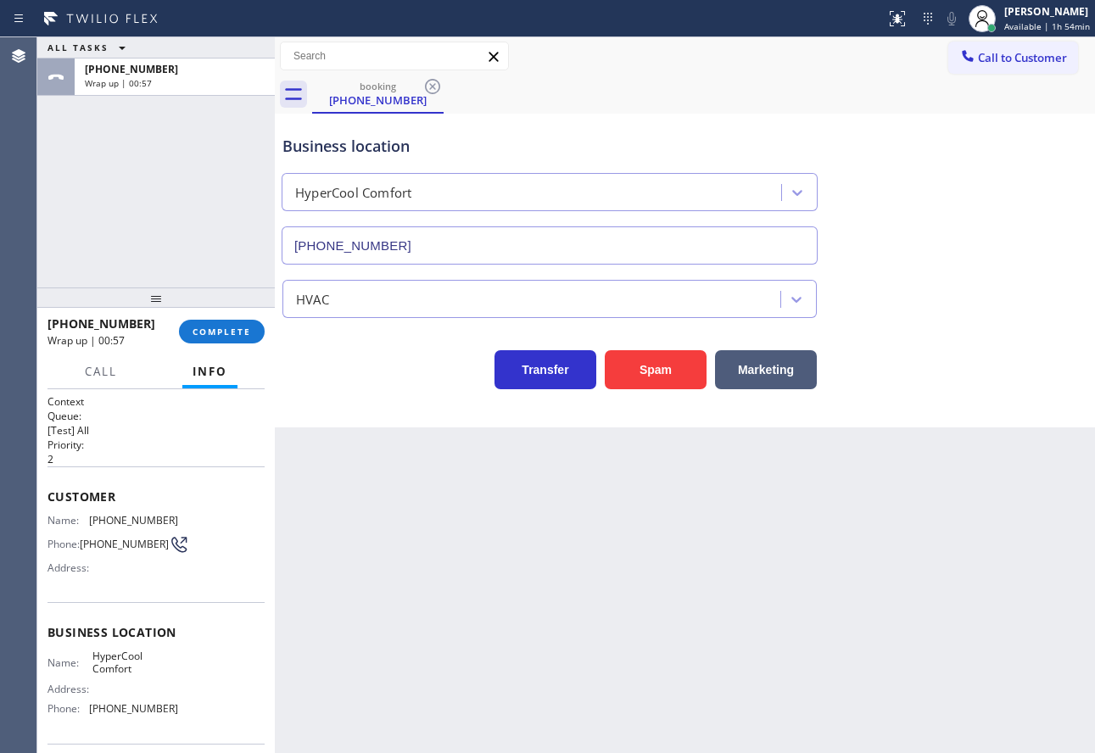
click at [125, 714] on span "[PHONE_NUMBER]" at bounding box center [133, 709] width 89 height 13
copy span "[PHONE_NUMBER]"
click at [225, 328] on span "COMPLETE" at bounding box center [222, 332] width 59 height 12
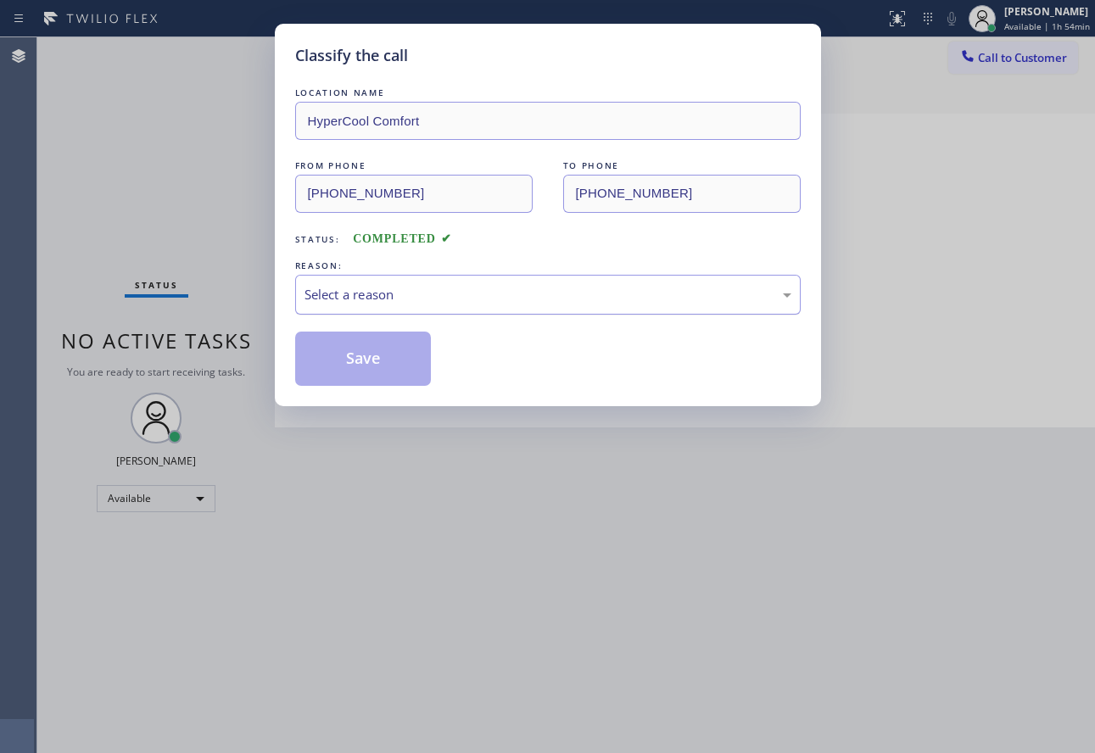
click at [417, 301] on div "Select a reason" at bounding box center [548, 295] width 487 height 20
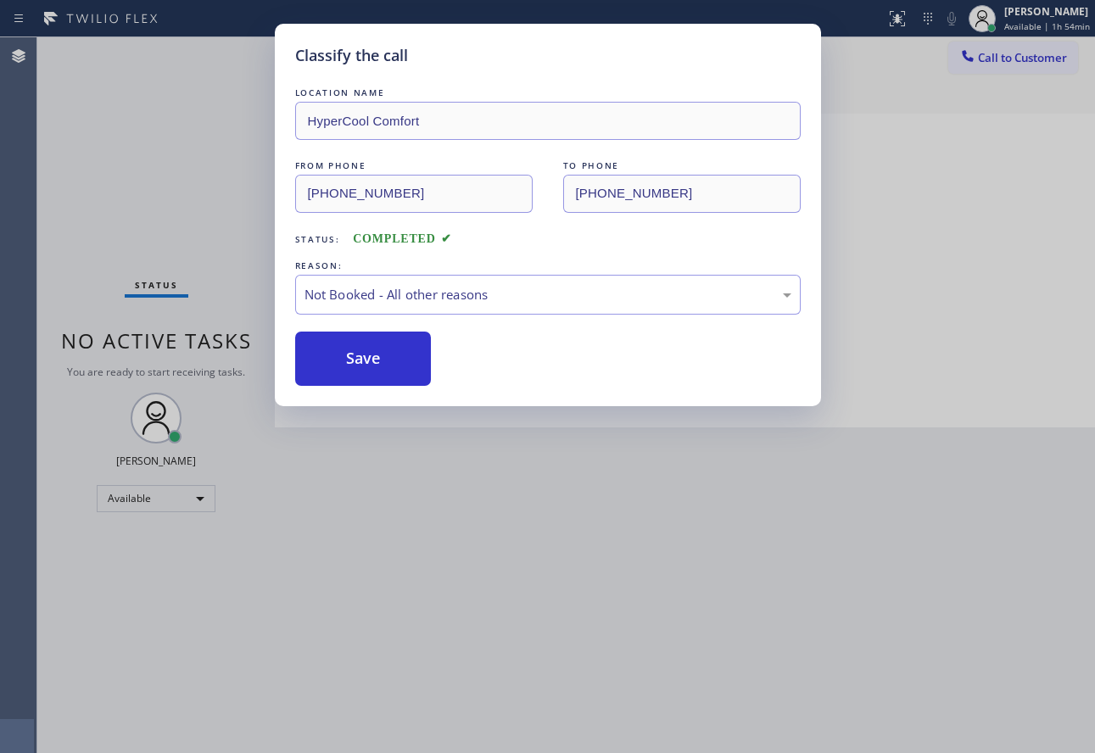
click at [418, 366] on button "Save" at bounding box center [363, 359] width 137 height 54
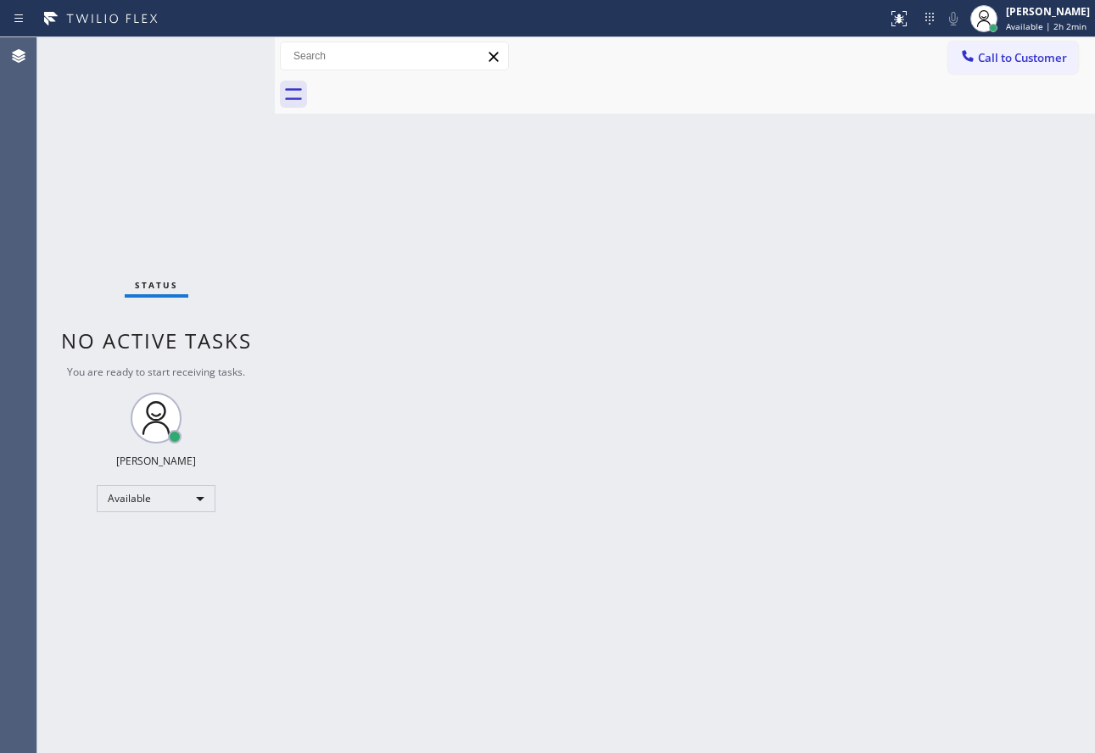
click at [774, 314] on div "Back to Dashboard Change Sender ID Customers Technicians Select a contact Outbo…" at bounding box center [685, 395] width 821 height 716
click at [1039, 18] on div "[PERSON_NAME]" at bounding box center [1048, 11] width 84 height 14
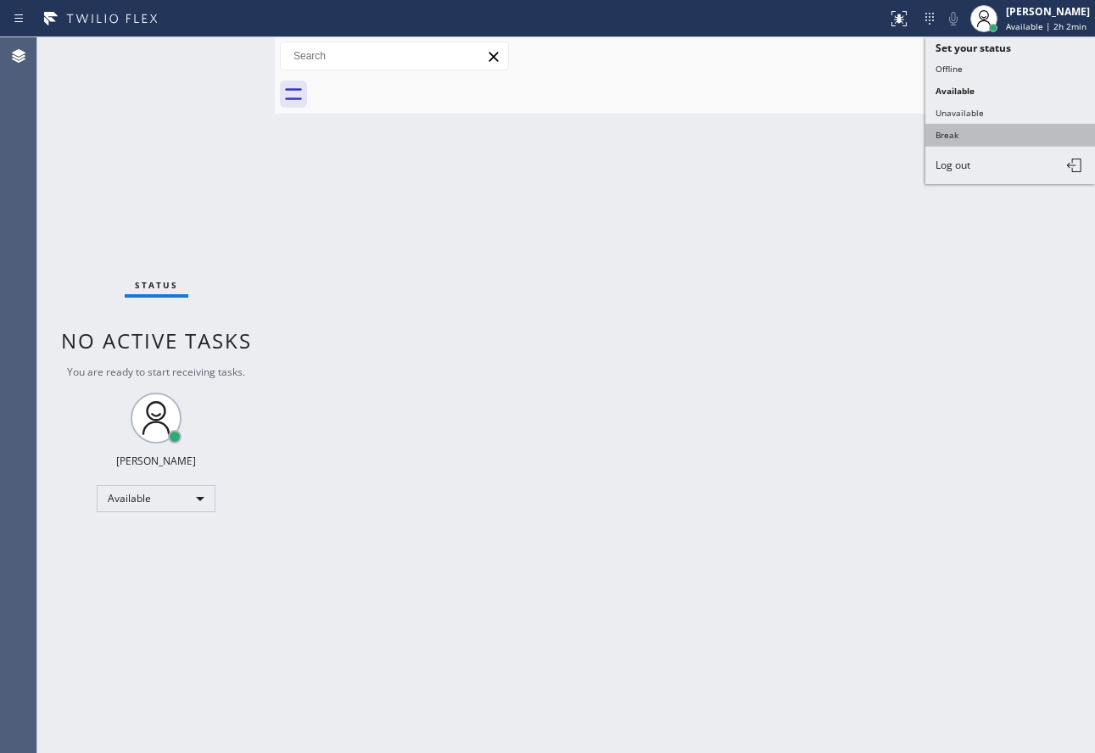
click at [955, 142] on button "Break" at bounding box center [1011, 135] width 170 height 22
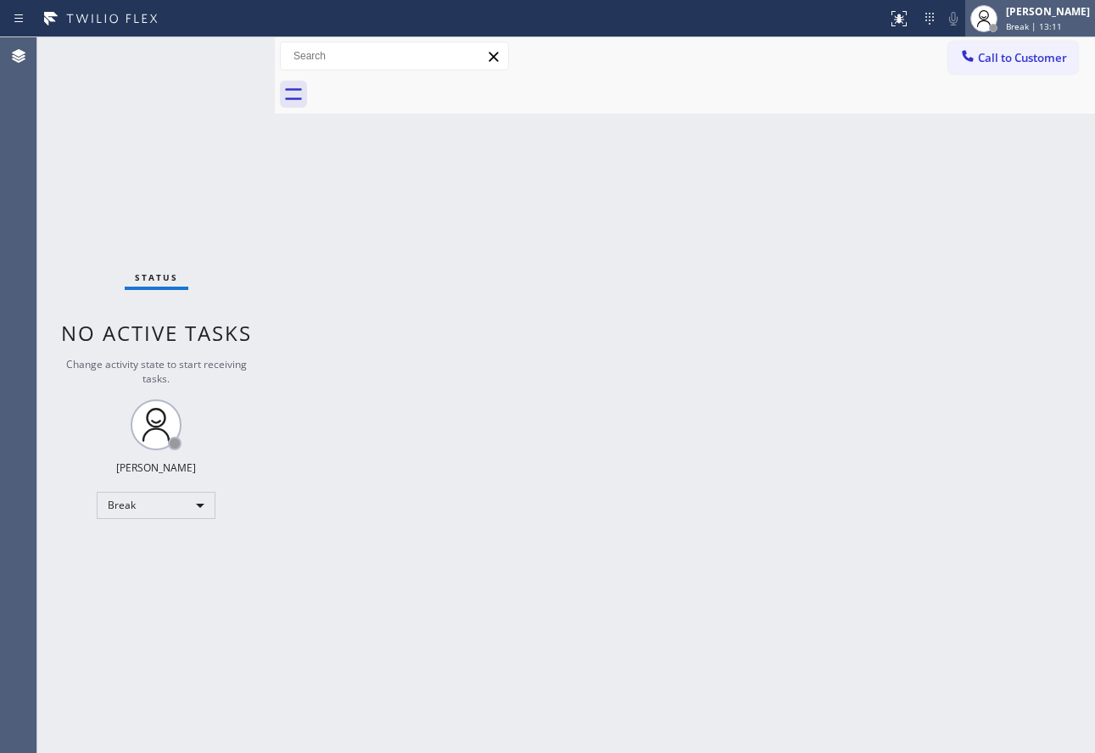
click at [1057, 17] on div "[PERSON_NAME]" at bounding box center [1048, 11] width 84 height 14
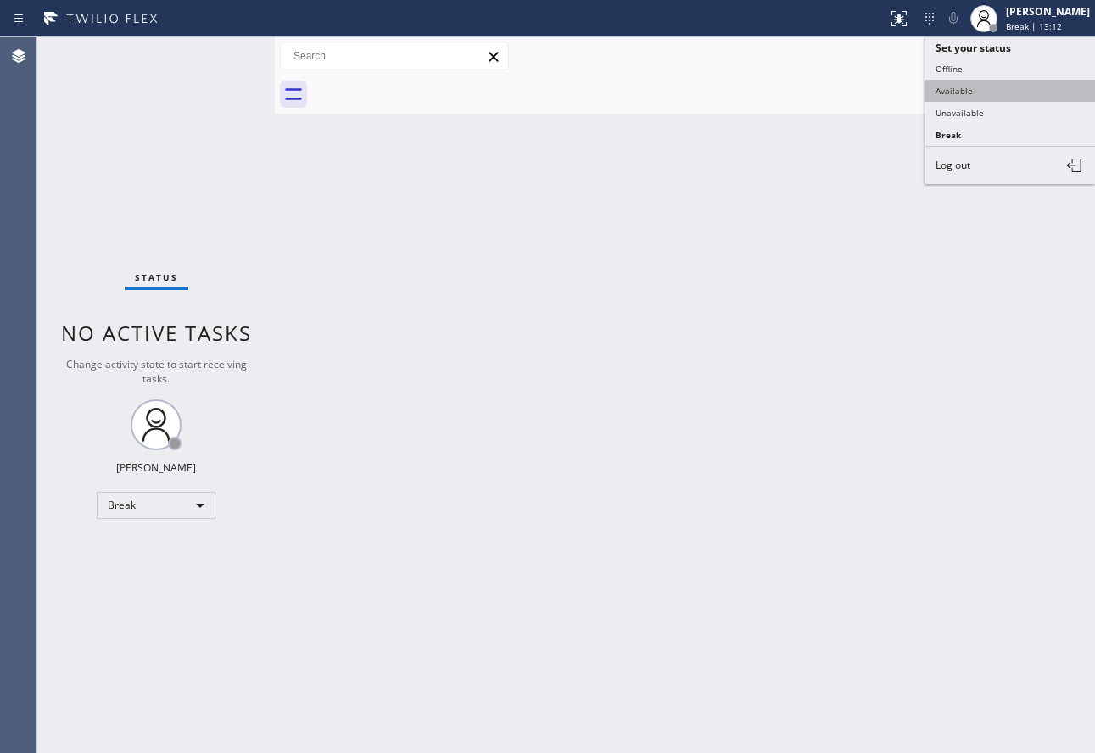
drag, startPoint x: 977, startPoint y: 104, endPoint x: 977, endPoint y: 85, distance: 19.5
click at [977, 85] on ul "Set your status Offline Available Unavailable Break Log out" at bounding box center [1011, 110] width 170 height 147
click at [977, 85] on button "Available" at bounding box center [1011, 91] width 170 height 22
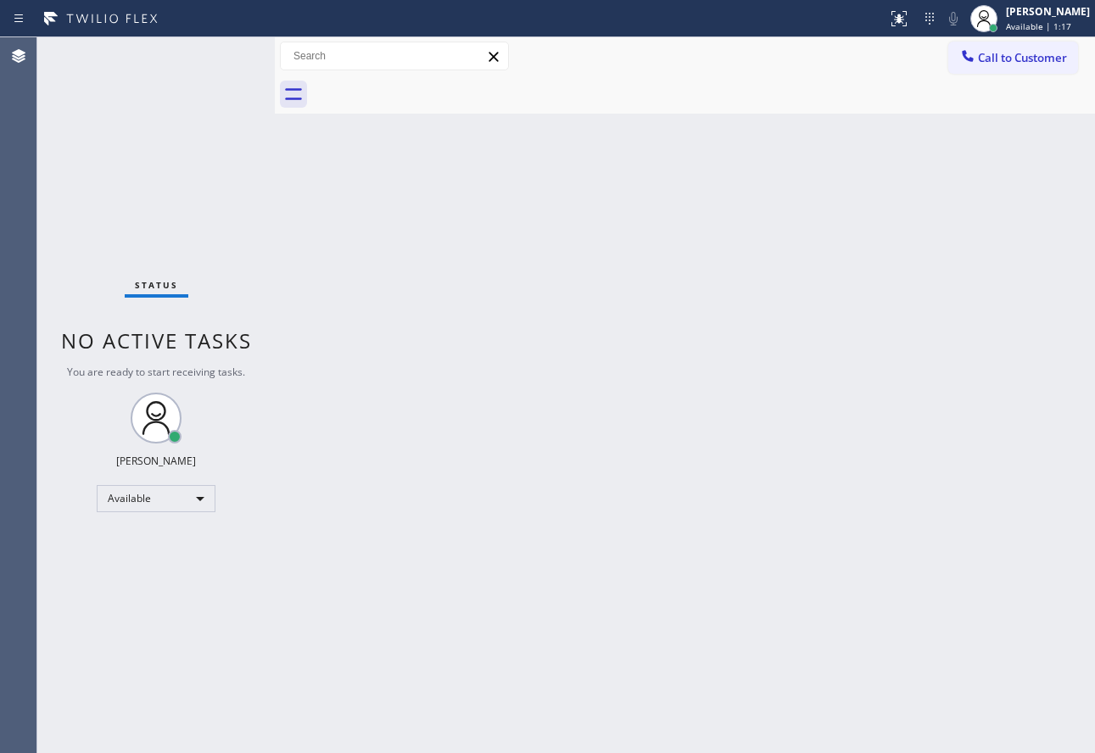
click at [820, 384] on div "Back to Dashboard Change Sender ID Customers Technicians Select a contact Outbo…" at bounding box center [685, 395] width 821 height 716
click at [777, 417] on div "Back to Dashboard Change Sender ID Customers Technicians Select a contact Outbo…" at bounding box center [685, 395] width 821 height 716
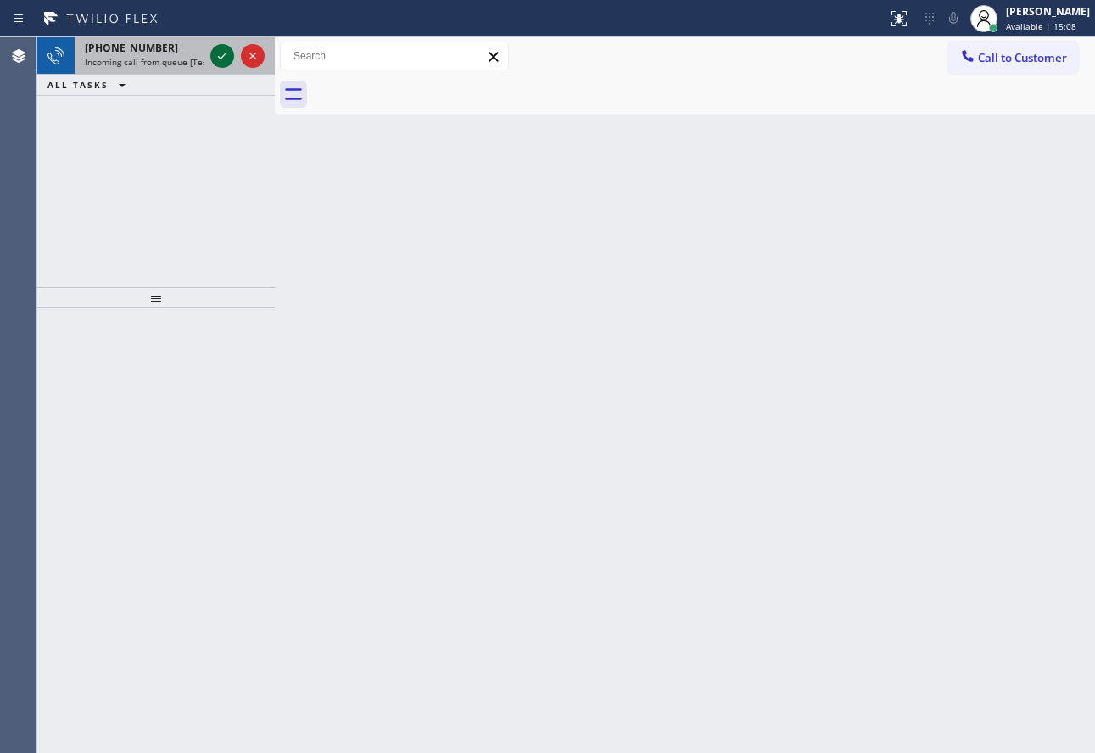
click at [219, 64] on icon at bounding box center [222, 56] width 20 height 20
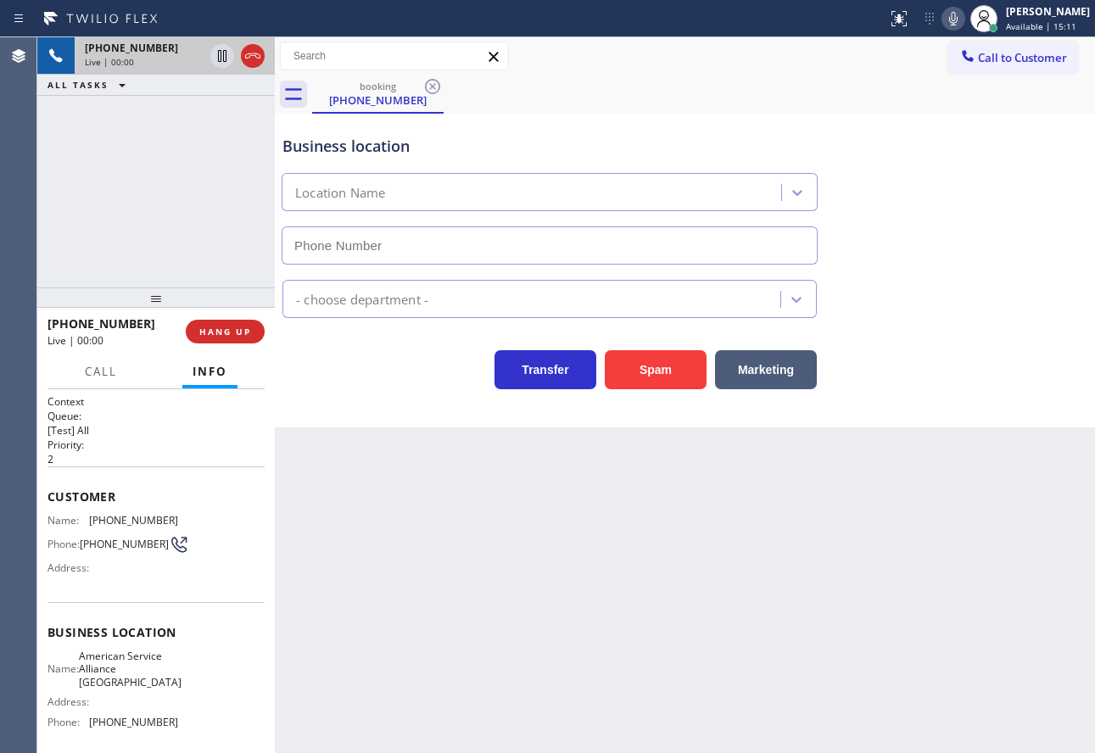
type input "[PHONE_NUMBER]"
click at [319, 409] on div "Business location American Service Alliance [GEOGRAPHIC_DATA] [PHONE_NUMBER] Ap…" at bounding box center [685, 271] width 821 height 314
click at [114, 524] on span "[PHONE_NUMBER]" at bounding box center [133, 520] width 89 height 13
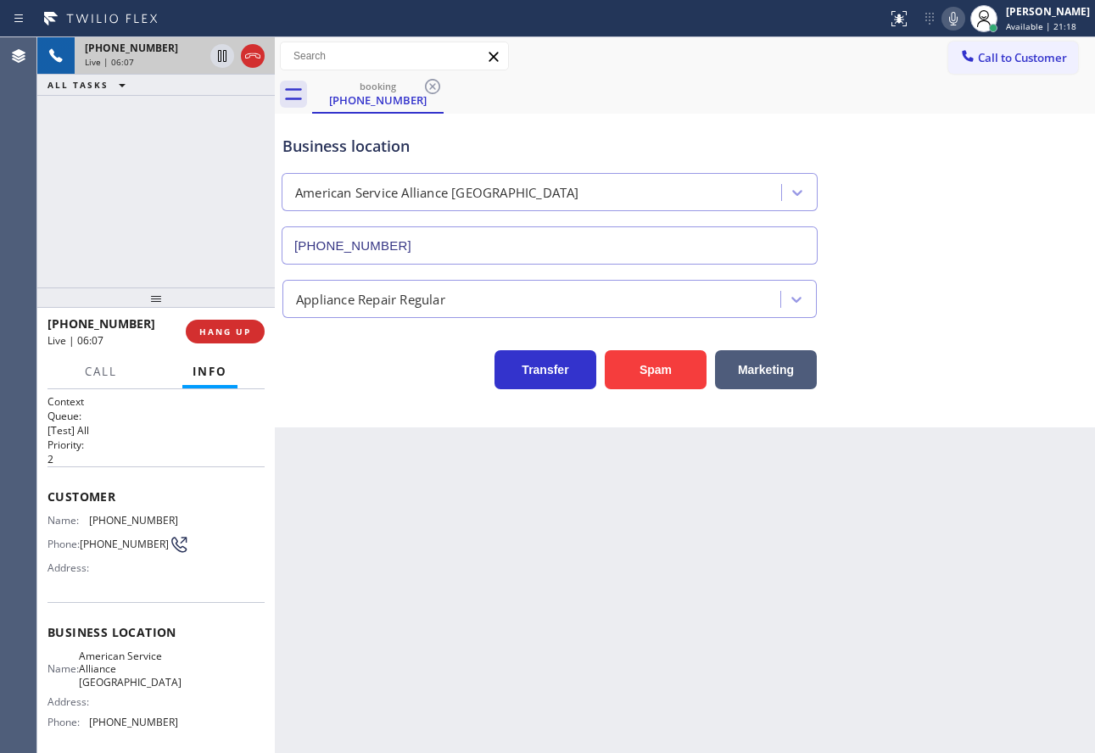
click at [128, 728] on span "[PHONE_NUMBER]" at bounding box center [133, 722] width 89 height 13
click at [215, 335] on span "HANG UP" at bounding box center [225, 332] width 52 height 12
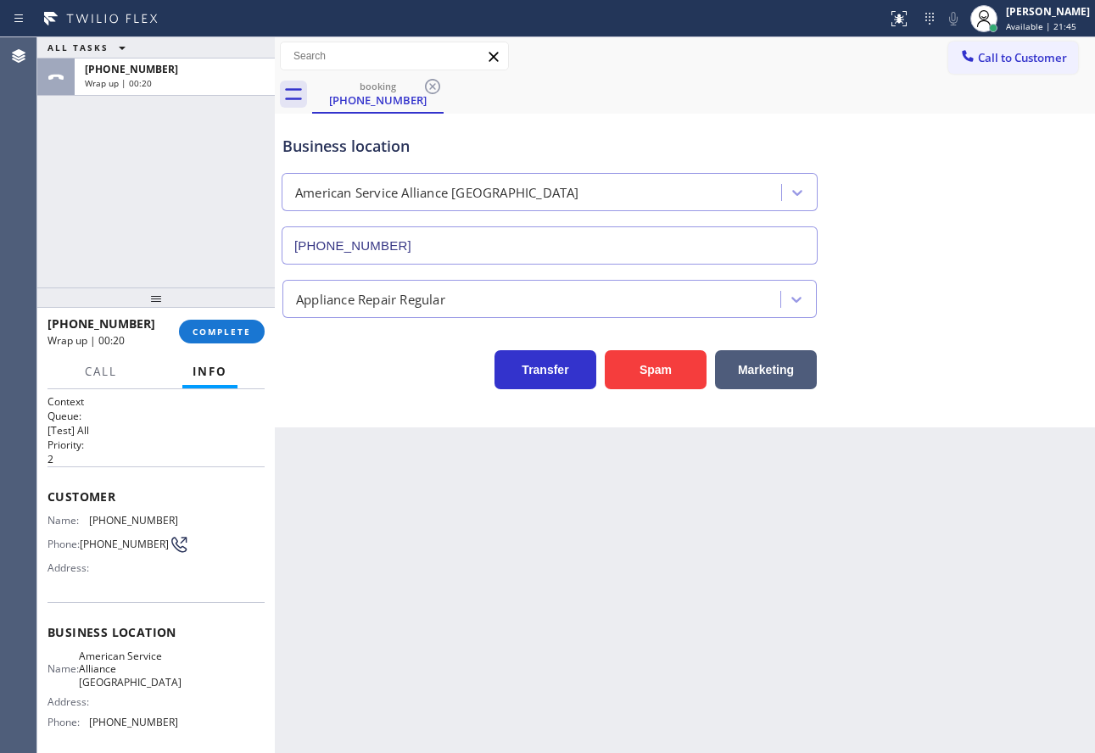
click at [98, 664] on span "American Service Alliance [GEOGRAPHIC_DATA]" at bounding box center [130, 669] width 103 height 39
click at [236, 331] on span "COMPLETE" at bounding box center [222, 332] width 59 height 12
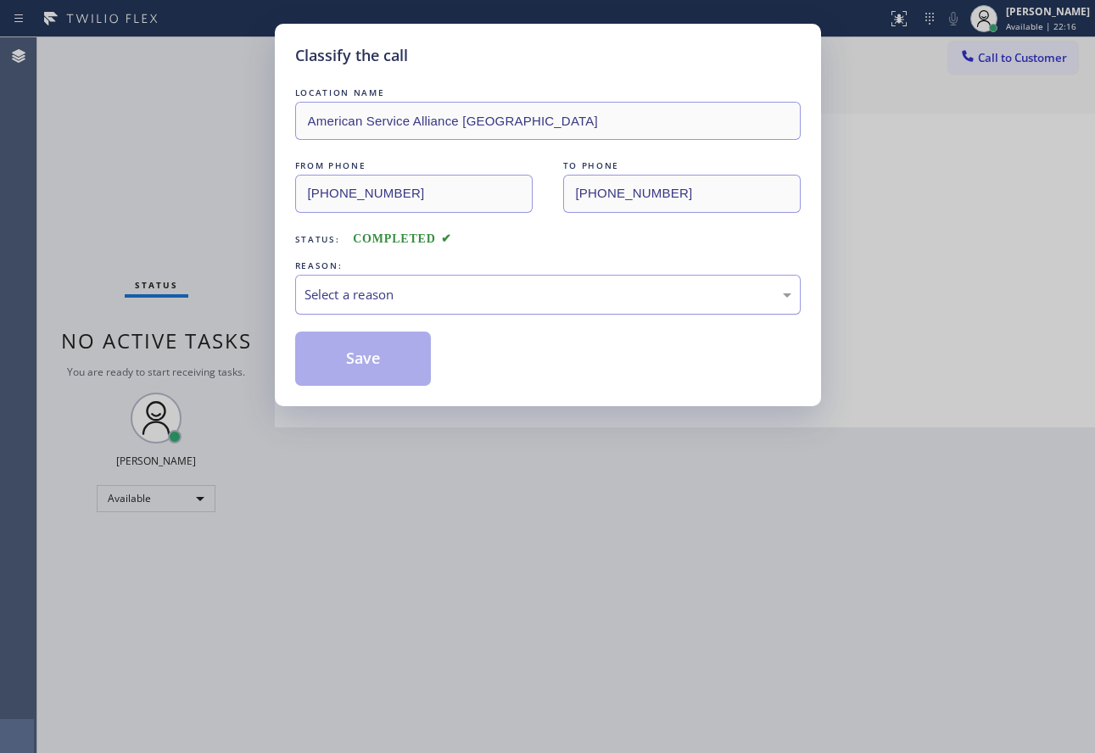
click at [470, 292] on div "Select a reason" at bounding box center [548, 295] width 487 height 20
click at [368, 361] on button "Save" at bounding box center [363, 359] width 137 height 54
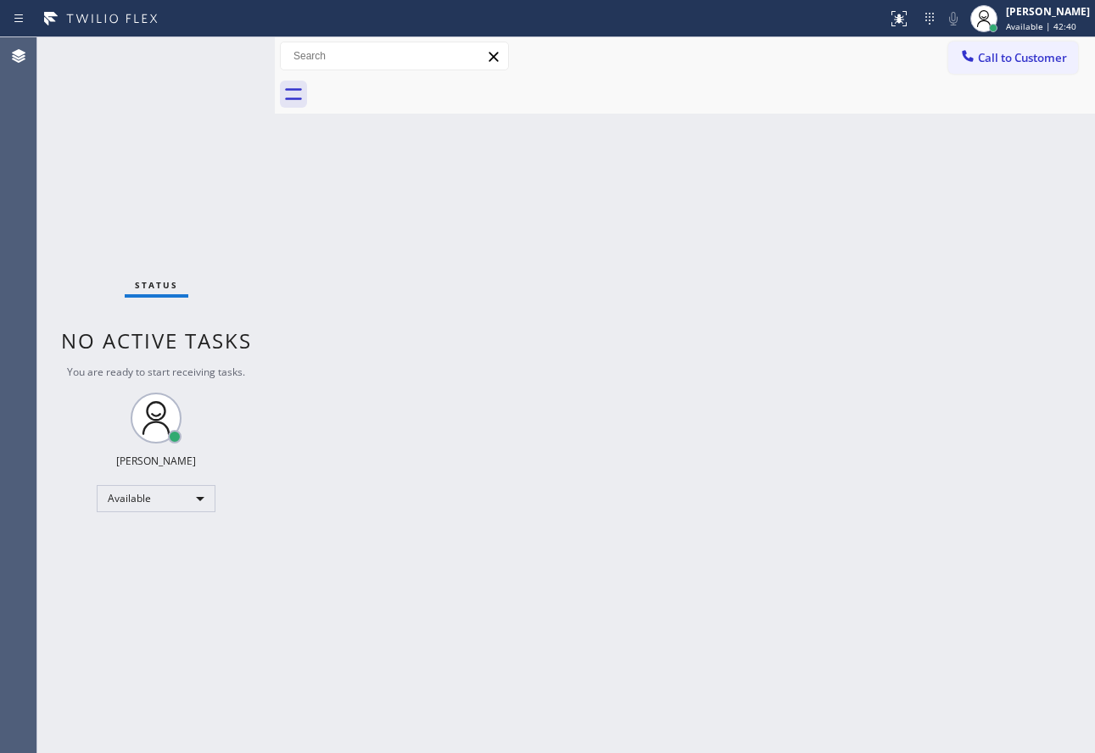
click at [899, 326] on div "Back to Dashboard Change Sender ID Customers Technicians Select a contact Outbo…" at bounding box center [685, 395] width 821 height 716
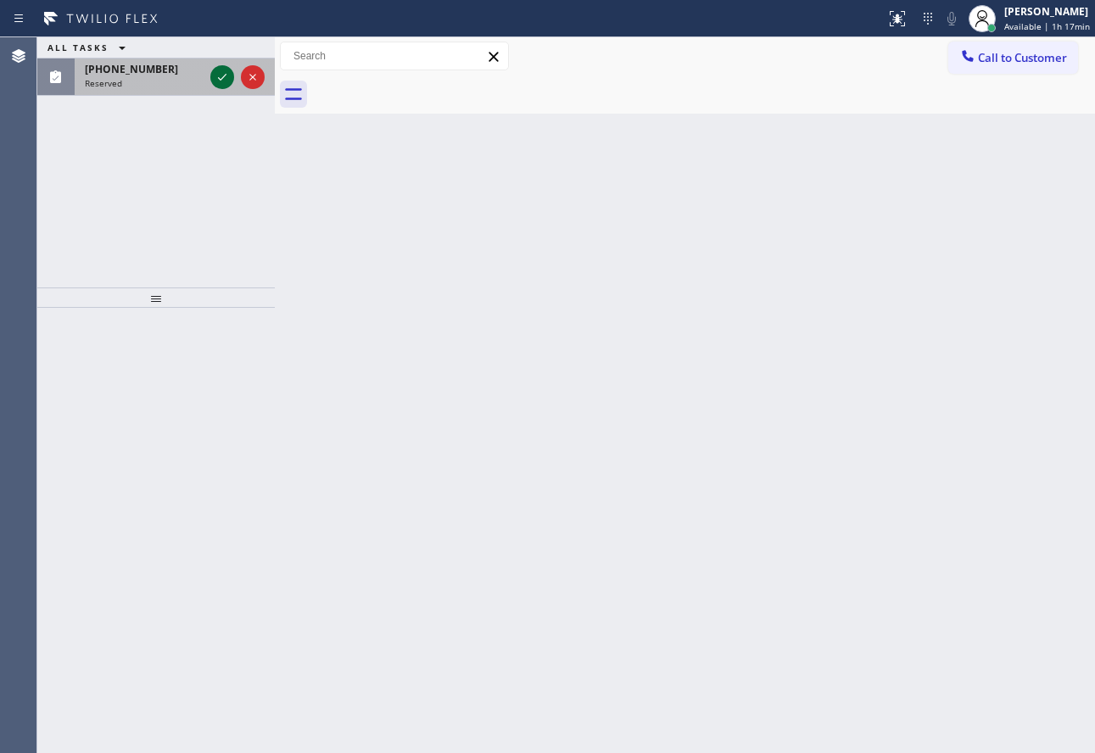
click at [215, 73] on icon at bounding box center [222, 77] width 20 height 20
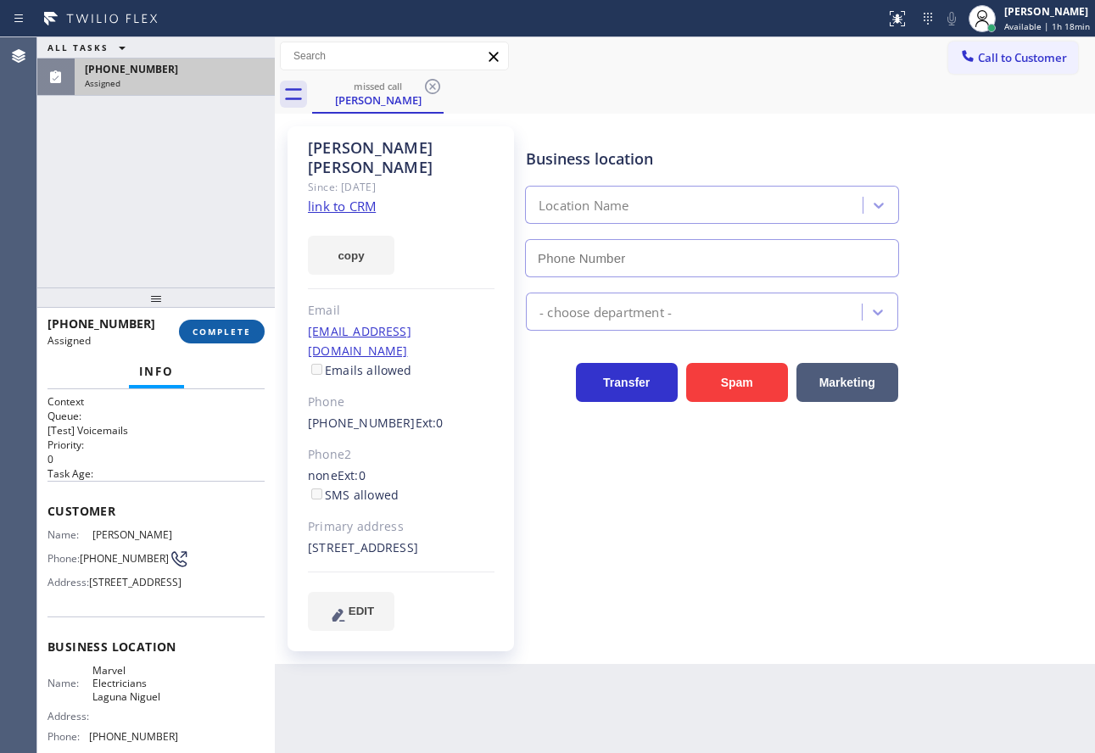
click at [233, 342] on button "COMPLETE" at bounding box center [222, 332] width 86 height 24
type input "[PHONE_NUMBER]"
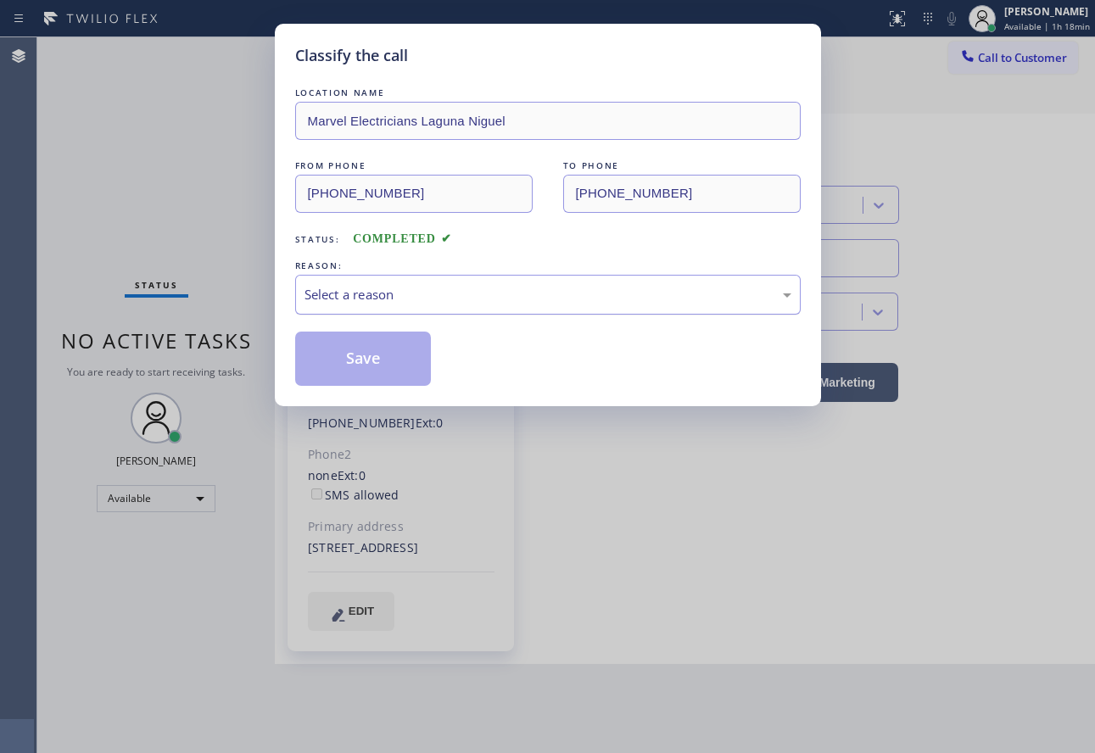
click at [382, 291] on div "Select a reason" at bounding box center [548, 295] width 487 height 20
click at [376, 367] on button "Save" at bounding box center [363, 359] width 137 height 54
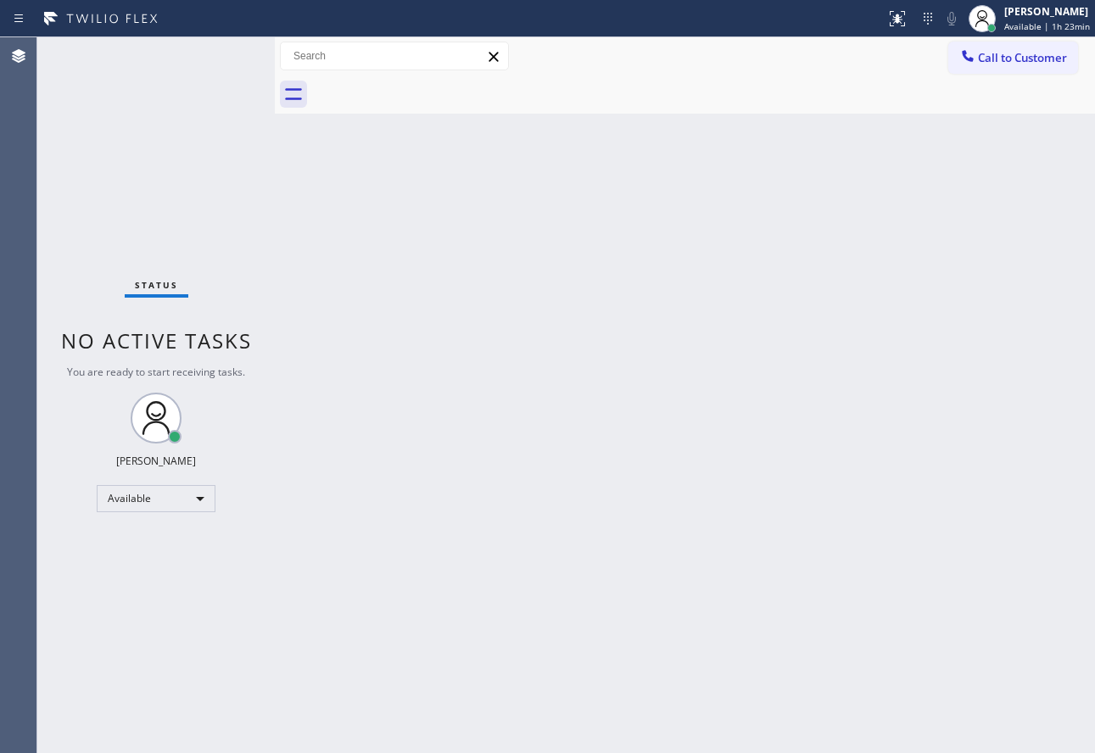
click at [680, 432] on div "Back to Dashboard Change Sender ID Customers Technicians Select a contact Outbo…" at bounding box center [685, 395] width 821 height 716
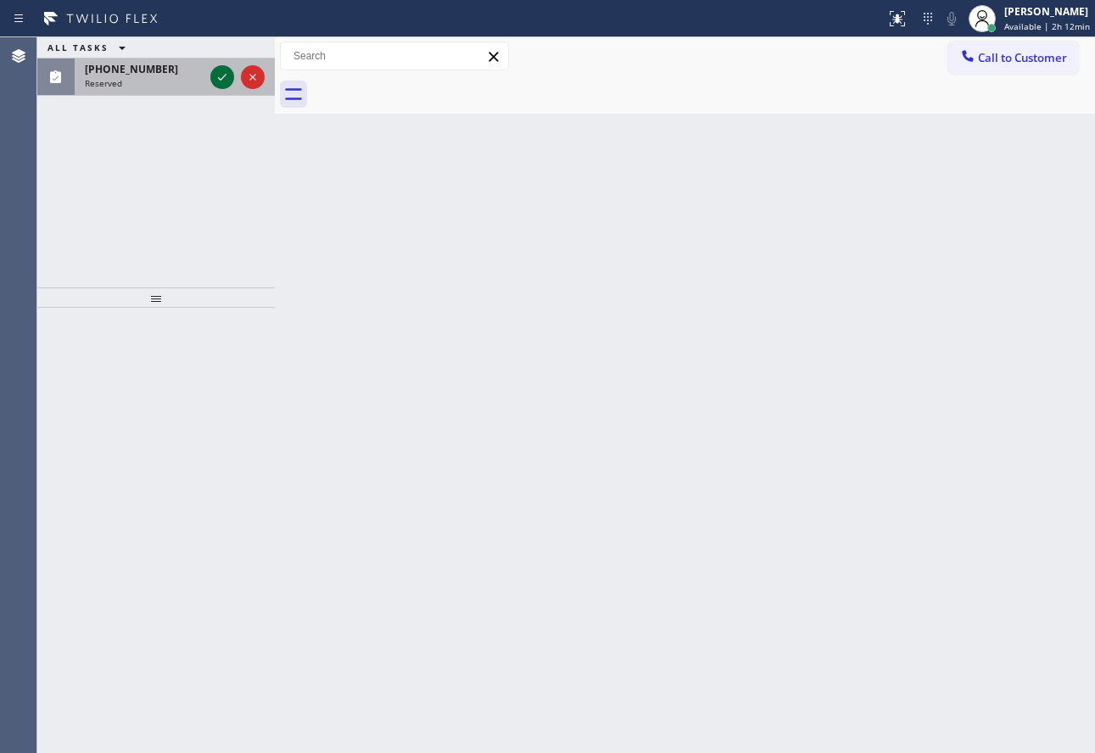
click at [215, 81] on icon at bounding box center [222, 77] width 20 height 20
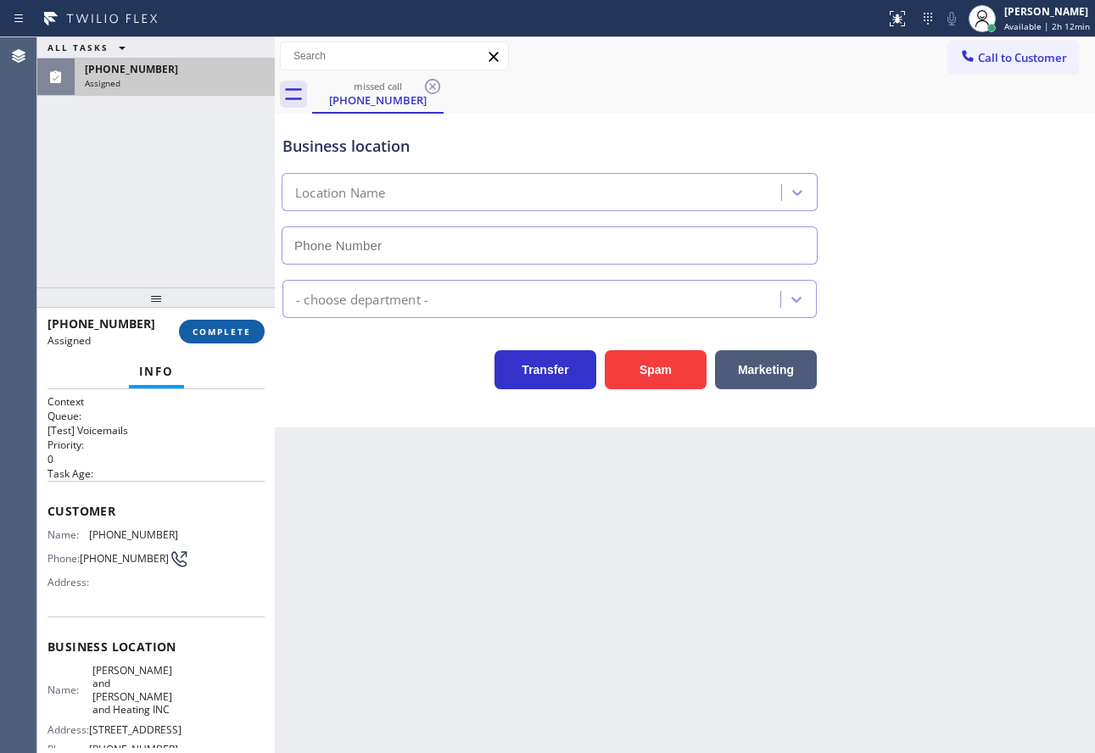
type input "[PHONE_NUMBER]"
click at [234, 324] on button "COMPLETE" at bounding box center [222, 332] width 86 height 24
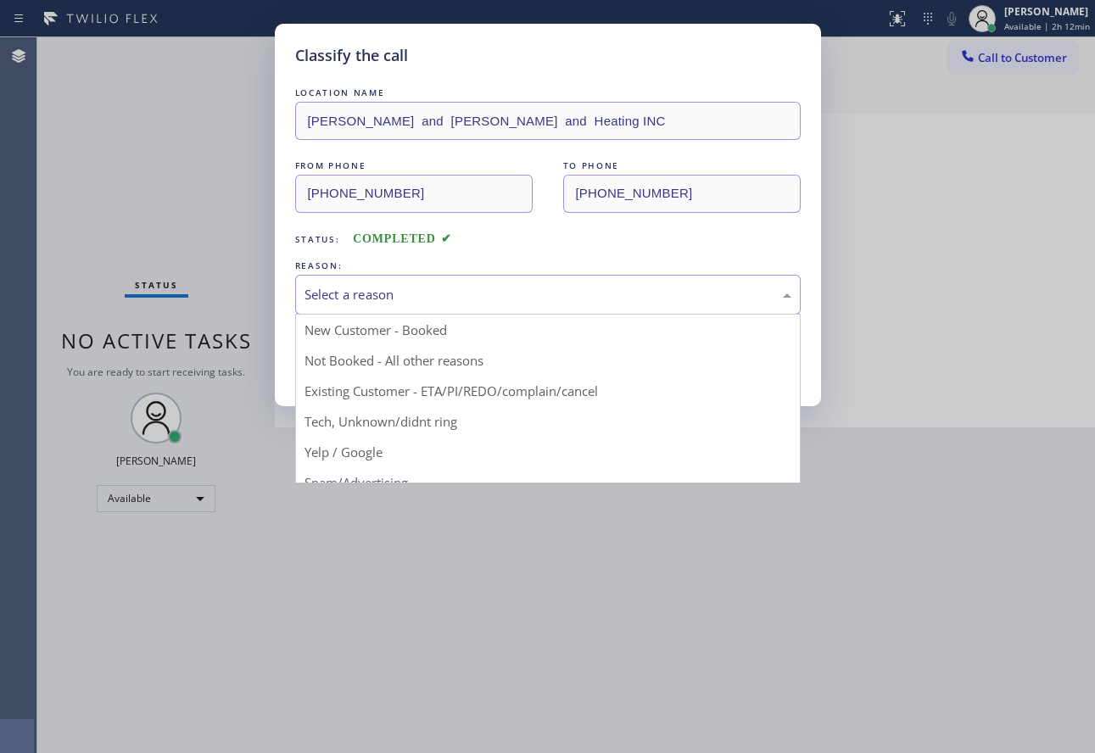
click at [354, 306] on div "Select a reason" at bounding box center [548, 295] width 506 height 40
drag, startPoint x: 369, startPoint y: 420, endPoint x: 367, endPoint y: 387, distance: 33.1
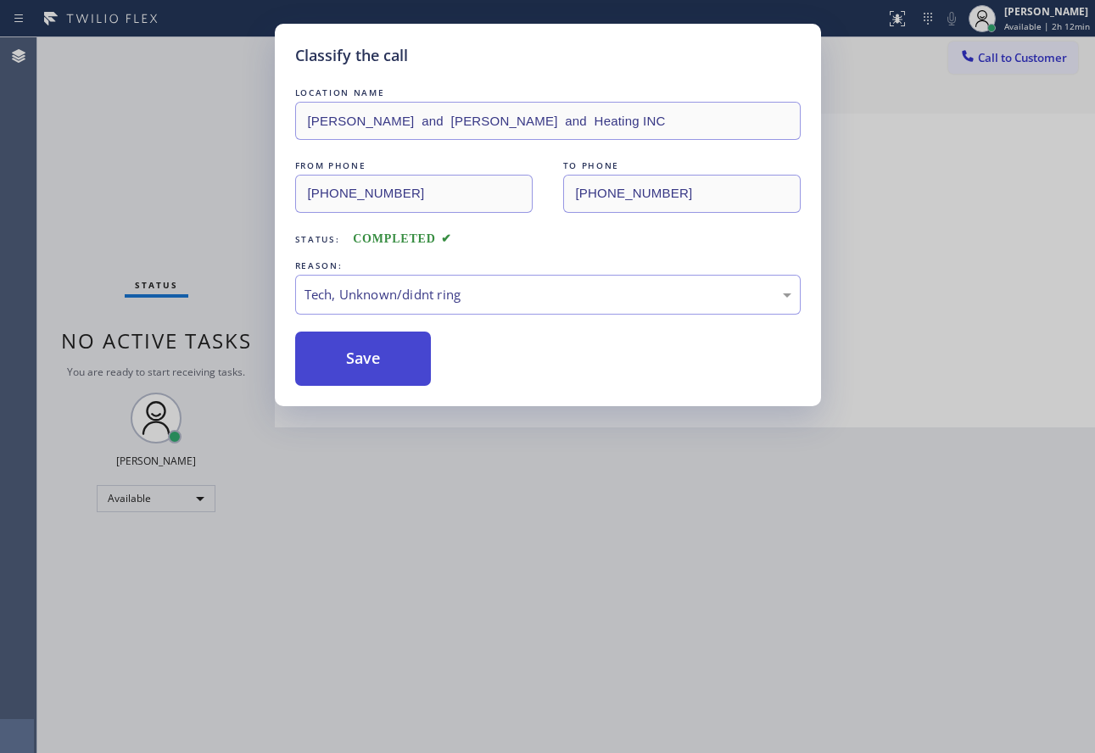
click at [361, 368] on button "Save" at bounding box center [363, 359] width 137 height 54
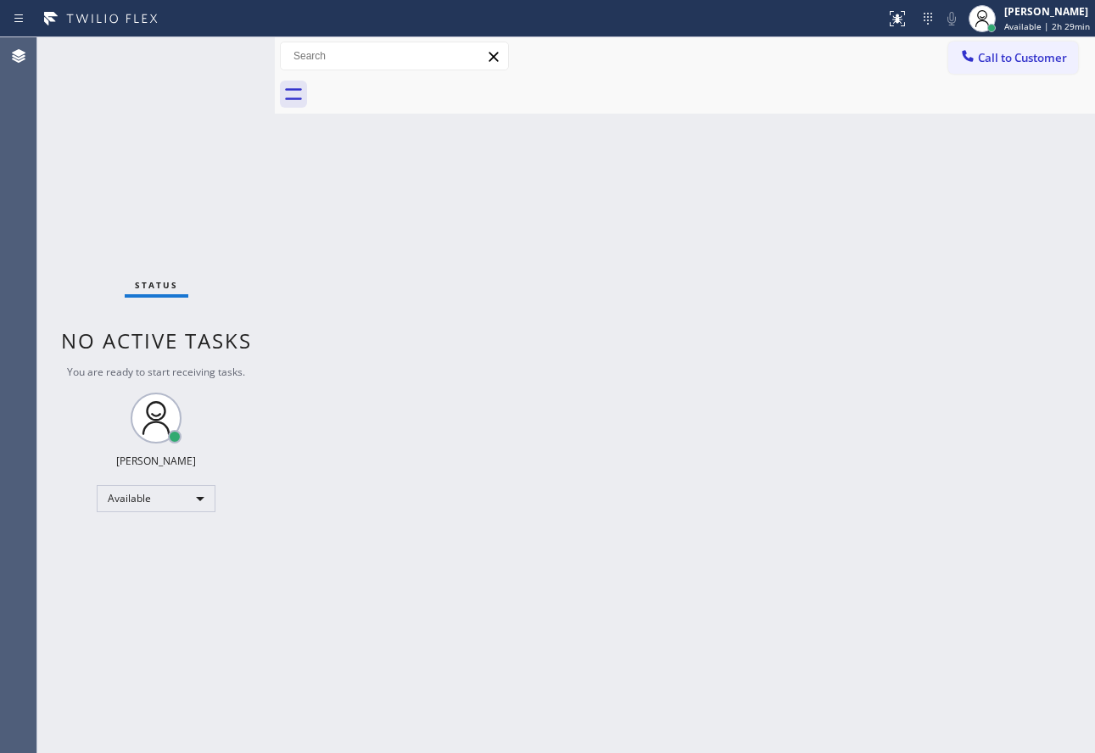
click at [896, 270] on div "Back to Dashboard Change Sender ID Customers Technicians Select a contact Outbo…" at bounding box center [685, 395] width 821 height 716
click at [1020, 14] on div "[PERSON_NAME]" at bounding box center [1048, 11] width 86 height 14
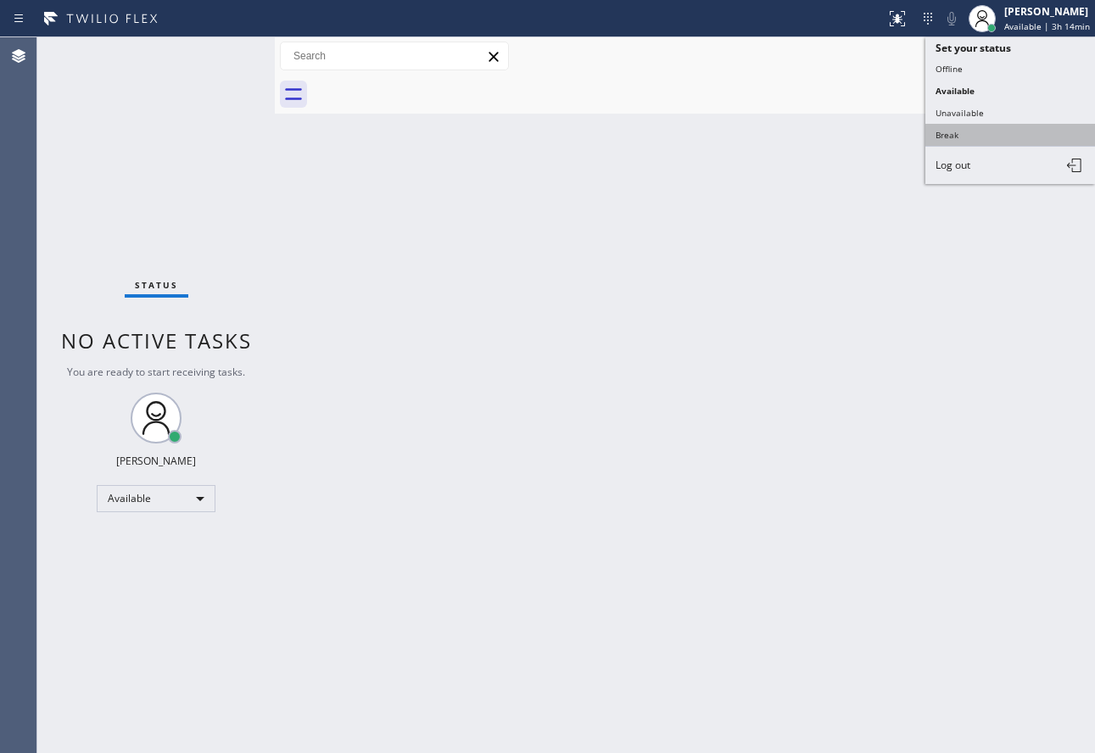
click at [966, 135] on button "Break" at bounding box center [1011, 135] width 170 height 22
